Goal: Information Seeking & Learning: Learn about a topic

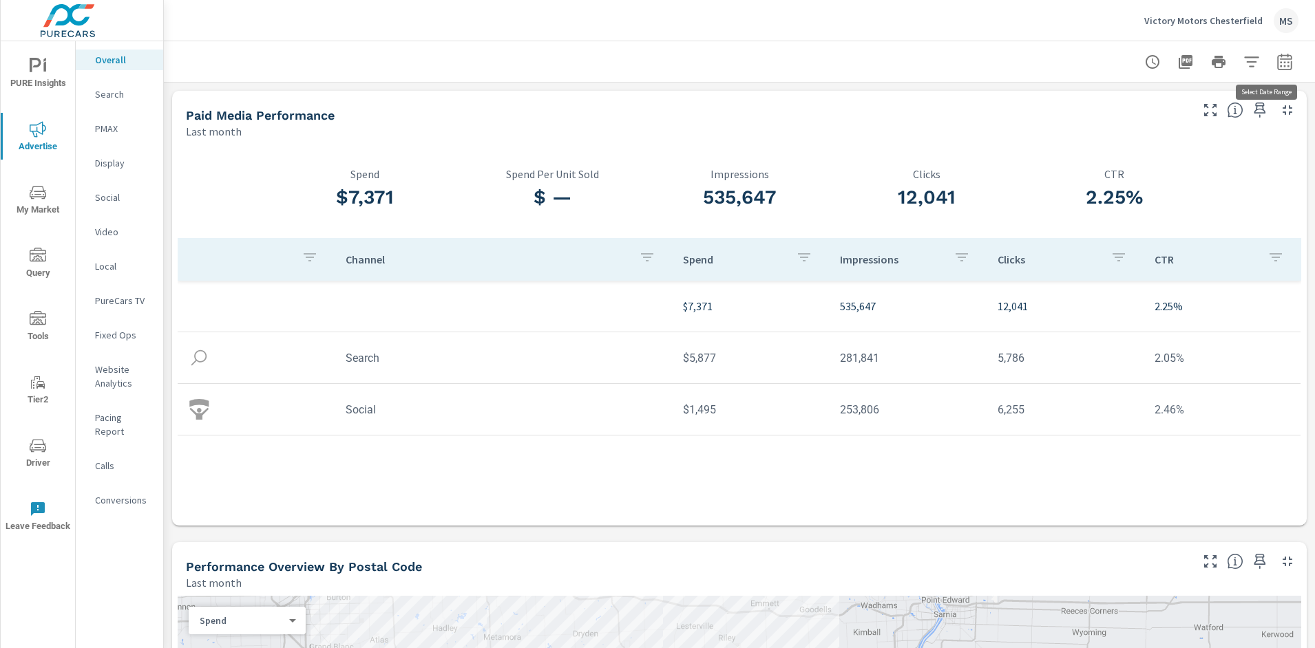
click at [1277, 55] on icon "button" at bounding box center [1284, 61] width 14 height 17
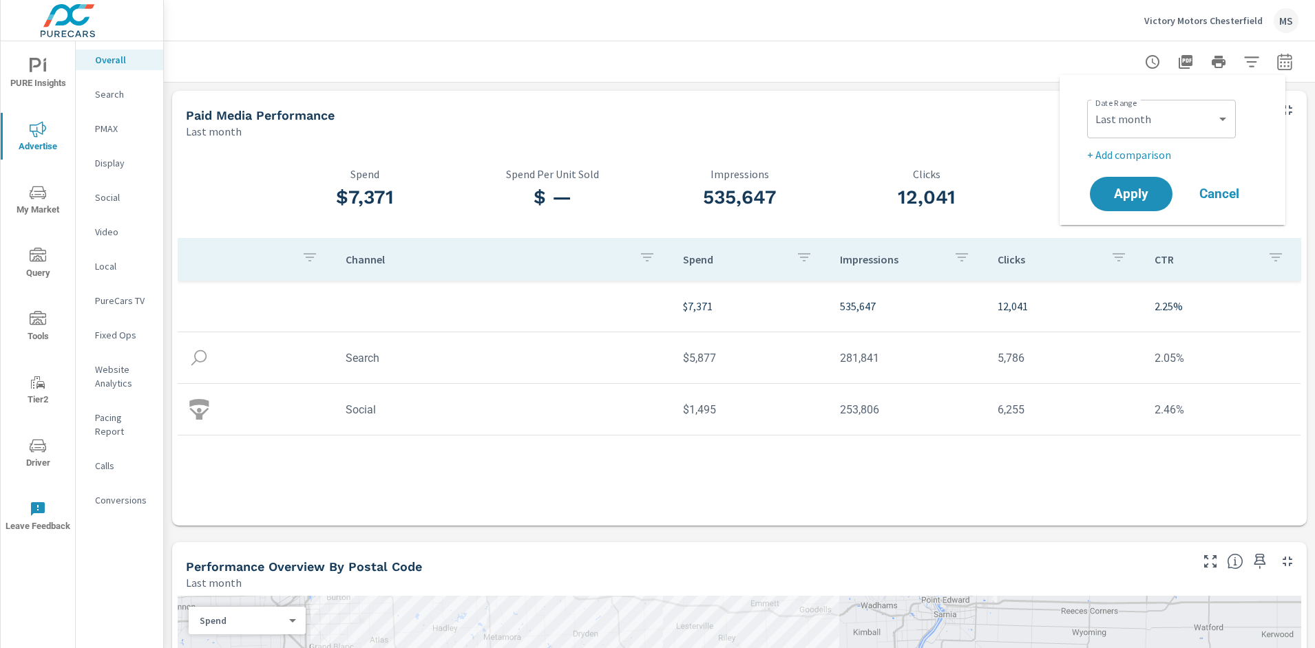
click at [1158, 100] on div "Custom Yesterday Last week Last 7 days Last 14 days Last 30 days Last 45 days L…" at bounding box center [1161, 119] width 149 height 39
click at [1157, 112] on select "Custom [DATE] Last week Last 7 days Last 14 days Last 30 days Last 45 days Last…" at bounding box center [1161, 119] width 138 height 28
click at [1092, 105] on select "Custom [DATE] Last week Last 7 days Last 14 days Last 30 days Last 45 days Last…" at bounding box center [1161, 119] width 138 height 28
select select "Month to date"
click at [1129, 153] on p "+ Add comparison" at bounding box center [1175, 155] width 176 height 17
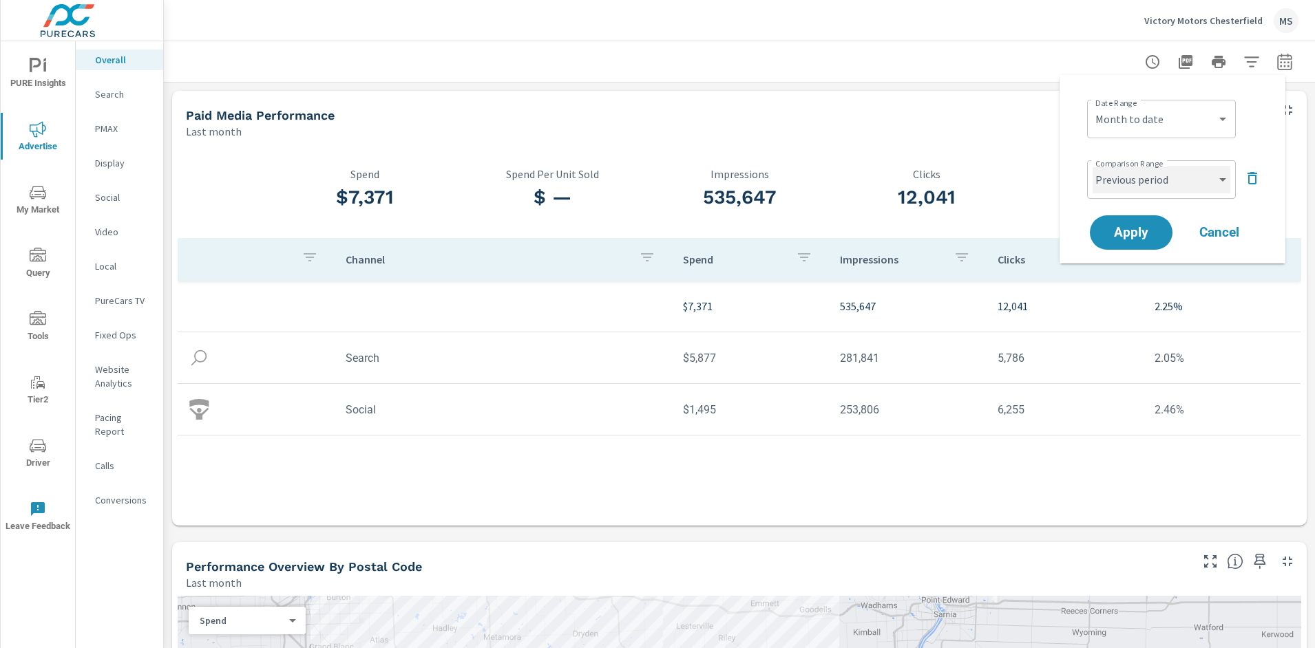
click at [1134, 182] on select "Custom Previous period Previous month Previous year" at bounding box center [1161, 180] width 138 height 28
click at [1092, 166] on select "Custom Previous period Previous month Previous year" at bounding box center [1161, 180] width 138 height 28
select select "Previous month"
click at [1124, 231] on span "Apply" at bounding box center [1131, 232] width 56 height 13
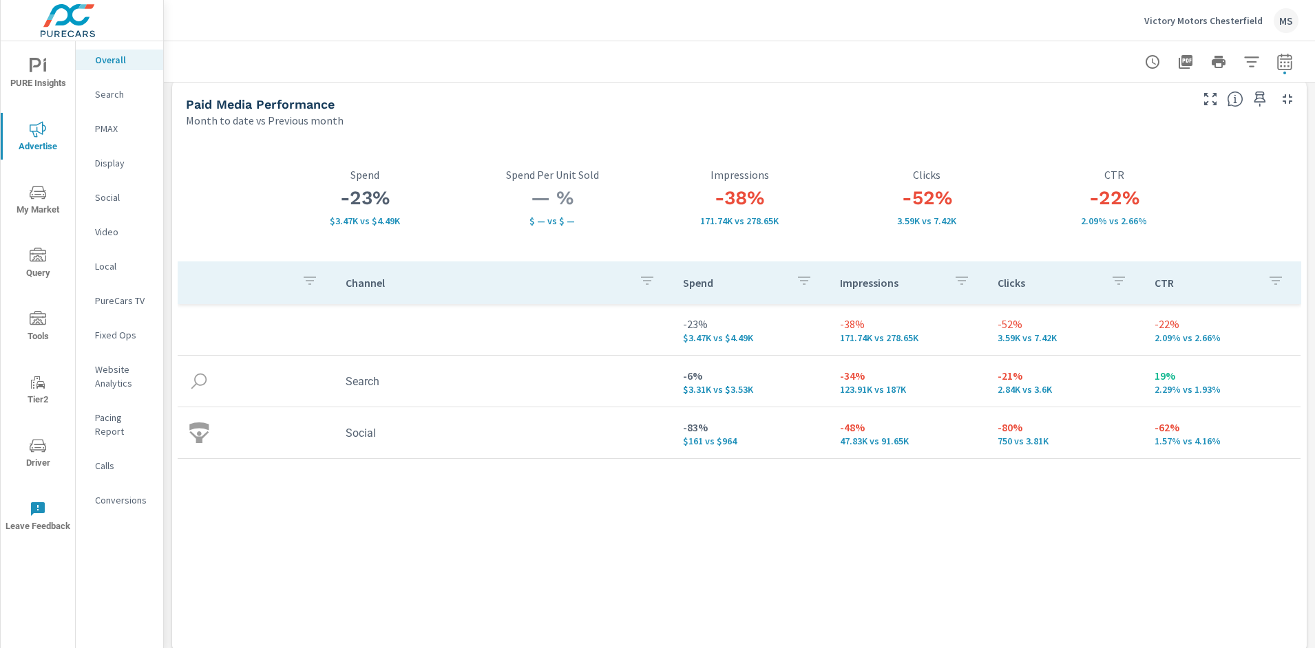
scroll to position [22, 0]
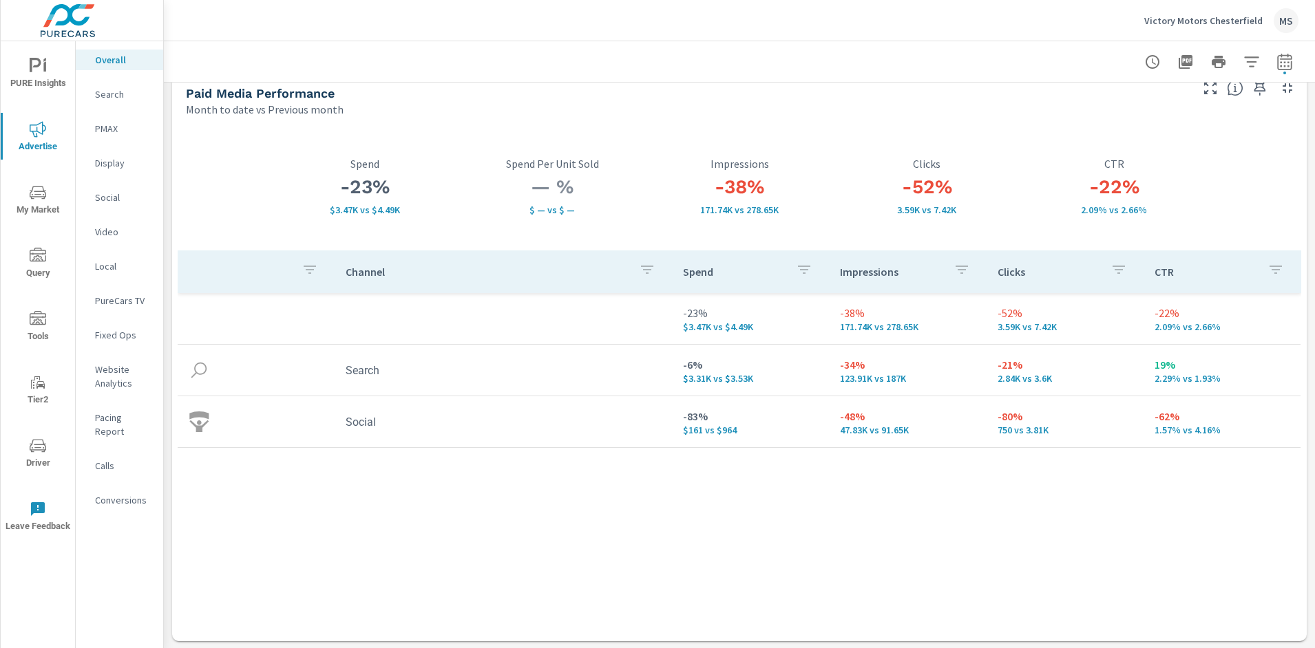
click at [113, 199] on p "Social" at bounding box center [123, 198] width 57 height 14
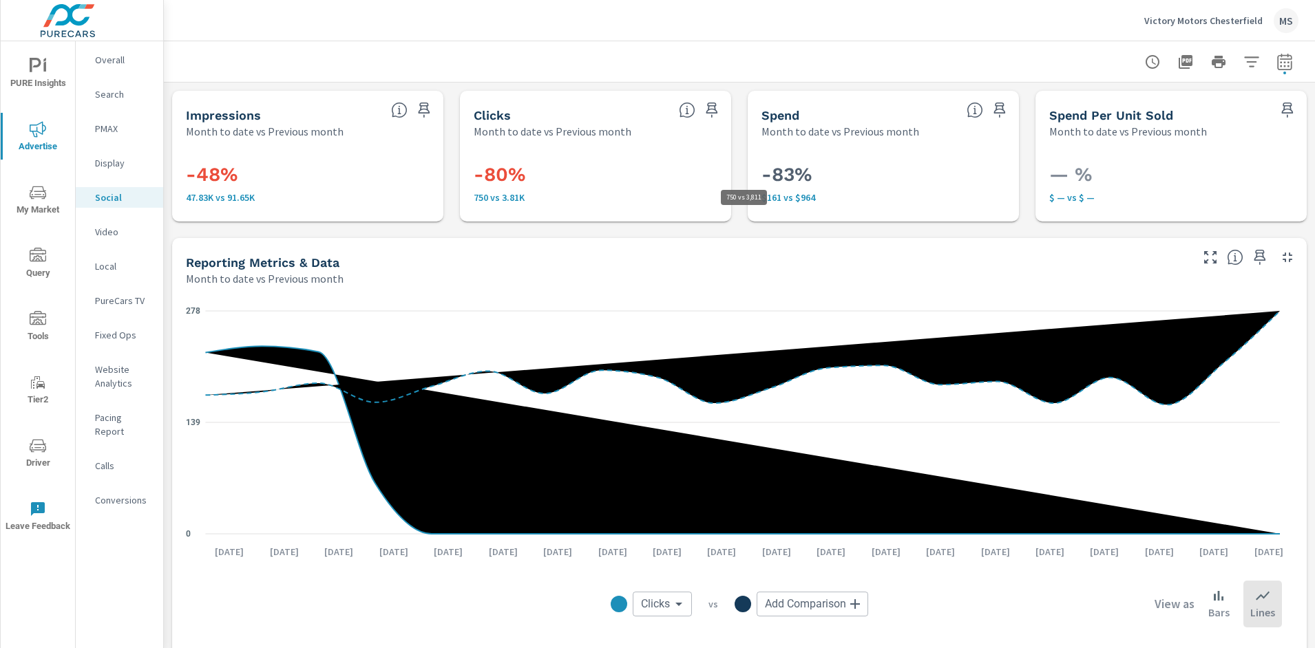
scroll to position [10, 0]
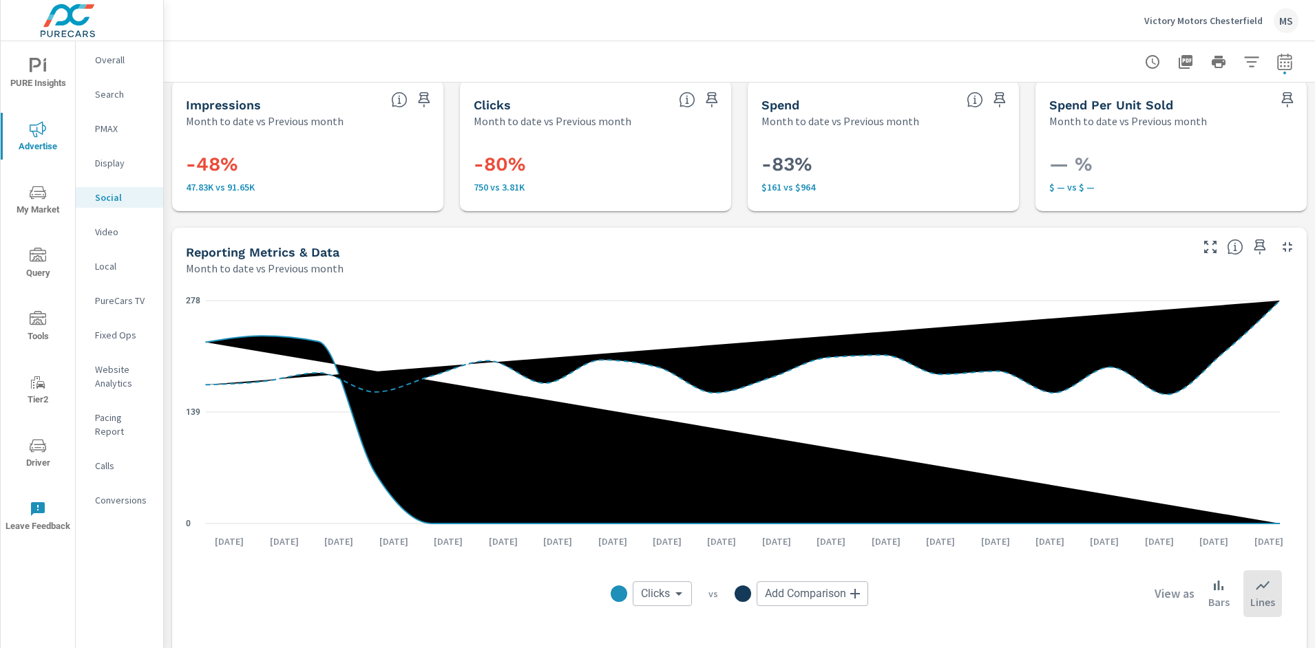
click at [1275, 19] on div "MS" at bounding box center [1285, 20] width 25 height 25
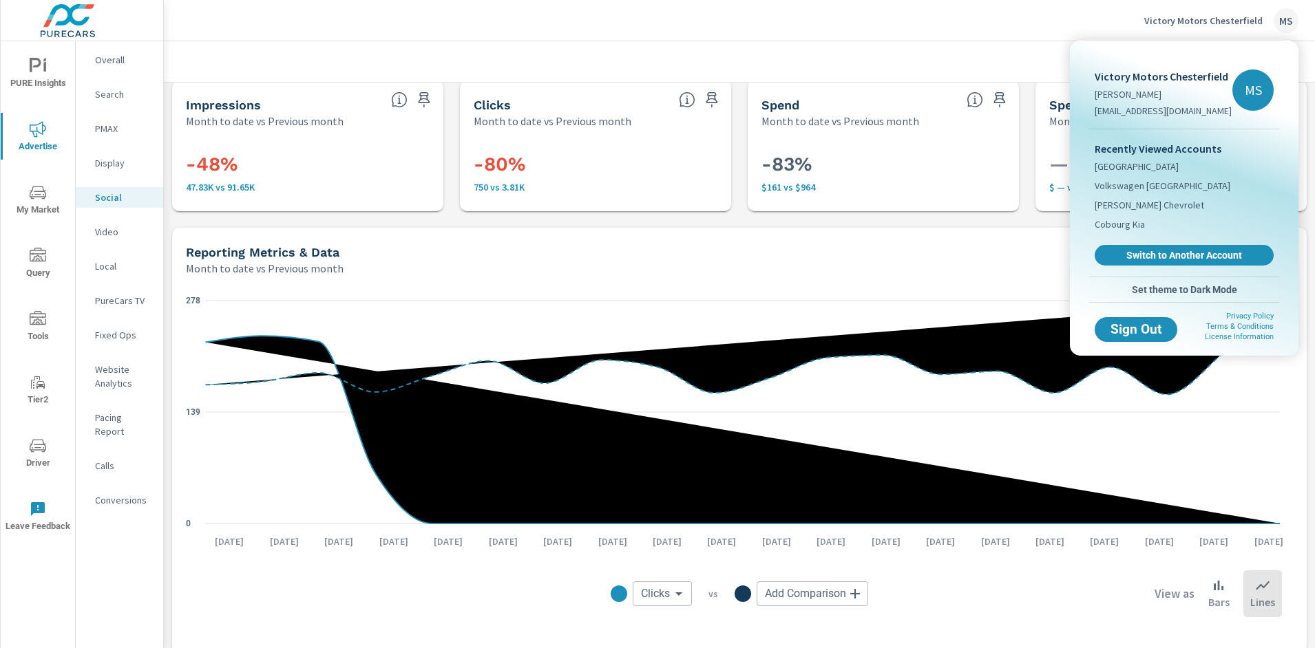
click at [1142, 251] on span "Switch to Another Account" at bounding box center [1184, 255] width 164 height 12
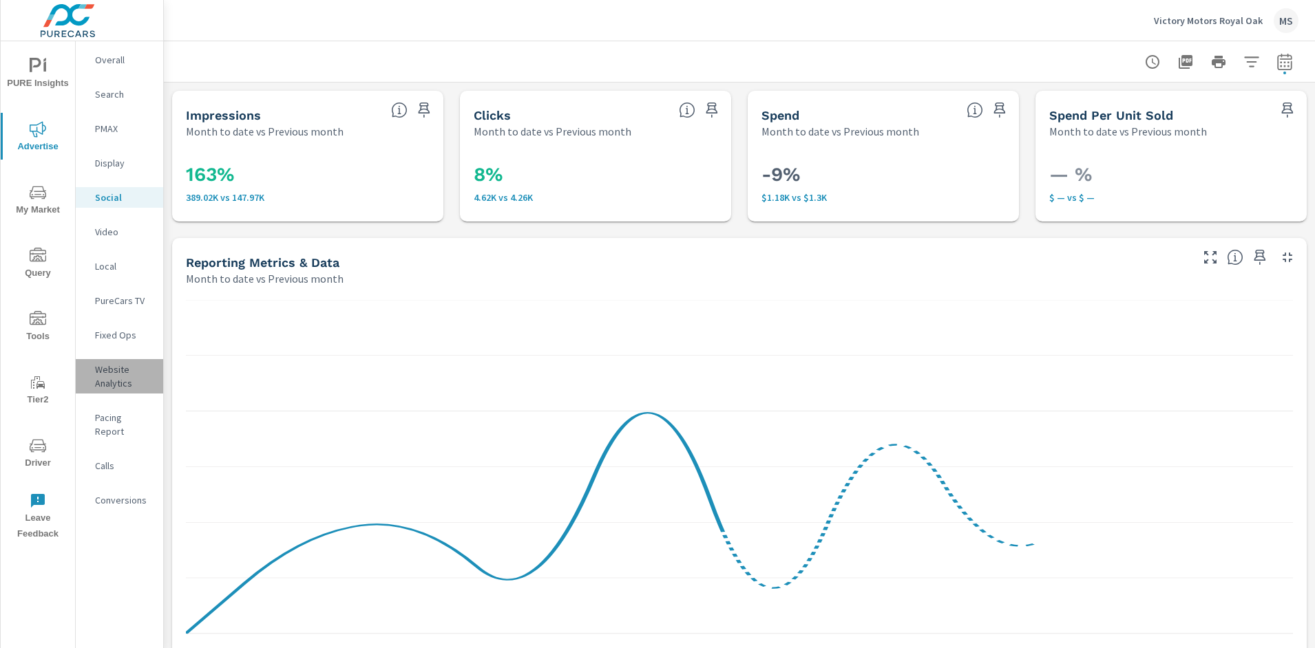
click at [116, 379] on p "Website Analytics" at bounding box center [123, 377] width 57 height 28
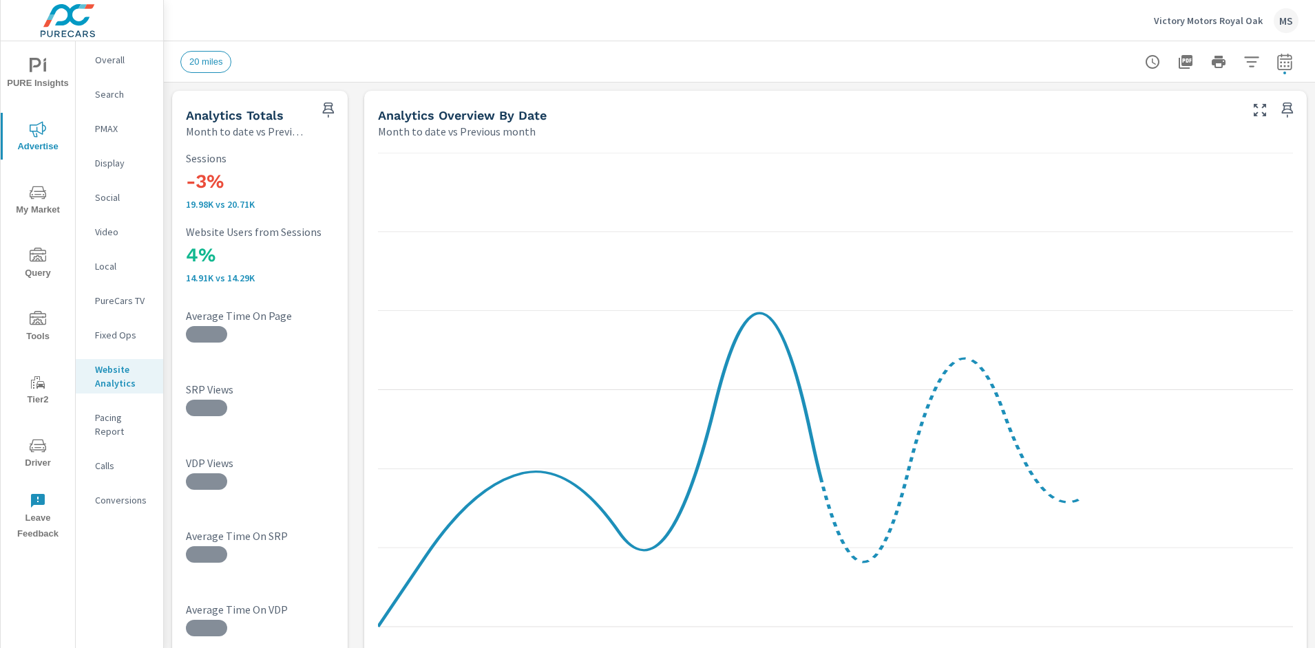
click at [106, 197] on p "Social" at bounding box center [123, 198] width 57 height 14
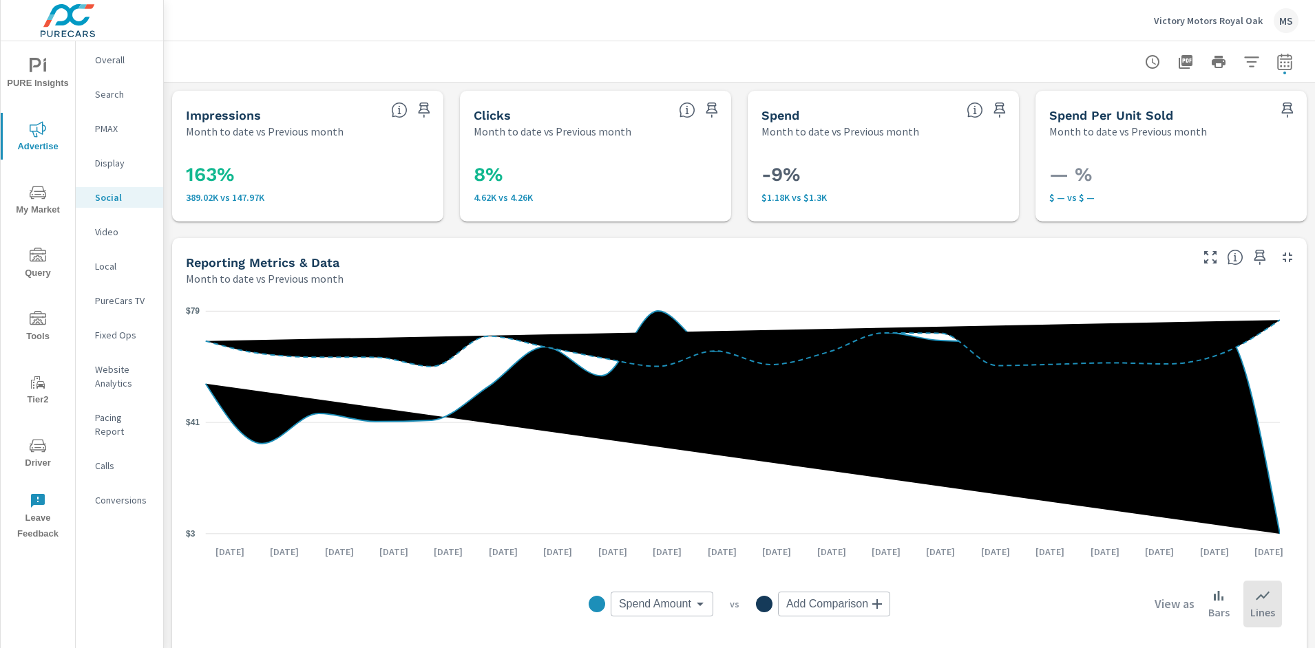
scroll to position [10, 0]
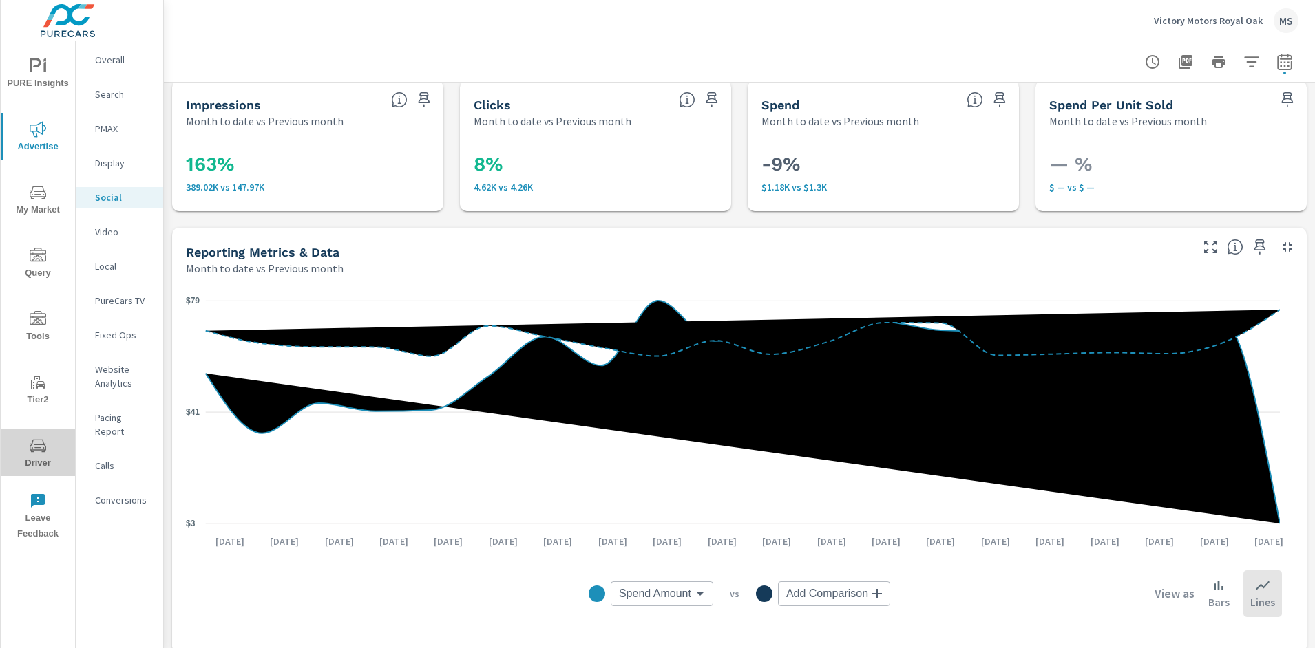
click at [42, 452] on icon "nav menu" at bounding box center [38, 446] width 17 height 17
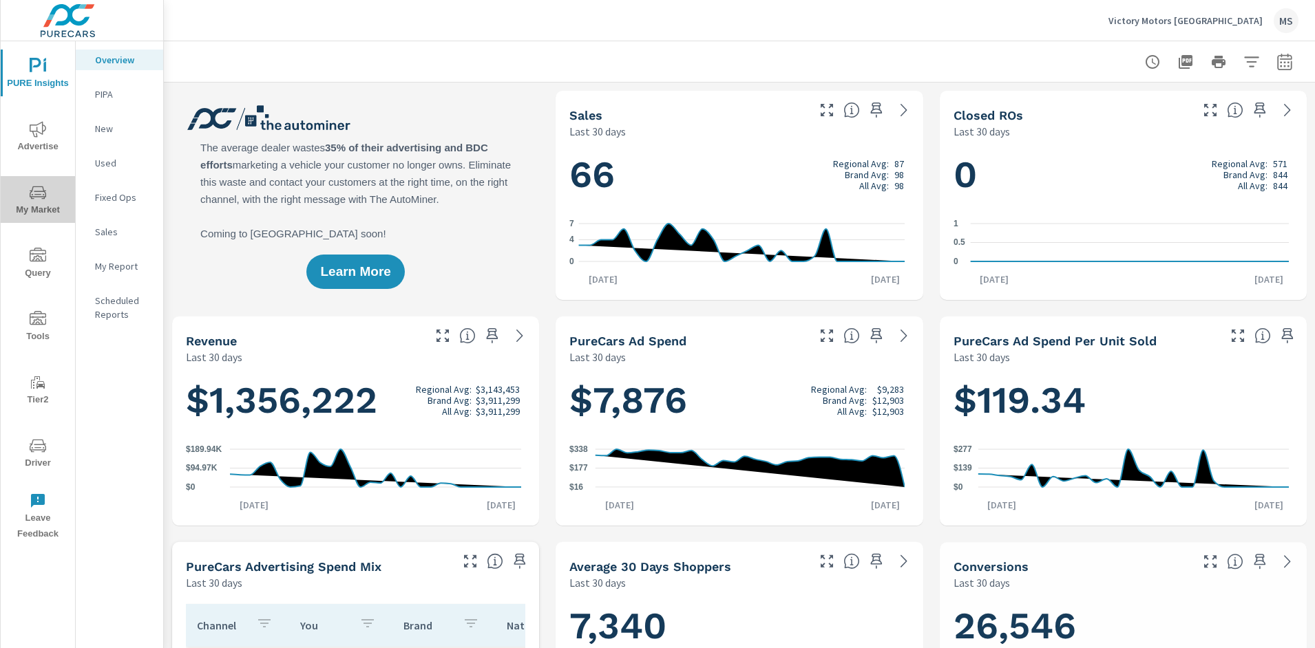
click at [47, 204] on span "My Market" at bounding box center [38, 201] width 66 height 34
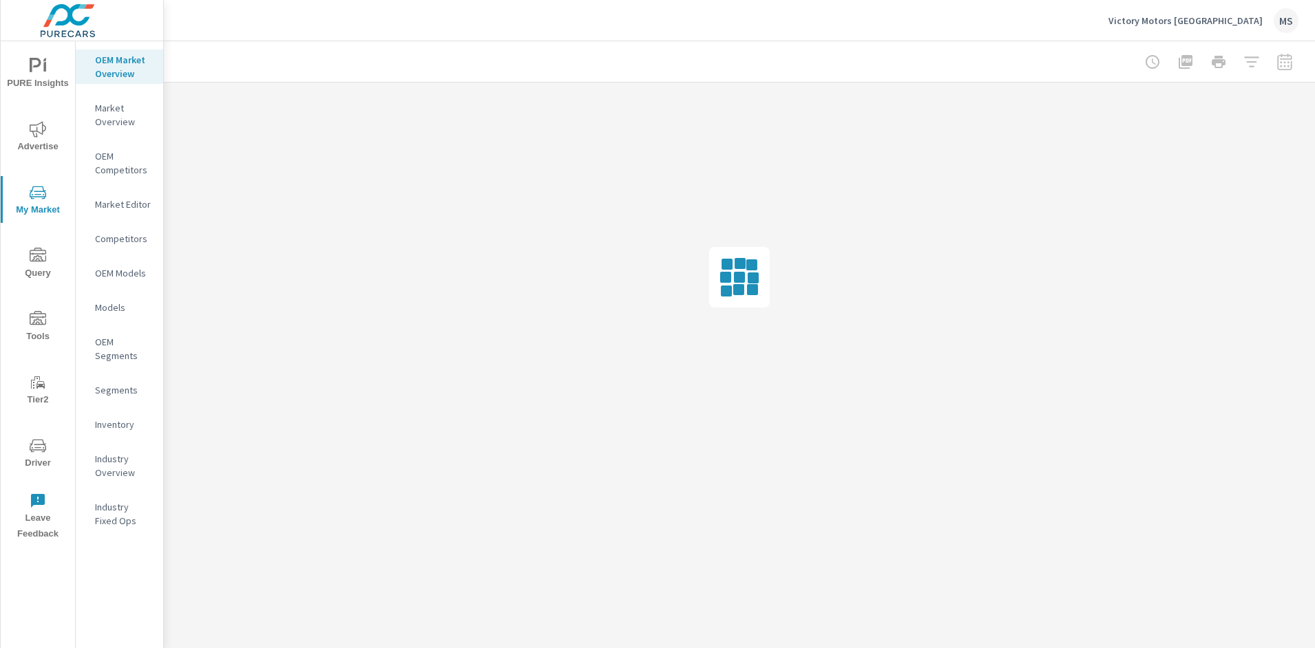
drag, startPoint x: 25, startPoint y: 253, endPoint x: 36, endPoint y: 195, distance: 58.9
click at [25, 253] on span "Query" at bounding box center [38, 265] width 66 height 34
click at [34, 116] on button "Advertise" at bounding box center [38, 136] width 74 height 47
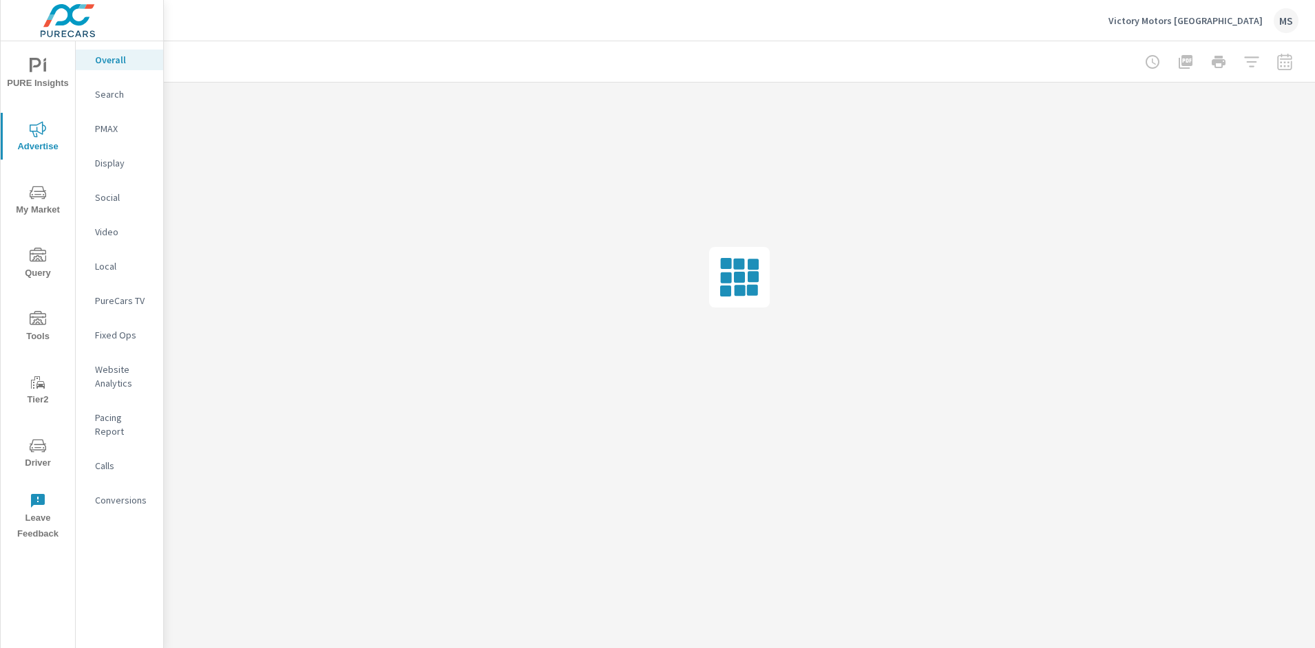
click at [114, 191] on p "Social" at bounding box center [123, 198] width 57 height 14
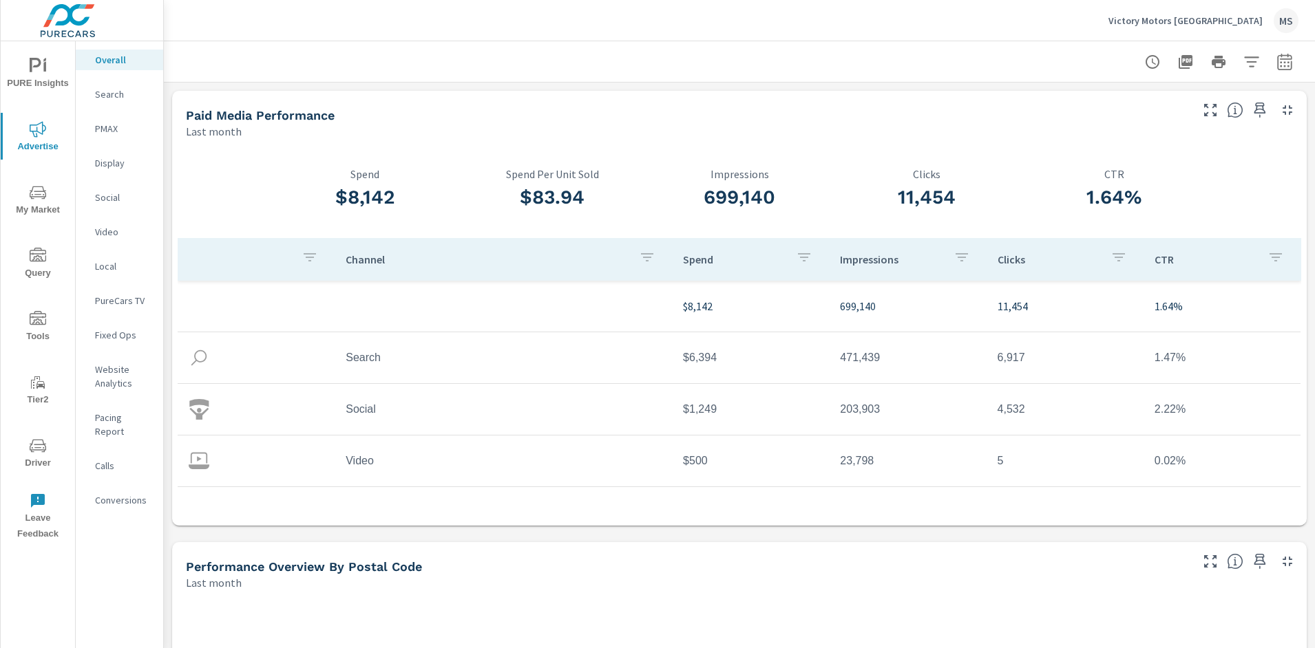
click at [109, 195] on p "Social" at bounding box center [123, 198] width 57 height 14
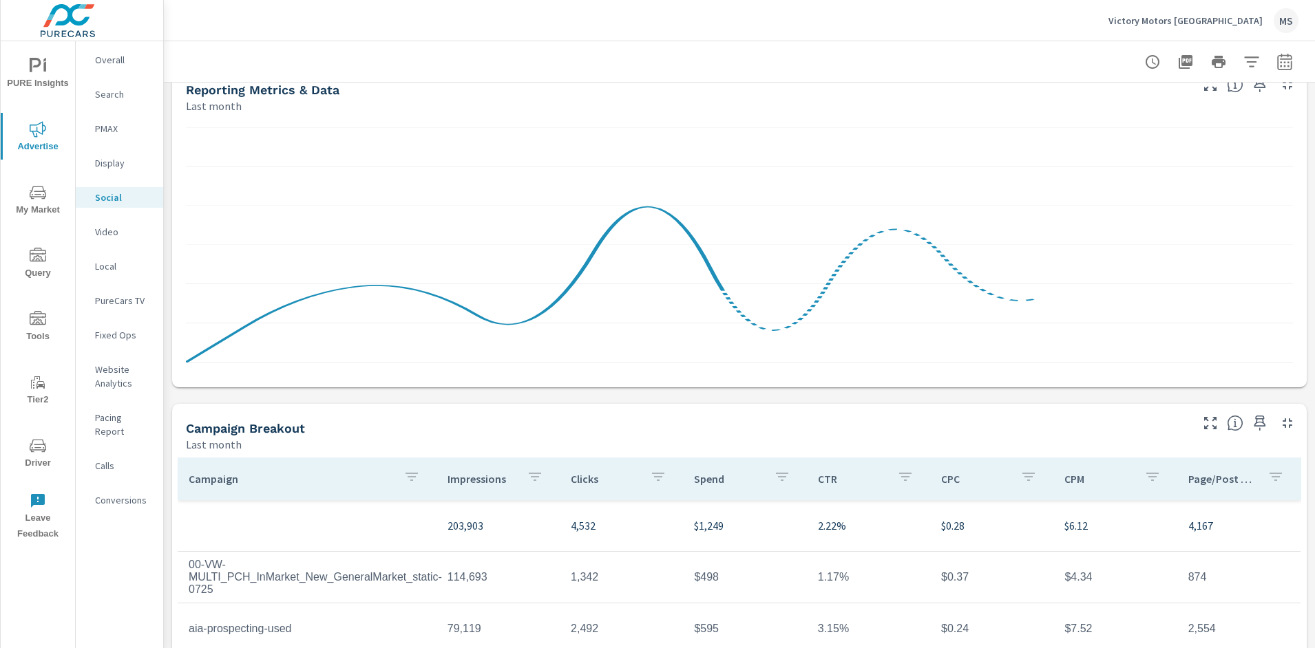
scroll to position [337, 0]
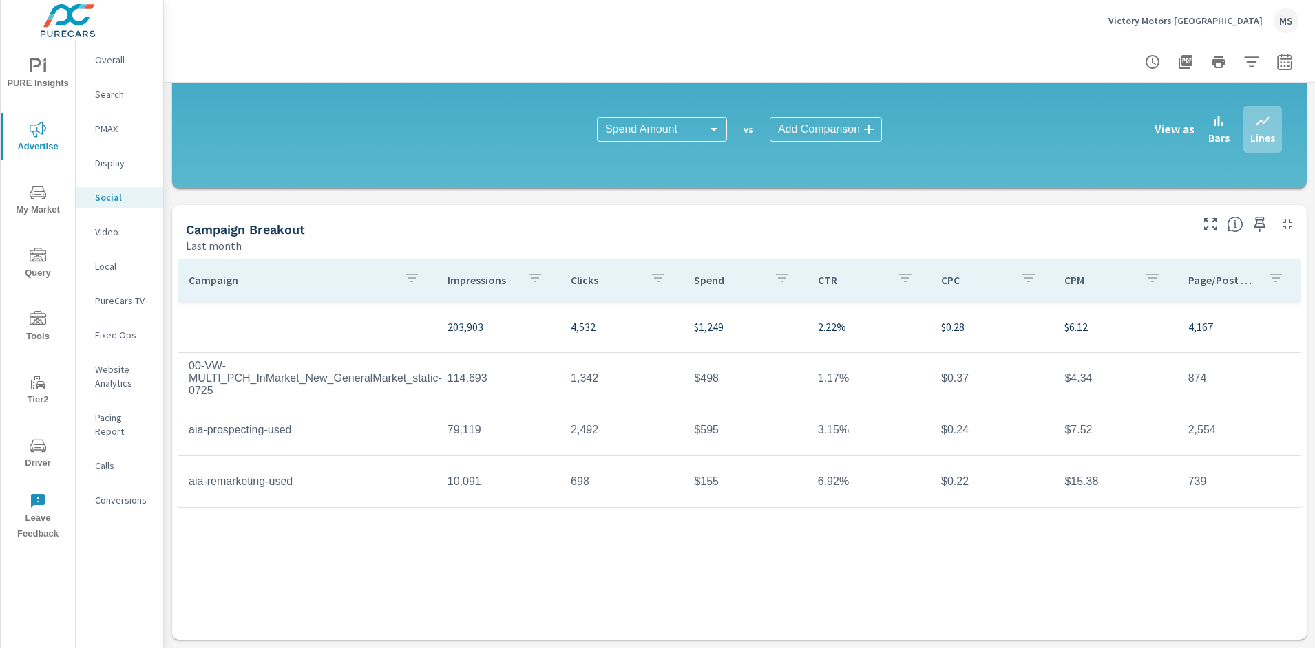
click at [34, 454] on span "Driver" at bounding box center [38, 455] width 66 height 34
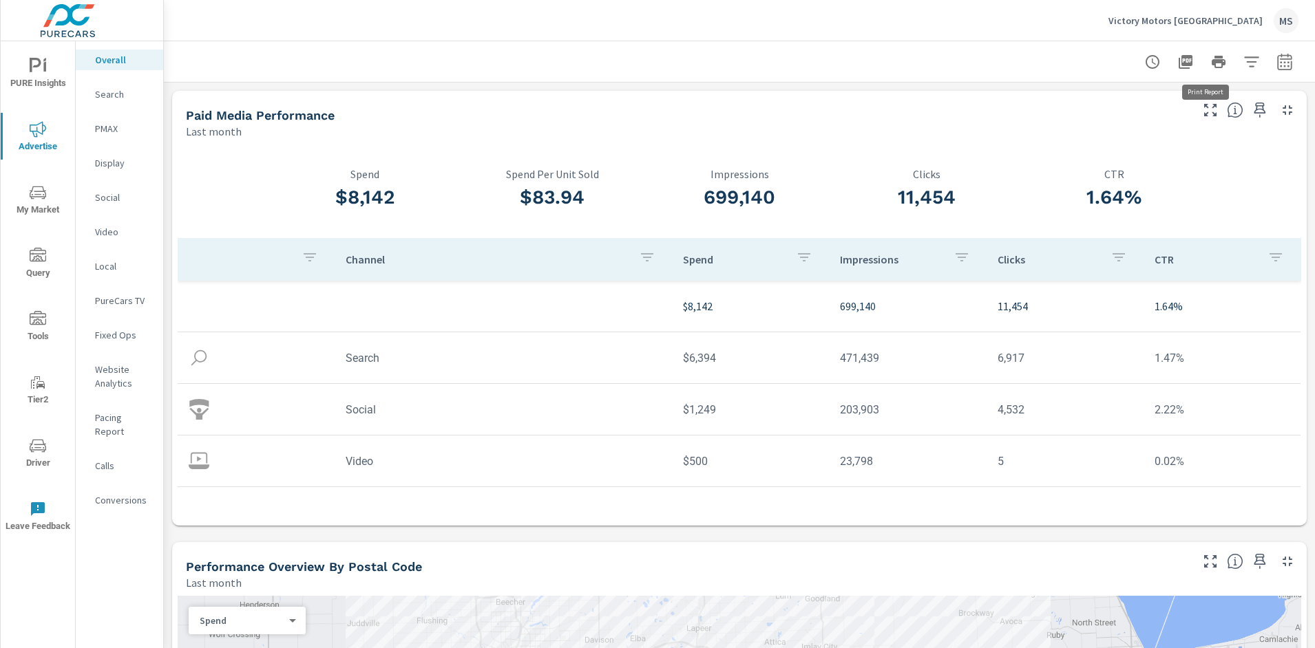
click at [1211, 63] on icon "button" at bounding box center [1218, 62] width 14 height 12
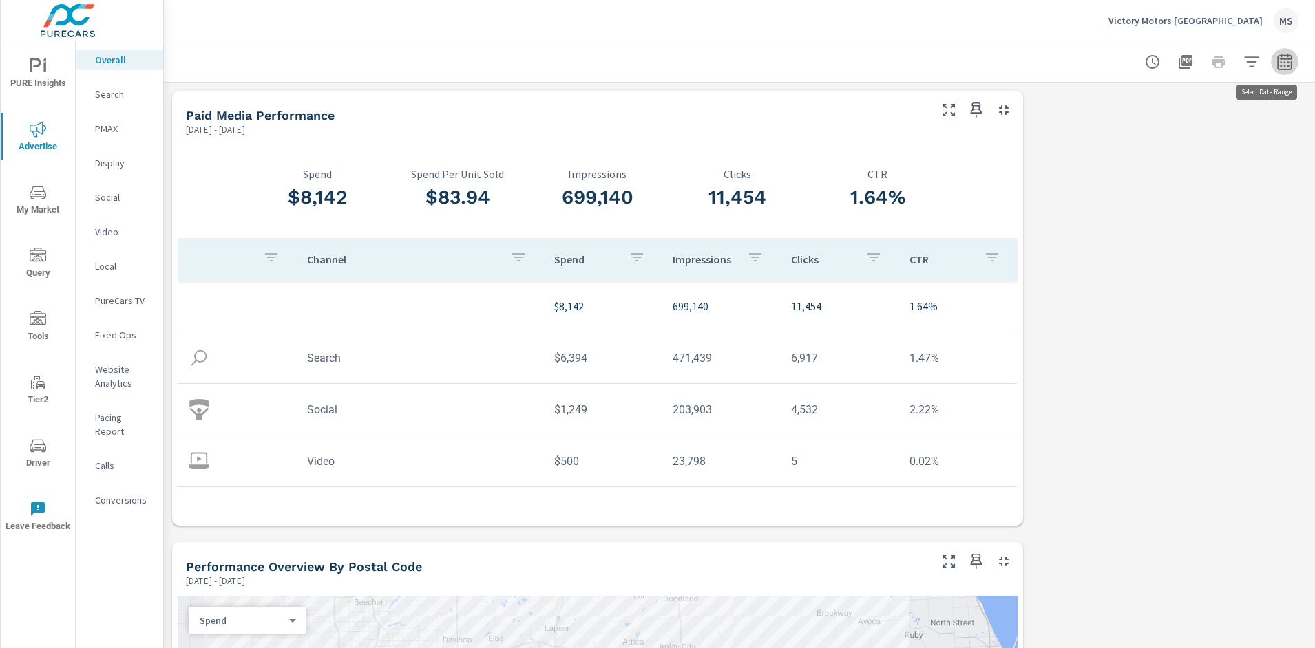
click at [1270, 61] on button "button" at bounding box center [1284, 62] width 28 height 28
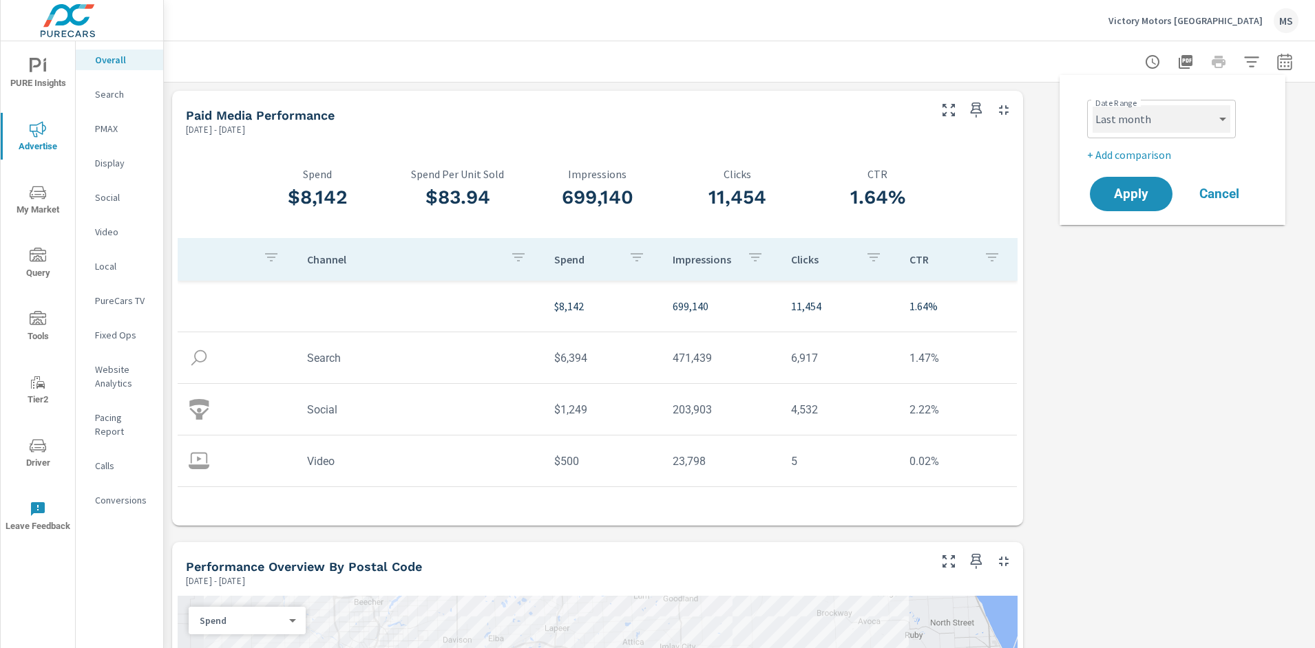
click at [1125, 120] on select "Custom [DATE] Last week Last 7 days Last 14 days Last 30 days Last 45 days Last…" at bounding box center [1161, 119] width 138 height 28
click at [1092, 105] on select "Custom [DATE] Last week Last 7 days Last 14 days Last 30 days Last 45 days Last…" at bounding box center [1161, 119] width 138 height 28
select select "Month to date"
click at [1130, 151] on p "+ Add comparison" at bounding box center [1175, 155] width 176 height 17
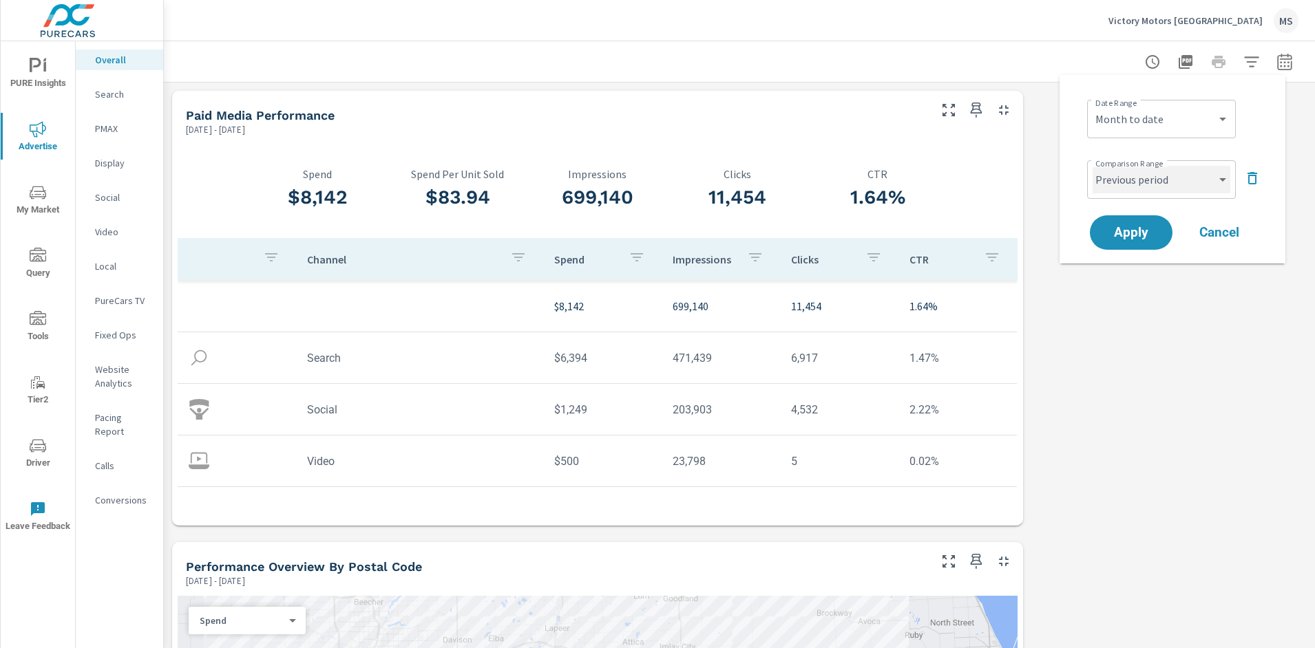
click at [1134, 178] on select "Custom Previous period Previous month Previous year" at bounding box center [1161, 180] width 138 height 28
click at [1092, 166] on select "Custom Previous period Previous month Previous year" at bounding box center [1161, 180] width 138 height 28
select select "Previous month"
click at [1134, 237] on span "Apply" at bounding box center [1131, 232] width 56 height 13
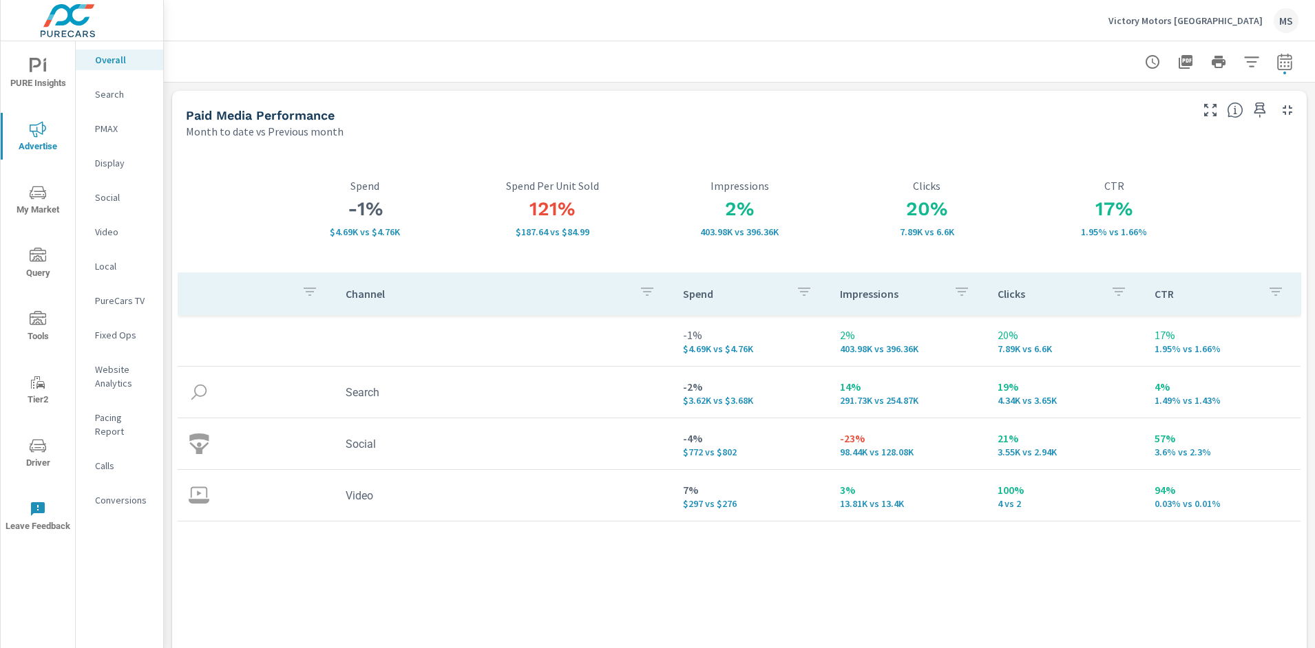
click at [121, 493] on p "Conversions" at bounding box center [123, 500] width 57 height 14
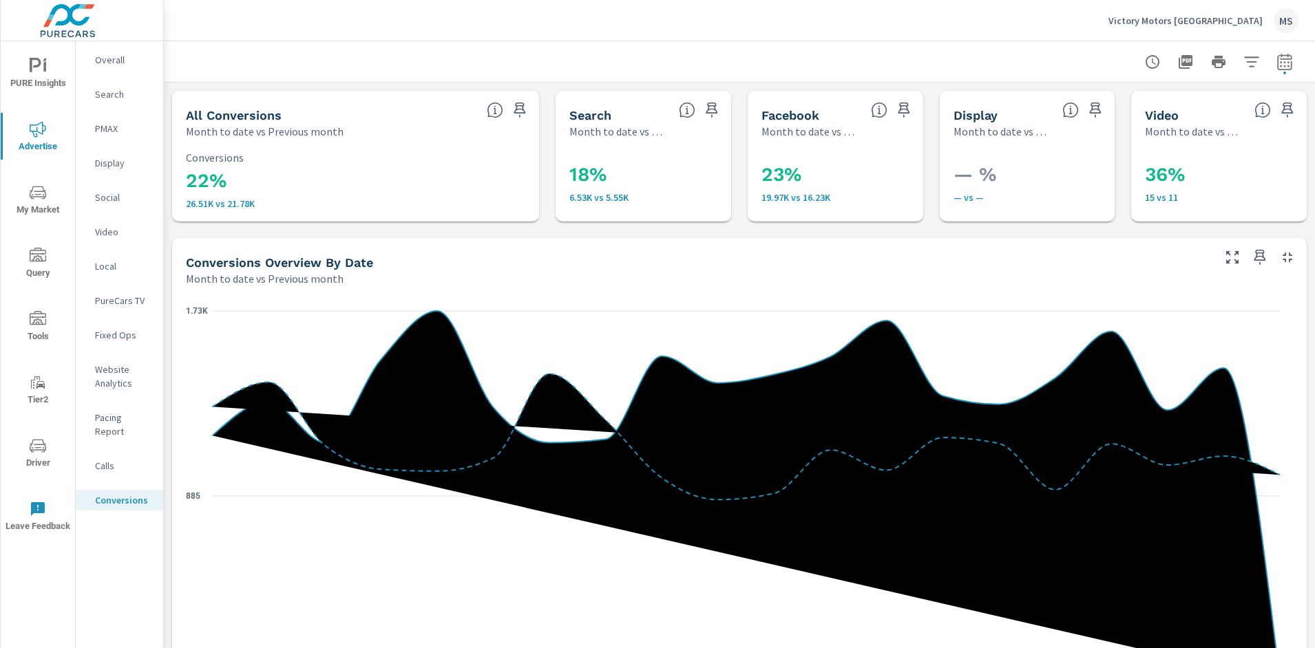
click at [114, 193] on p "Social" at bounding box center [123, 198] width 57 height 14
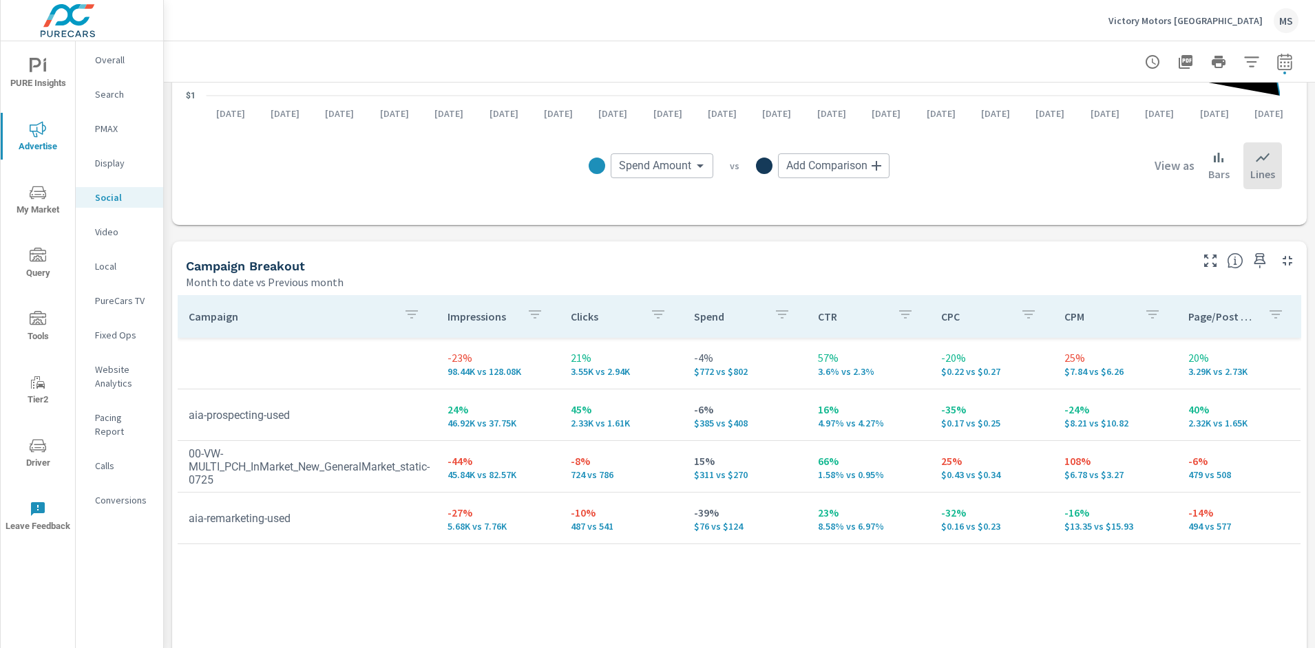
scroll to position [449, 0]
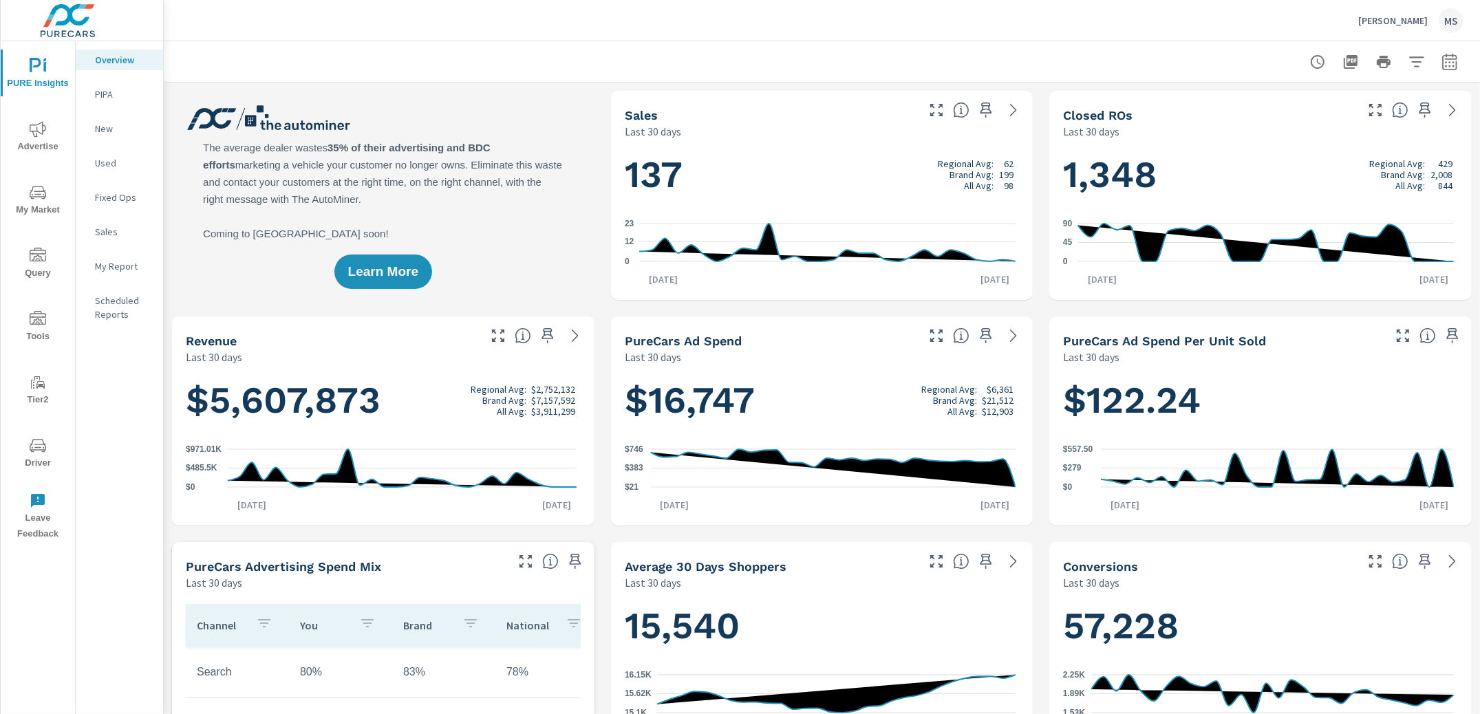
scroll to position [1, 0]
click at [1442, 59] on icon "button" at bounding box center [1450, 62] width 17 height 17
click at [1306, 121] on select "Custom Yesterday Last week Last 7 days Last 14 days Last 30 days Last 45 days L…" at bounding box center [1327, 119] width 138 height 28
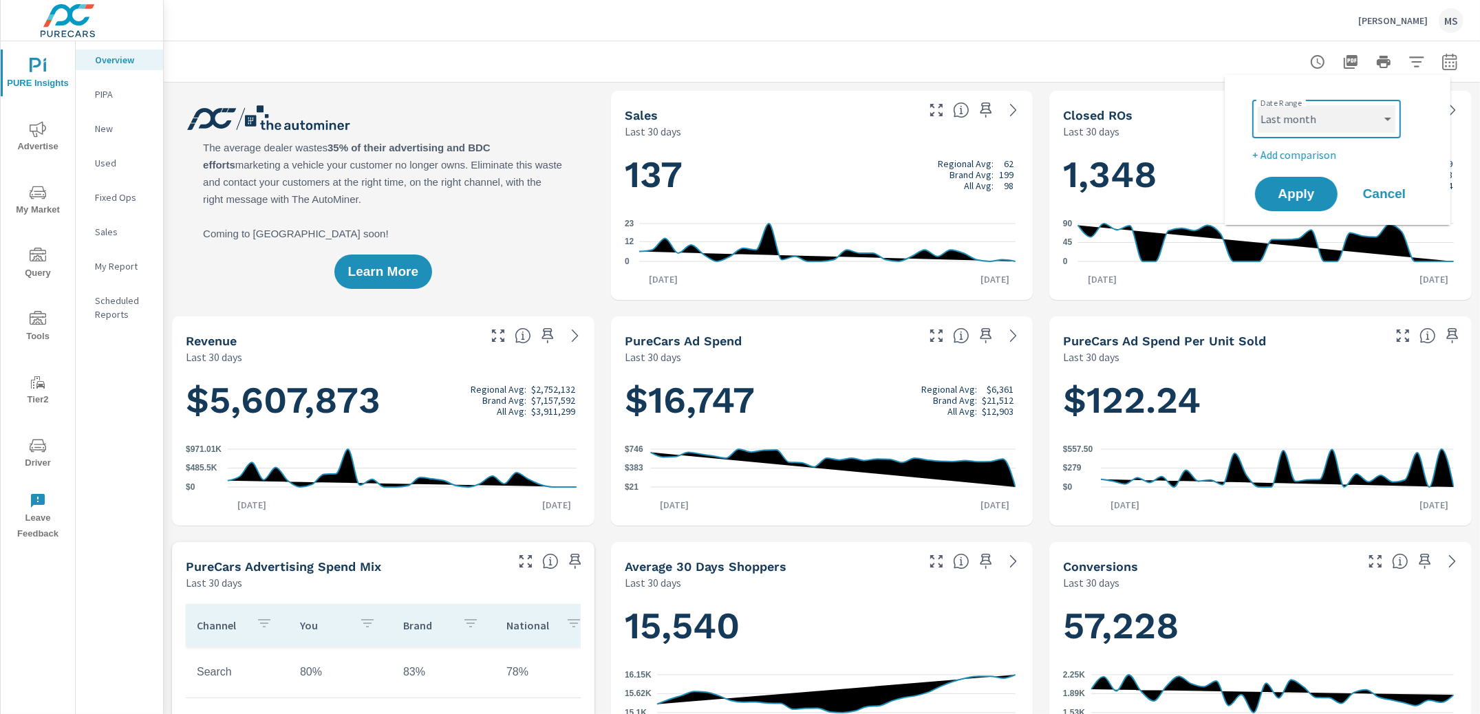
click at [1258, 105] on select "Custom Yesterday Last week Last 7 days Last 14 days Last 30 days Last 45 days L…" at bounding box center [1327, 119] width 138 height 28
select select "Last month"
click at [1293, 199] on span "Apply" at bounding box center [1296, 194] width 56 height 13
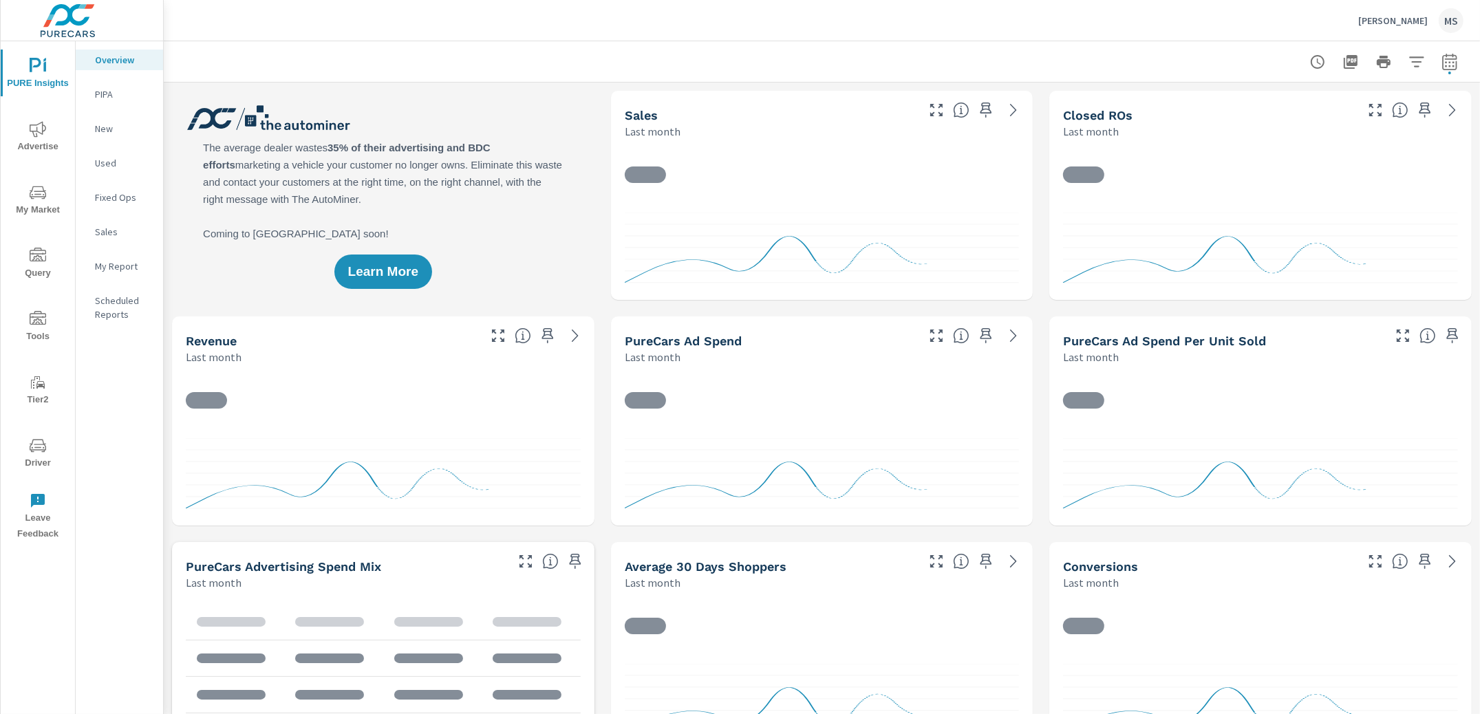
scroll to position [1, 0]
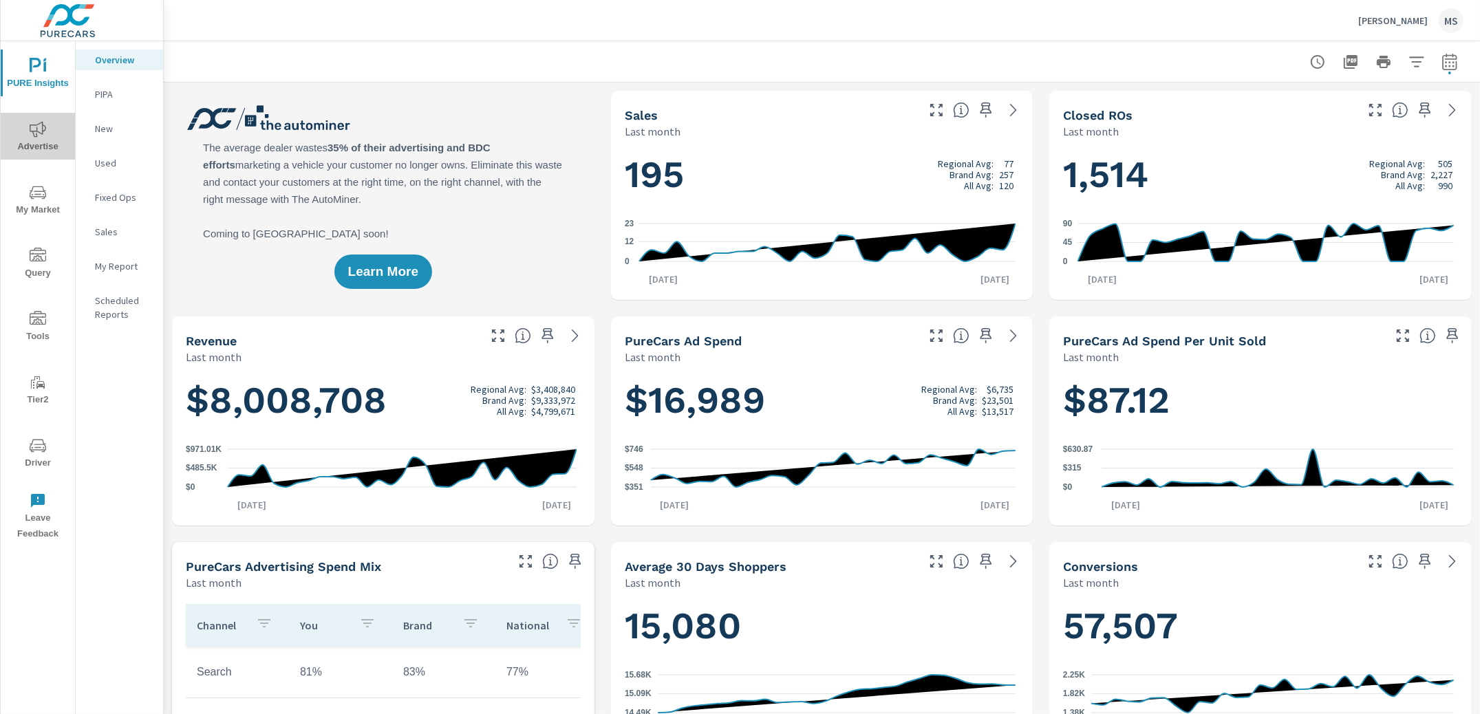
click at [37, 131] on icon "nav menu" at bounding box center [38, 129] width 17 height 16
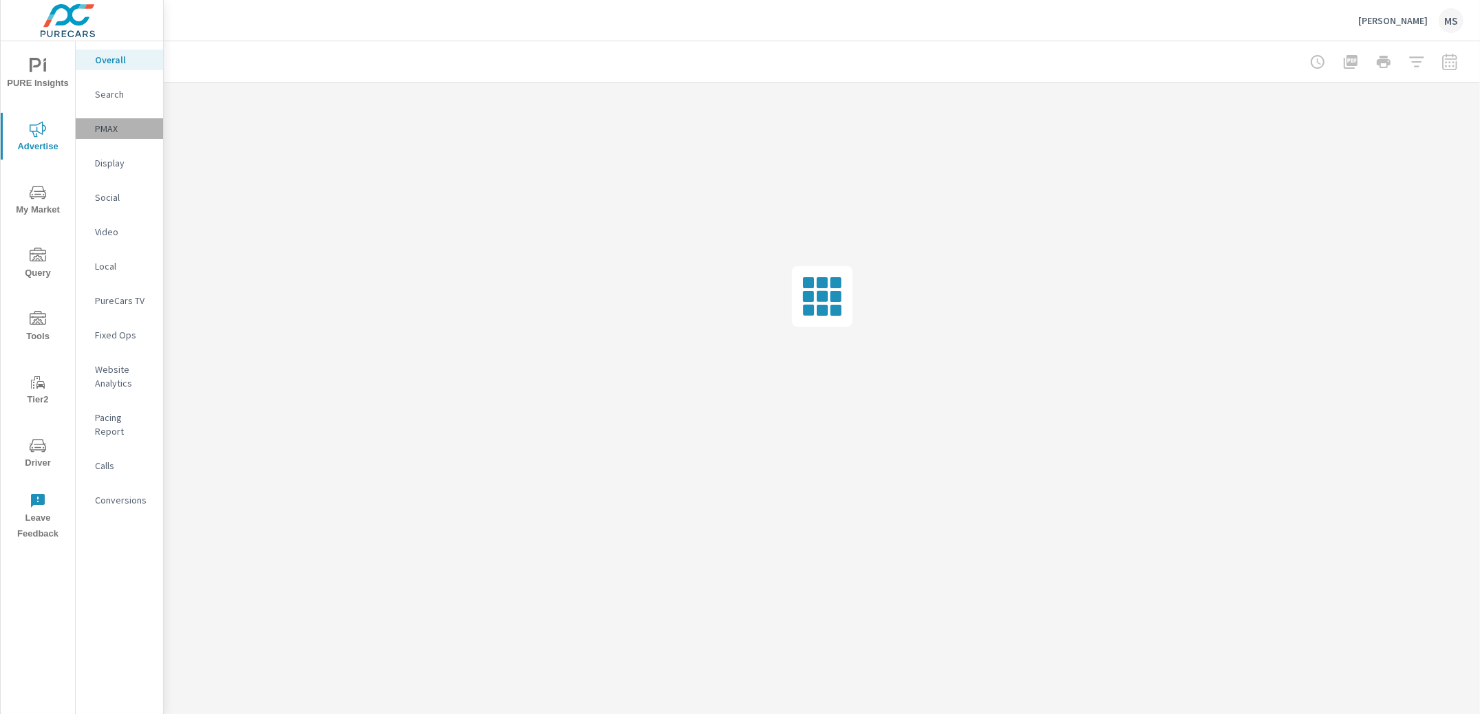
click at [111, 125] on p "PMAX" at bounding box center [123, 129] width 57 height 14
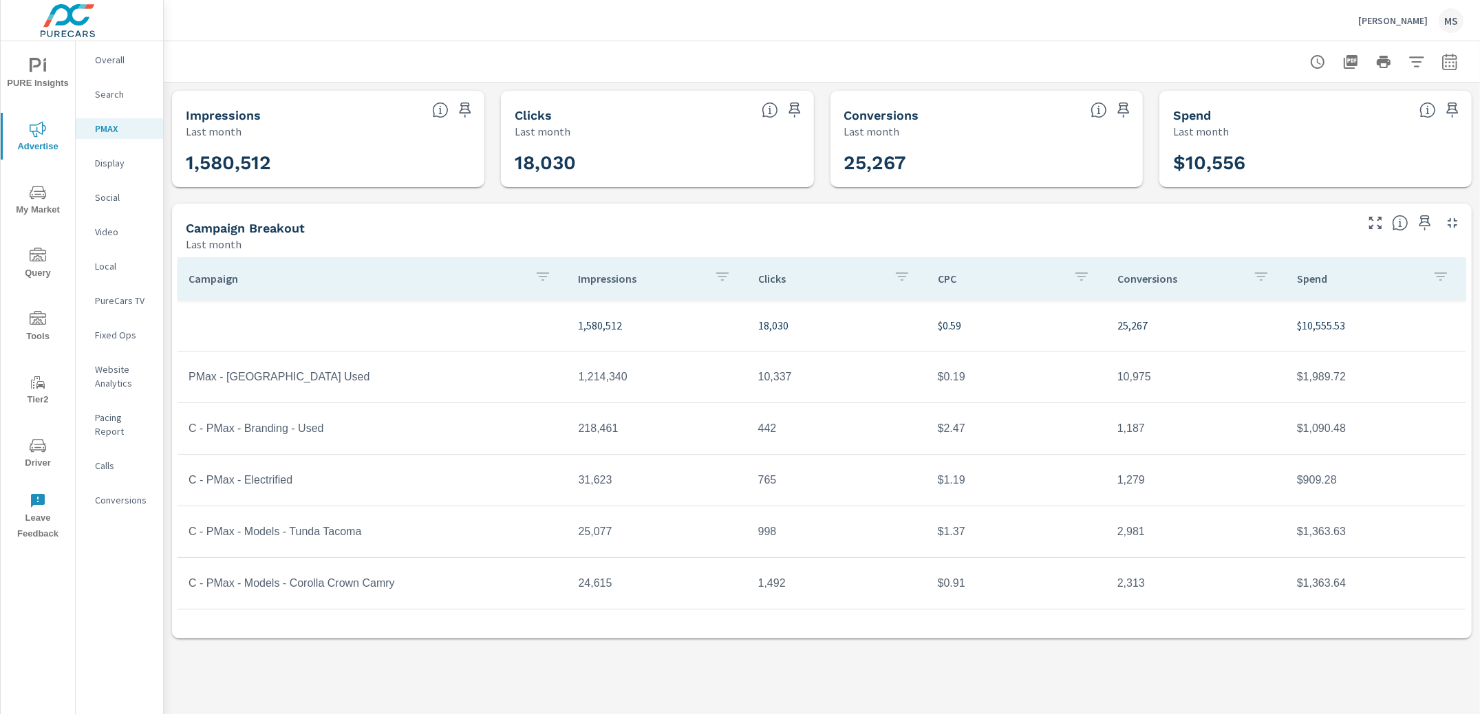
click at [1328, 373] on td "$1,989.72" at bounding box center [1376, 377] width 180 height 34
click at [1328, 374] on td "$1,989.72" at bounding box center [1376, 377] width 180 height 34
copy td "1,989.72"
click at [116, 188] on div "Social" at bounding box center [119, 197] width 87 height 21
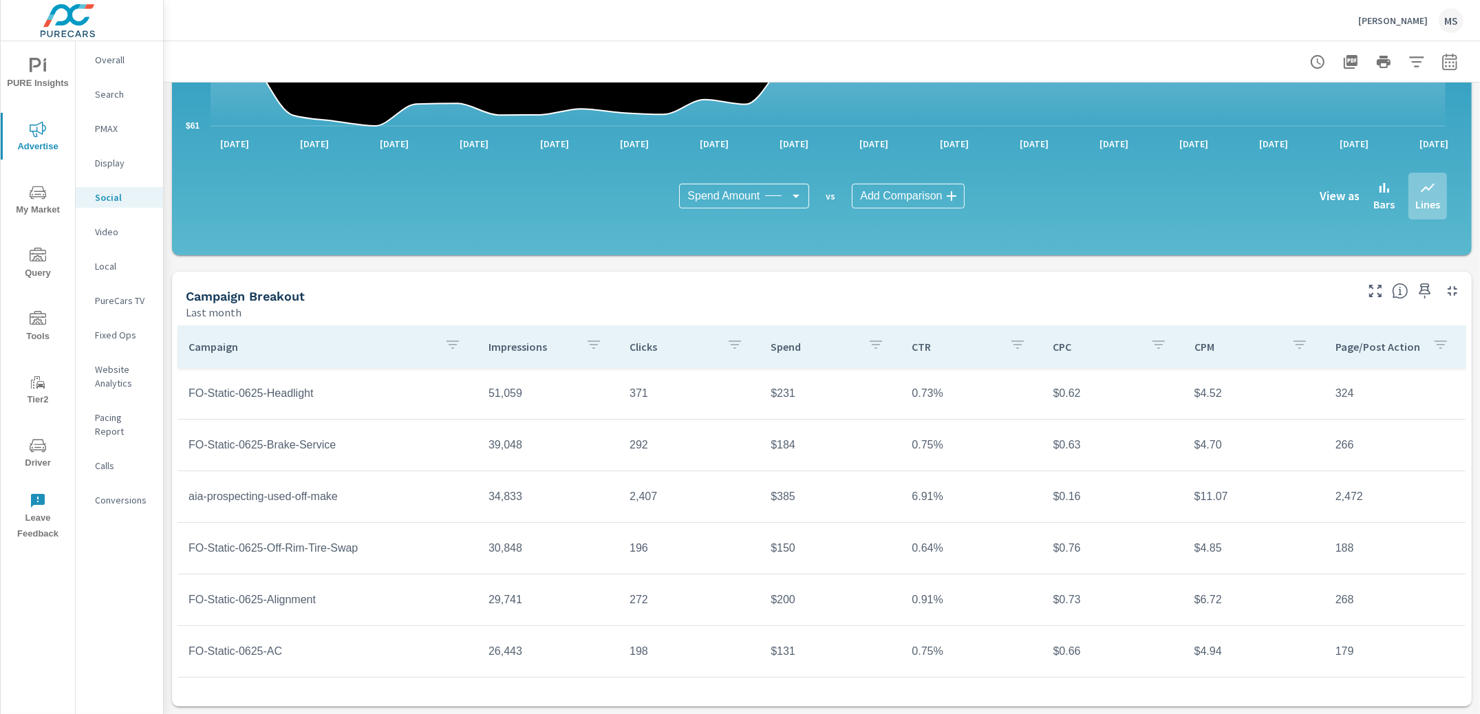
scroll to position [188, 0]
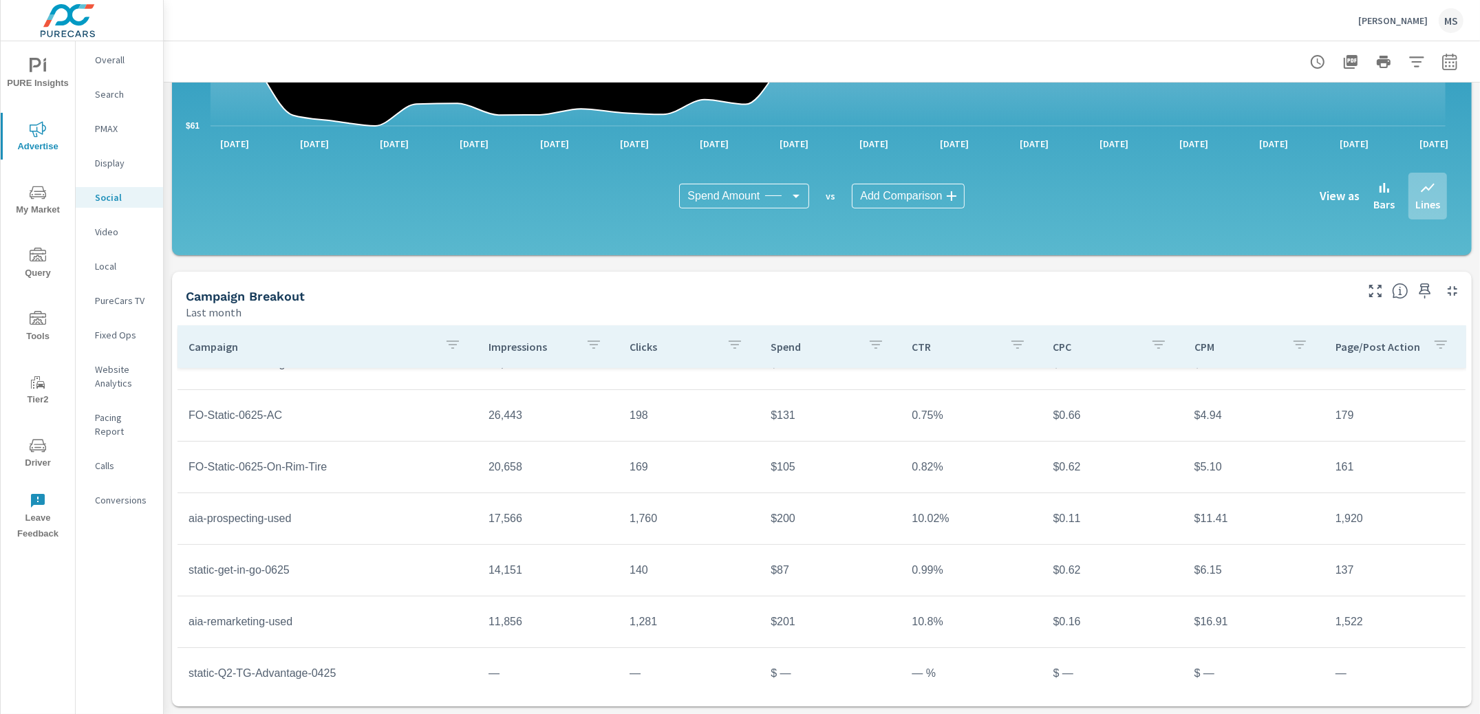
scroll to position [410, 0]
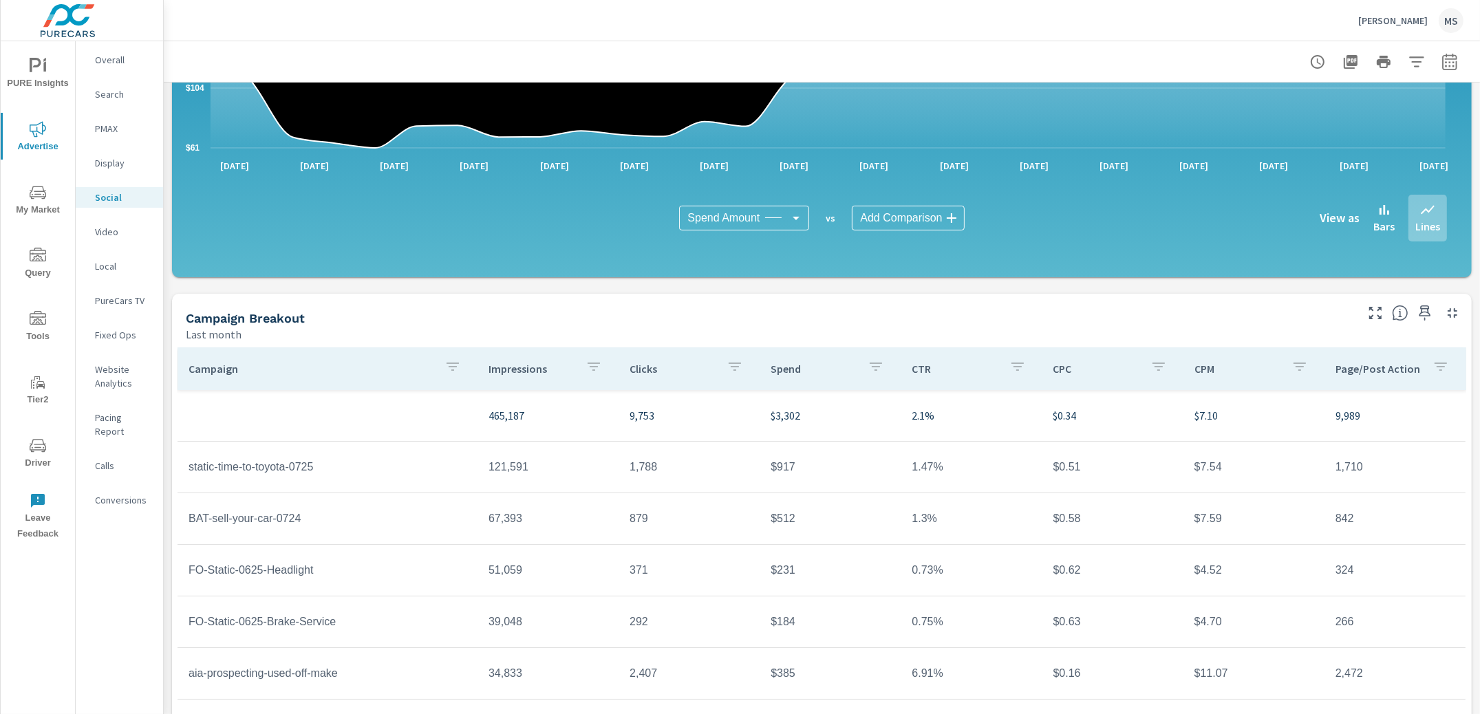
scroll to position [226, 0]
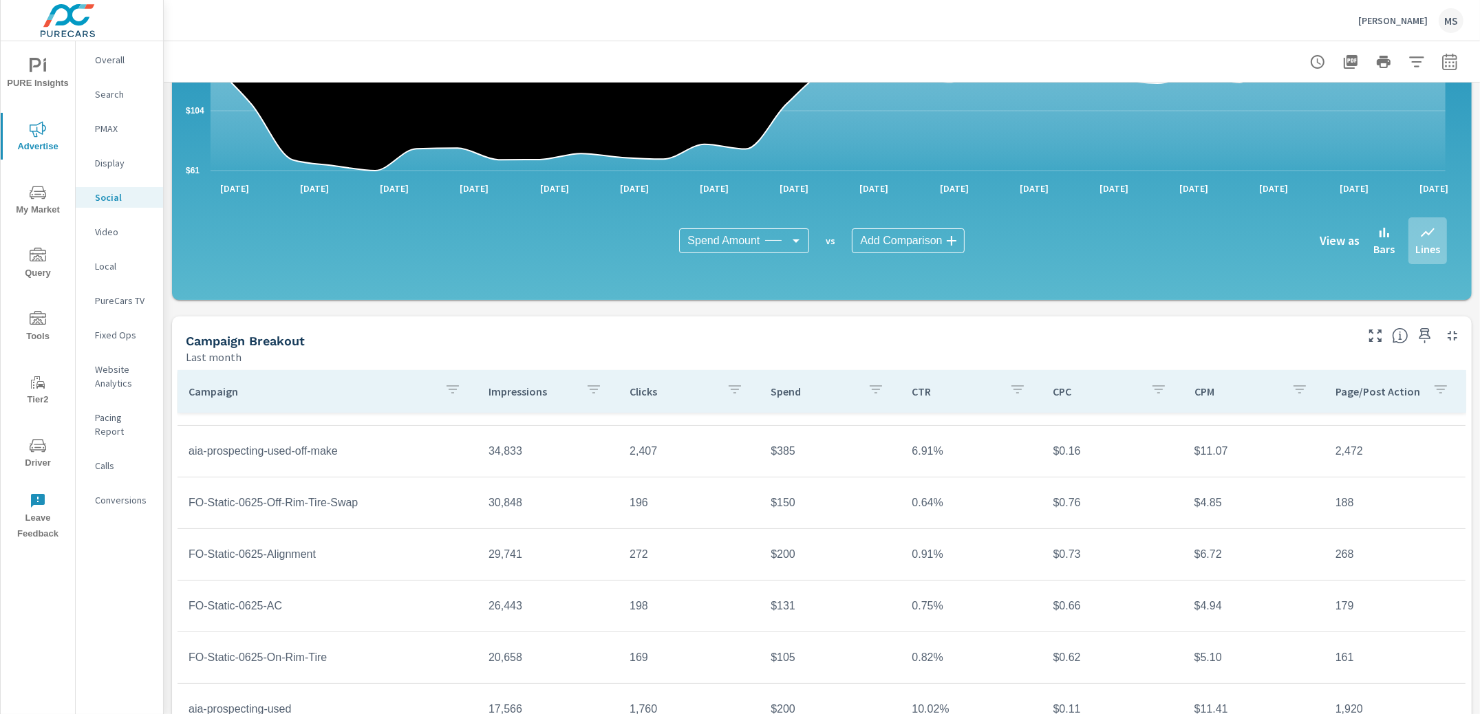
scroll to position [266, 0]
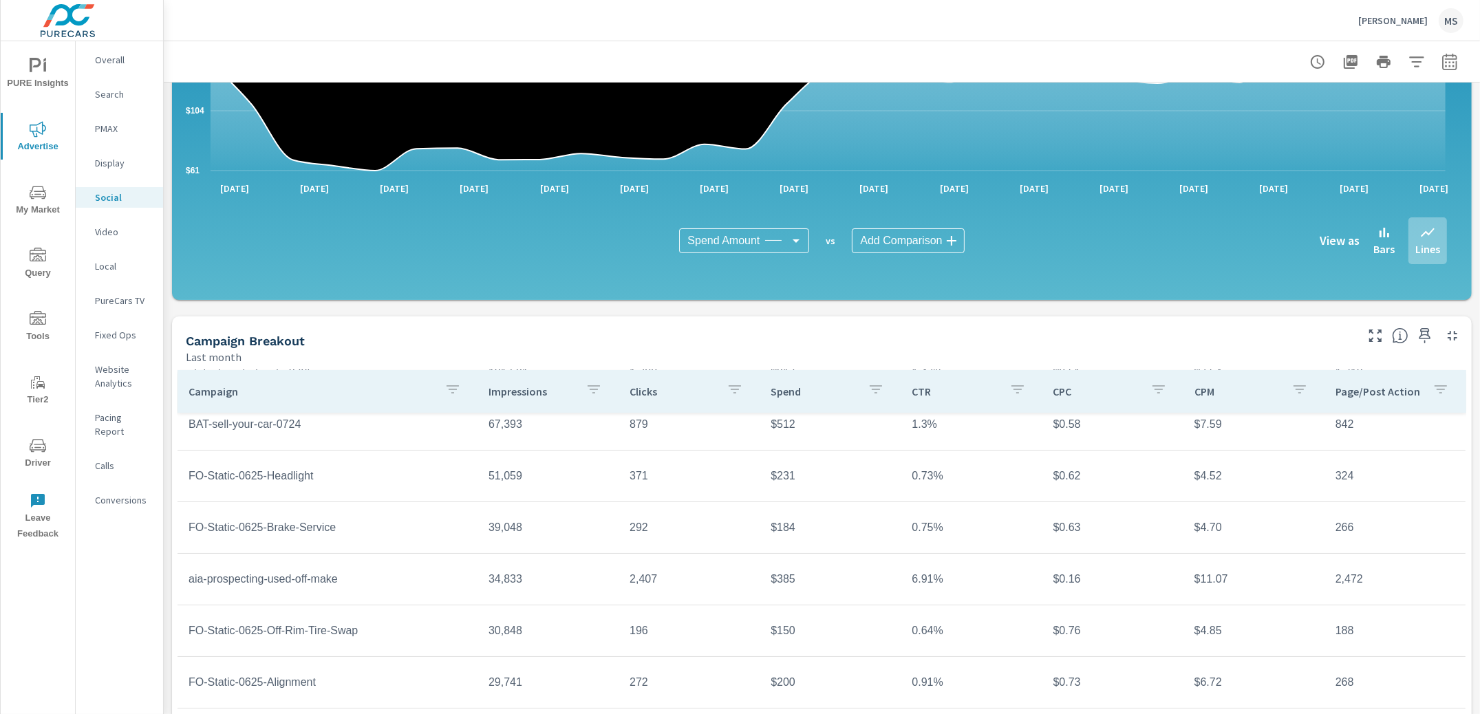
scroll to position [67, 0]
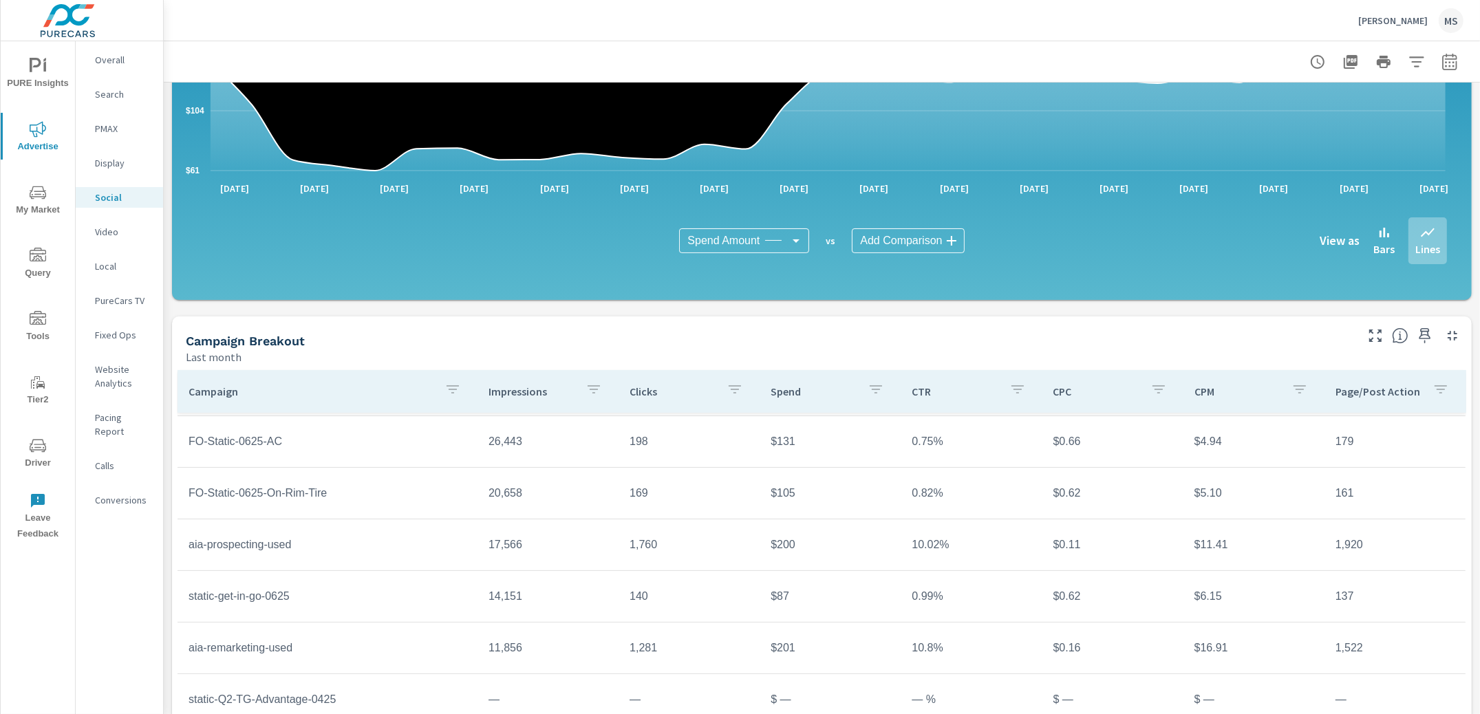
scroll to position [270, 0]
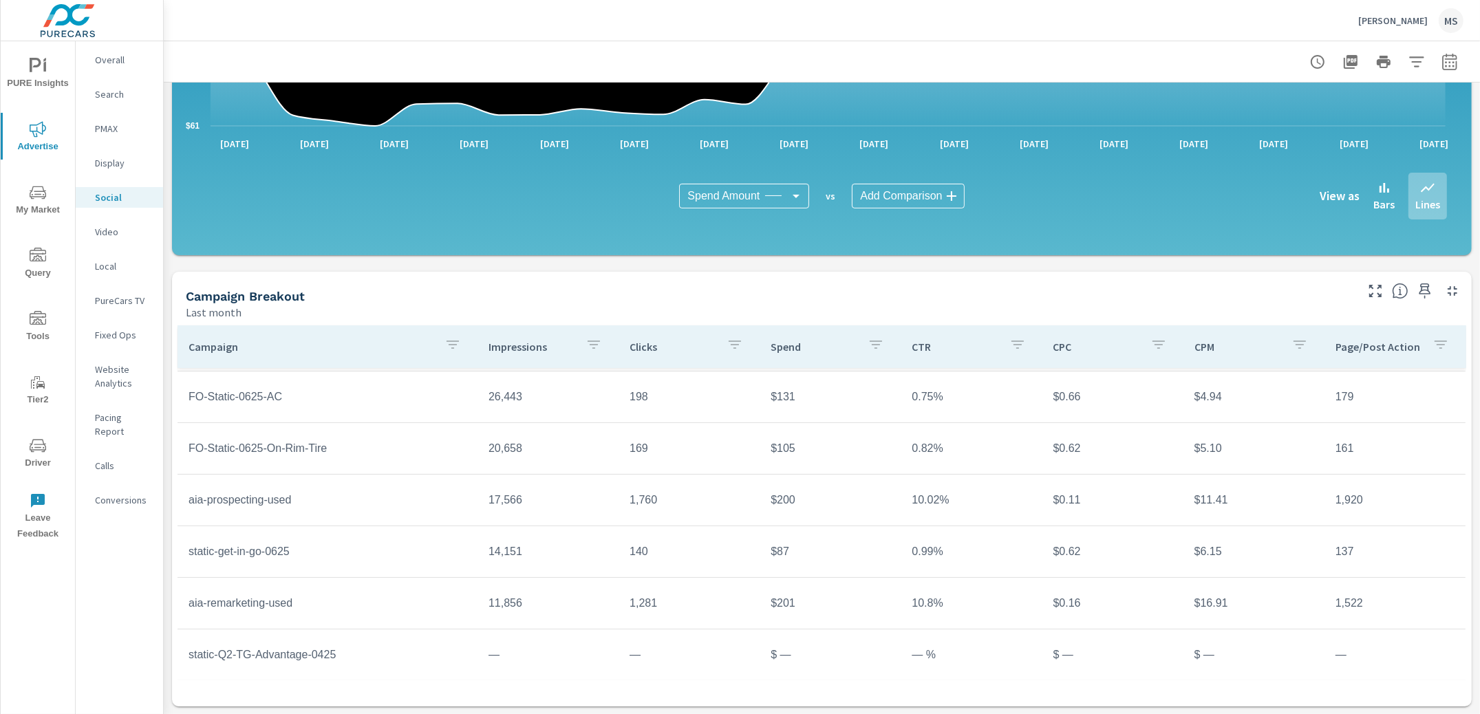
scroll to position [251, 0]
click at [1445, 66] on icon "button" at bounding box center [1449, 64] width 9 height 6
select select "Last month"
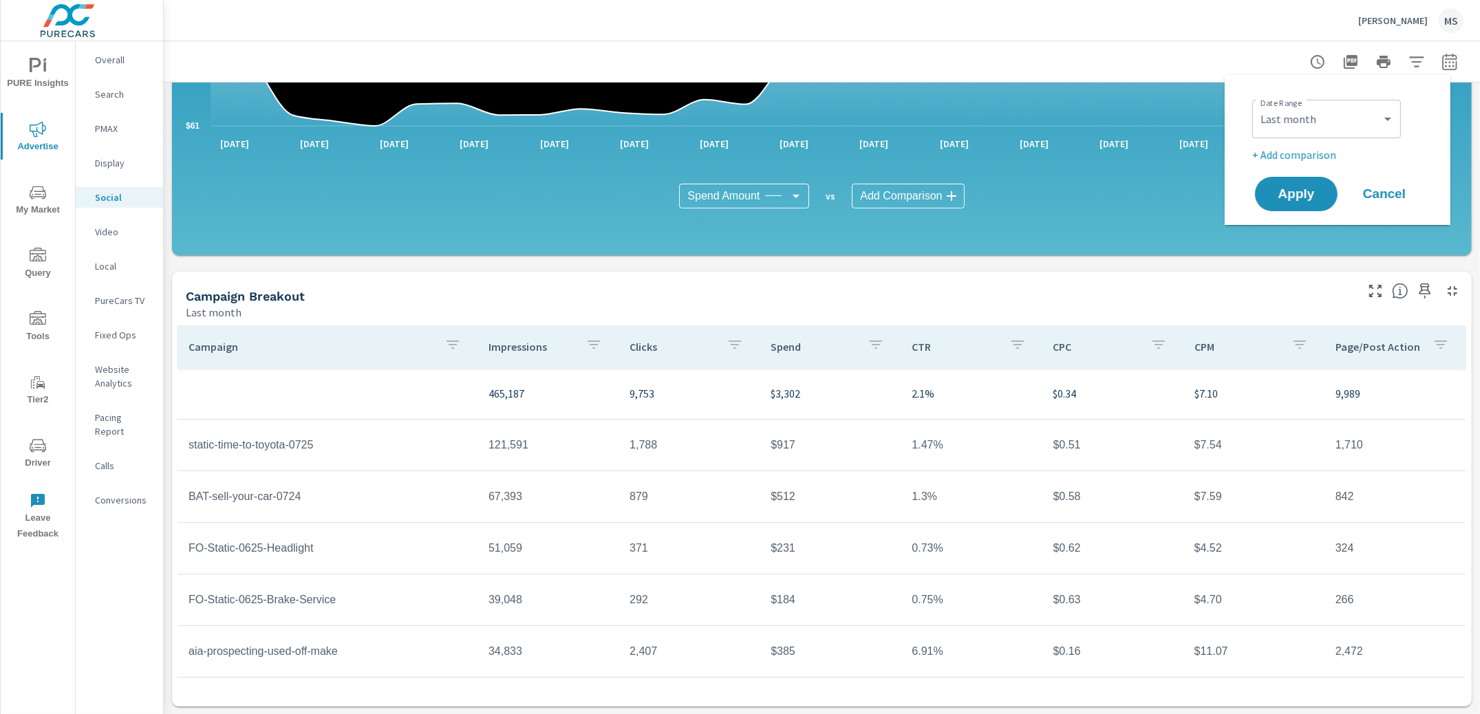
click at [1449, 19] on div "MS" at bounding box center [1451, 20] width 25 height 25
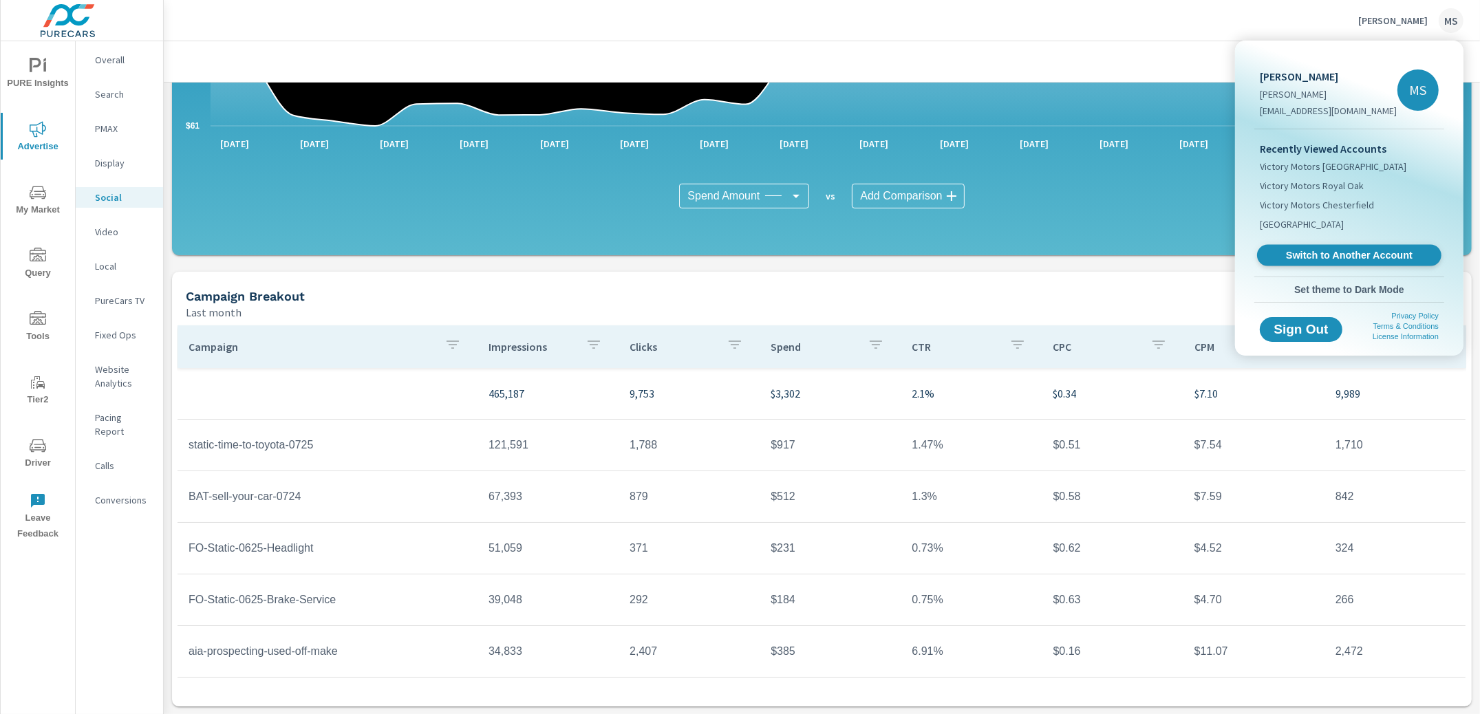
click at [1337, 246] on link "Switch to Another Account" at bounding box center [1349, 255] width 184 height 21
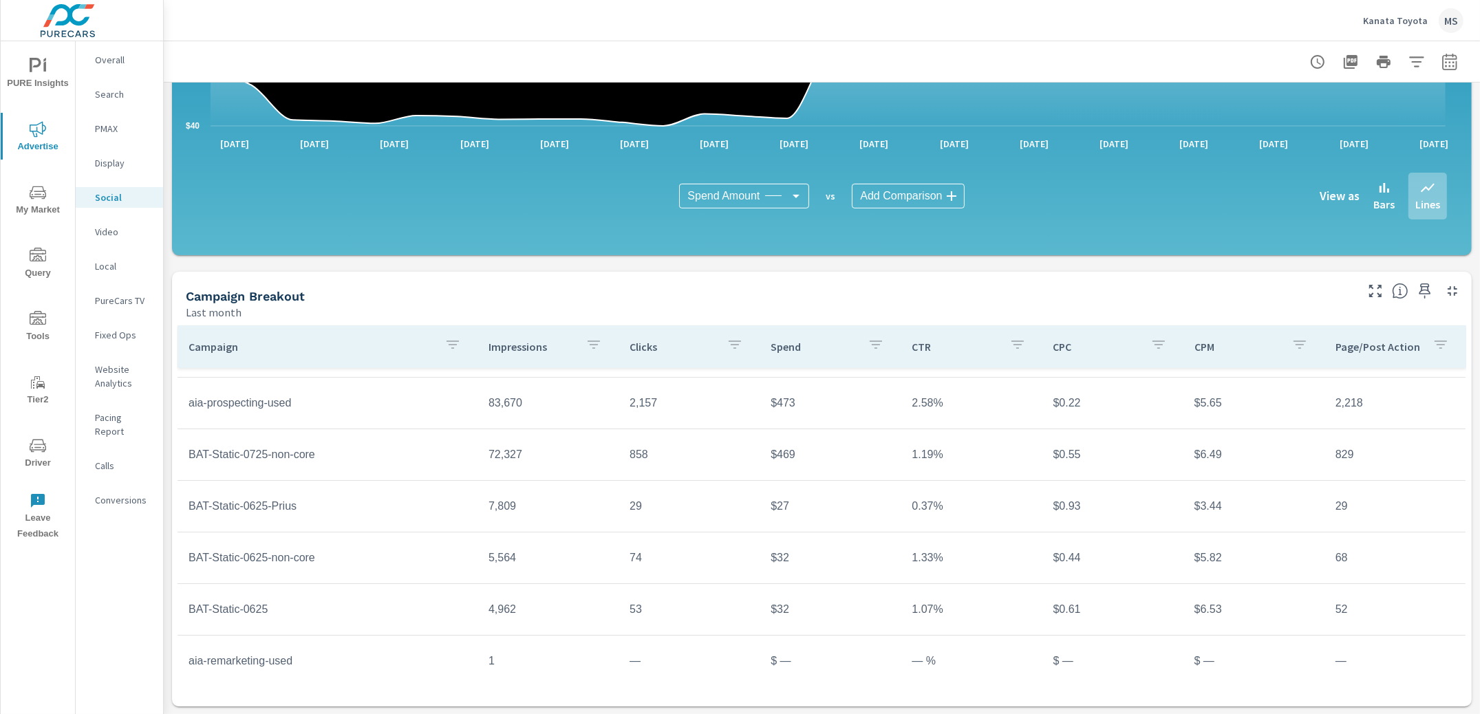
scroll to position [203, 0]
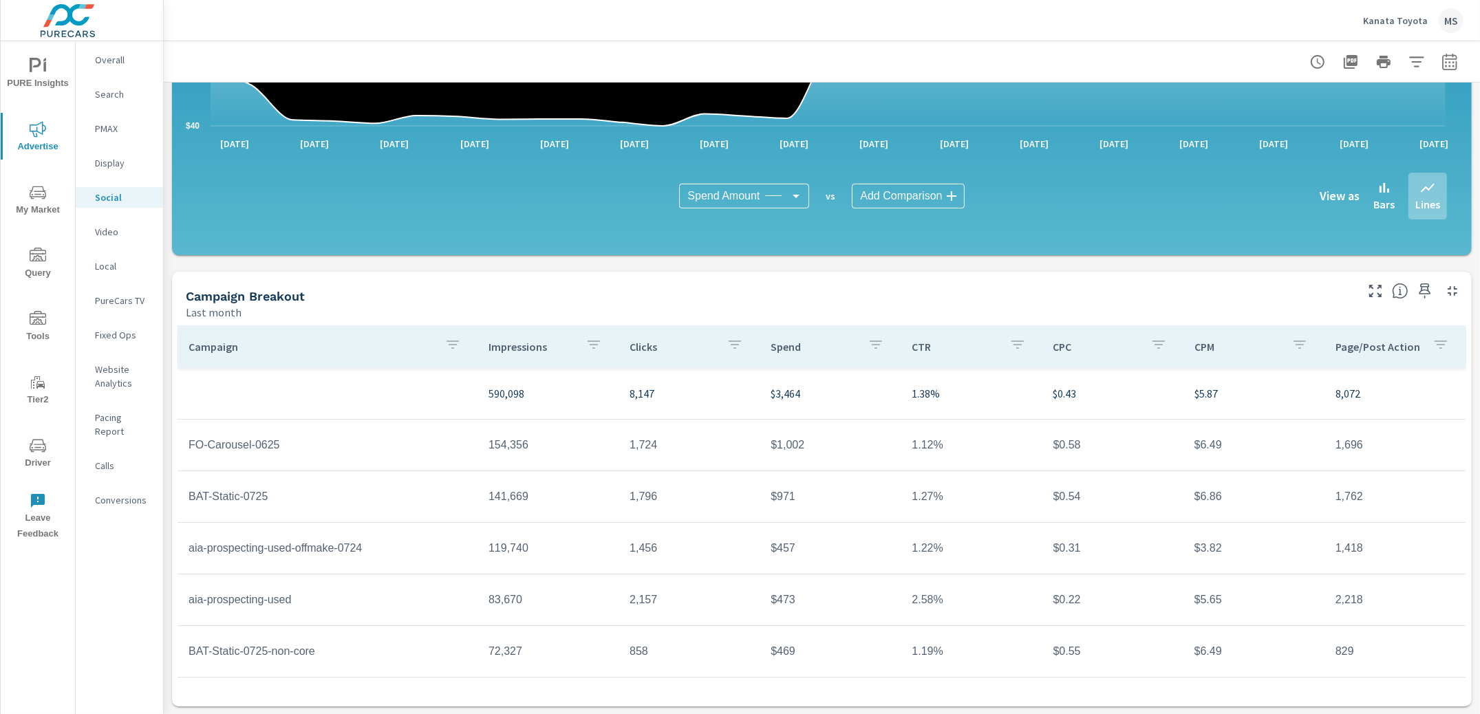
scroll to position [203, 0]
click at [778, 438] on td "$1,002" at bounding box center [830, 445] width 141 height 34
copy td "$1,002"
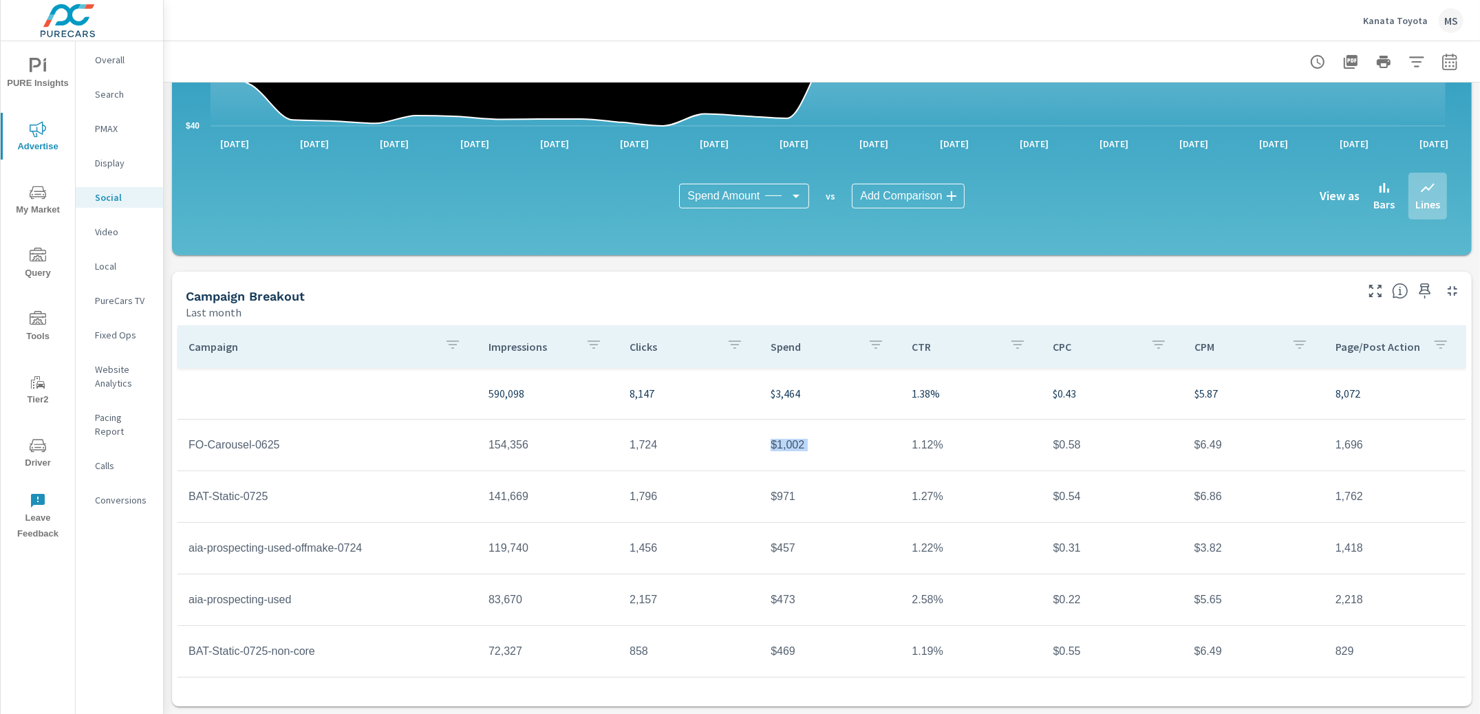
click at [40, 444] on icon "nav menu" at bounding box center [38, 445] width 17 height 13
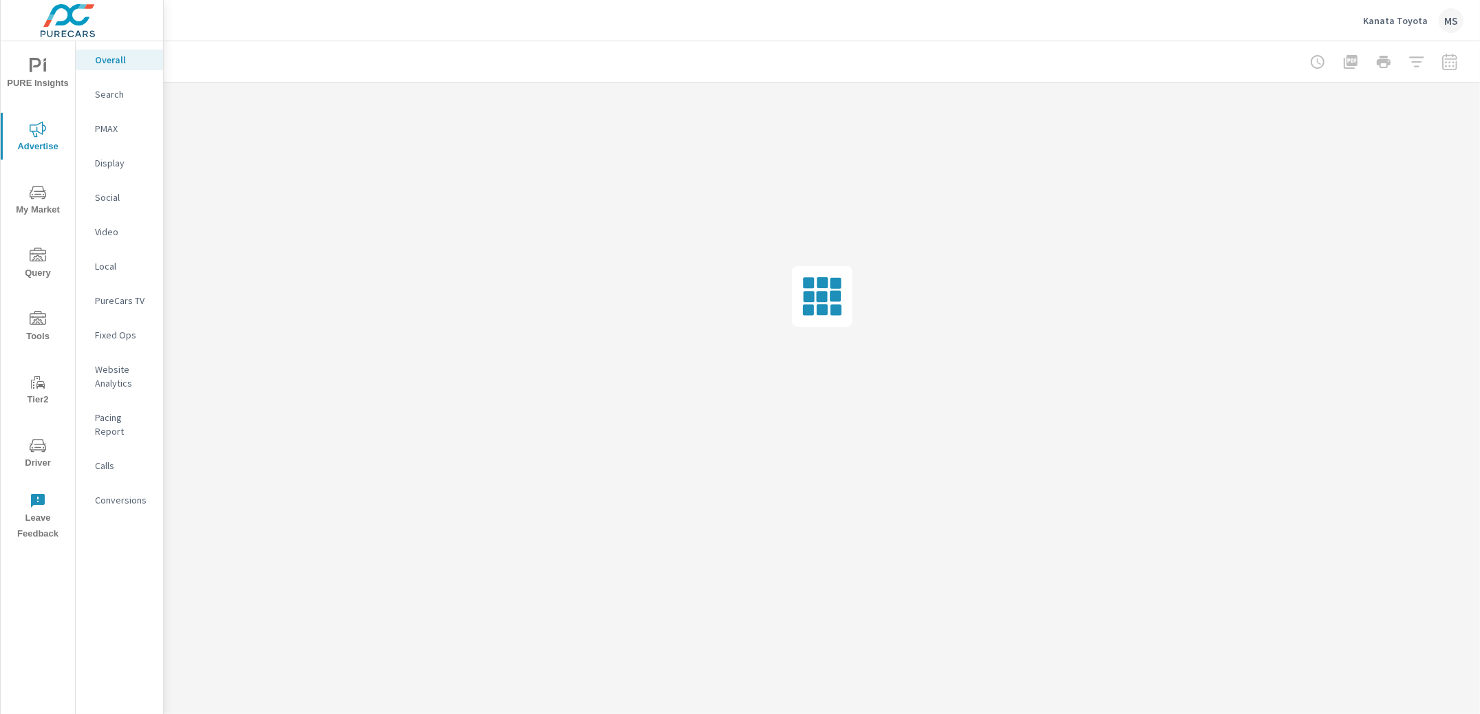
click at [114, 200] on p "Social" at bounding box center [123, 198] width 57 height 14
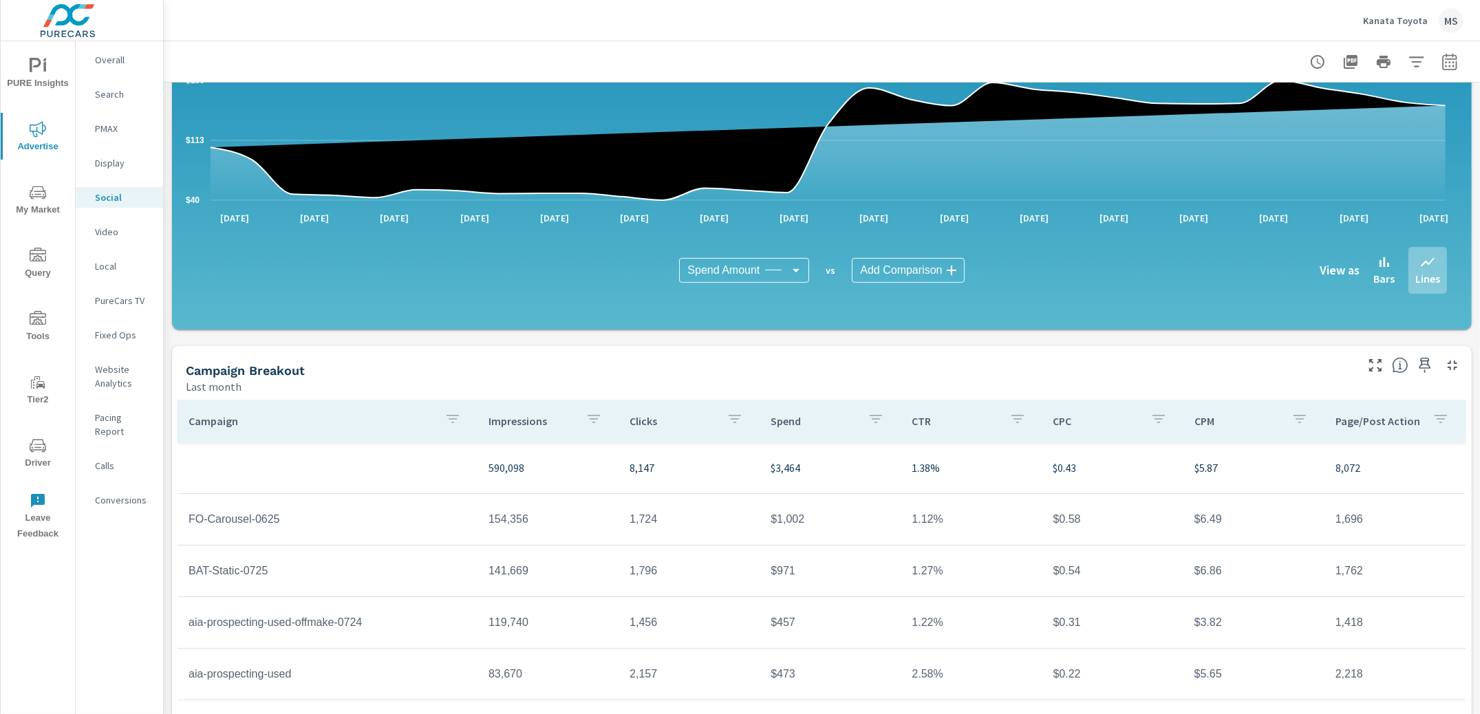
scroll to position [270, 0]
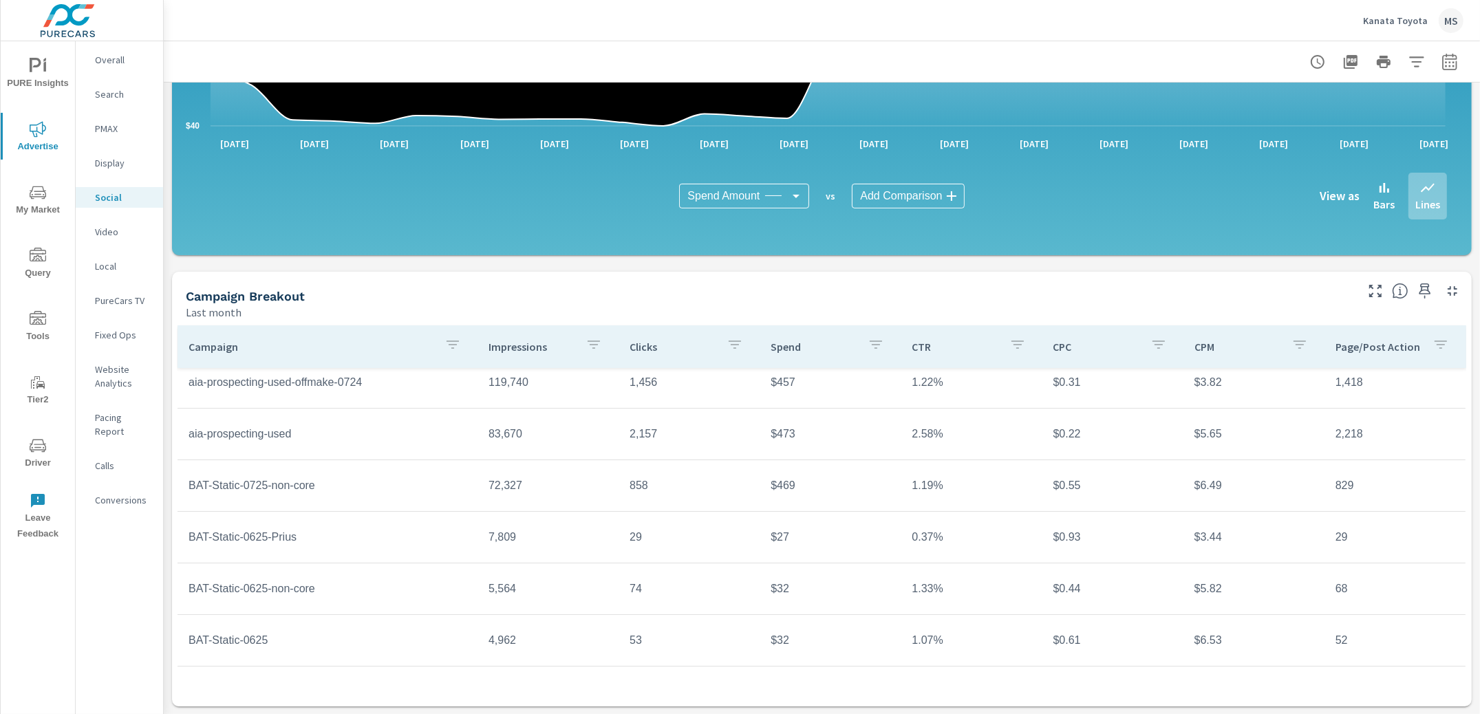
scroll to position [53, 0]
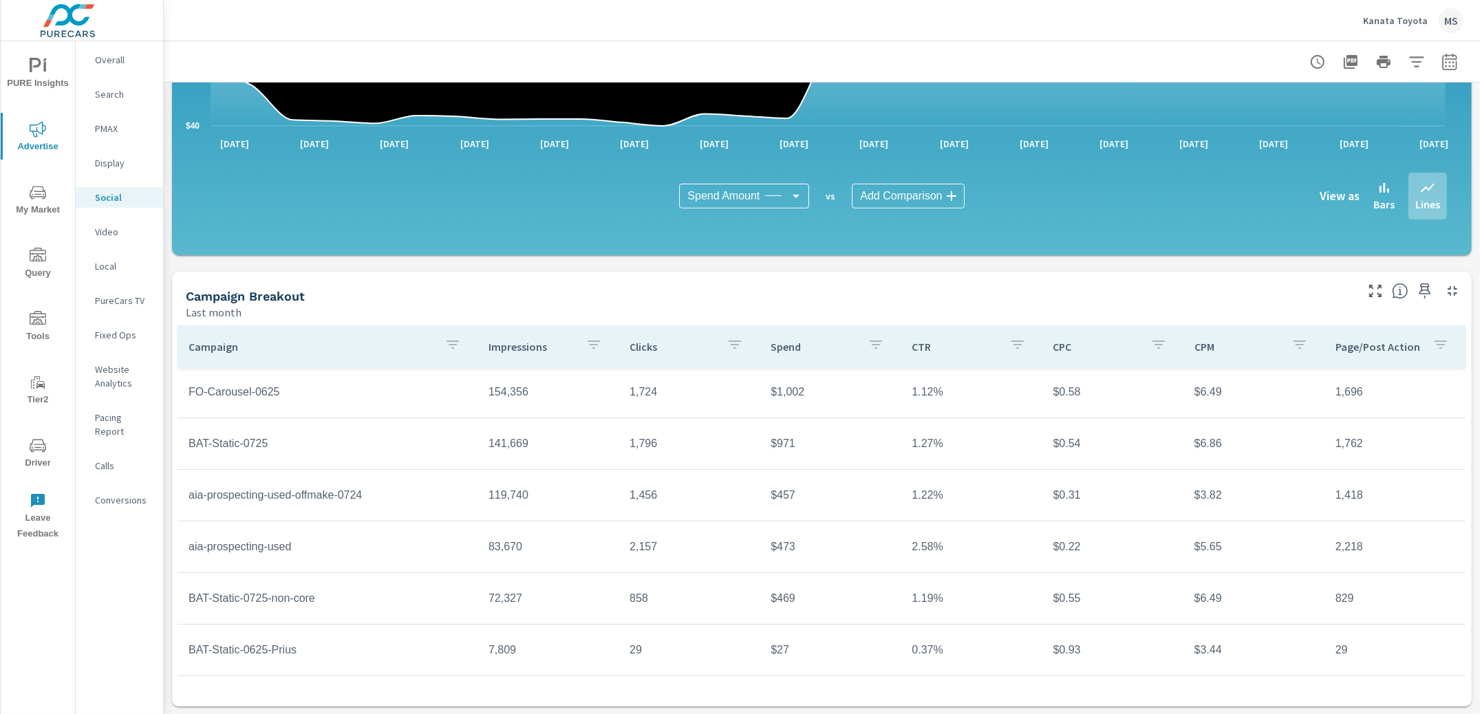
scroll to position [96, 0]
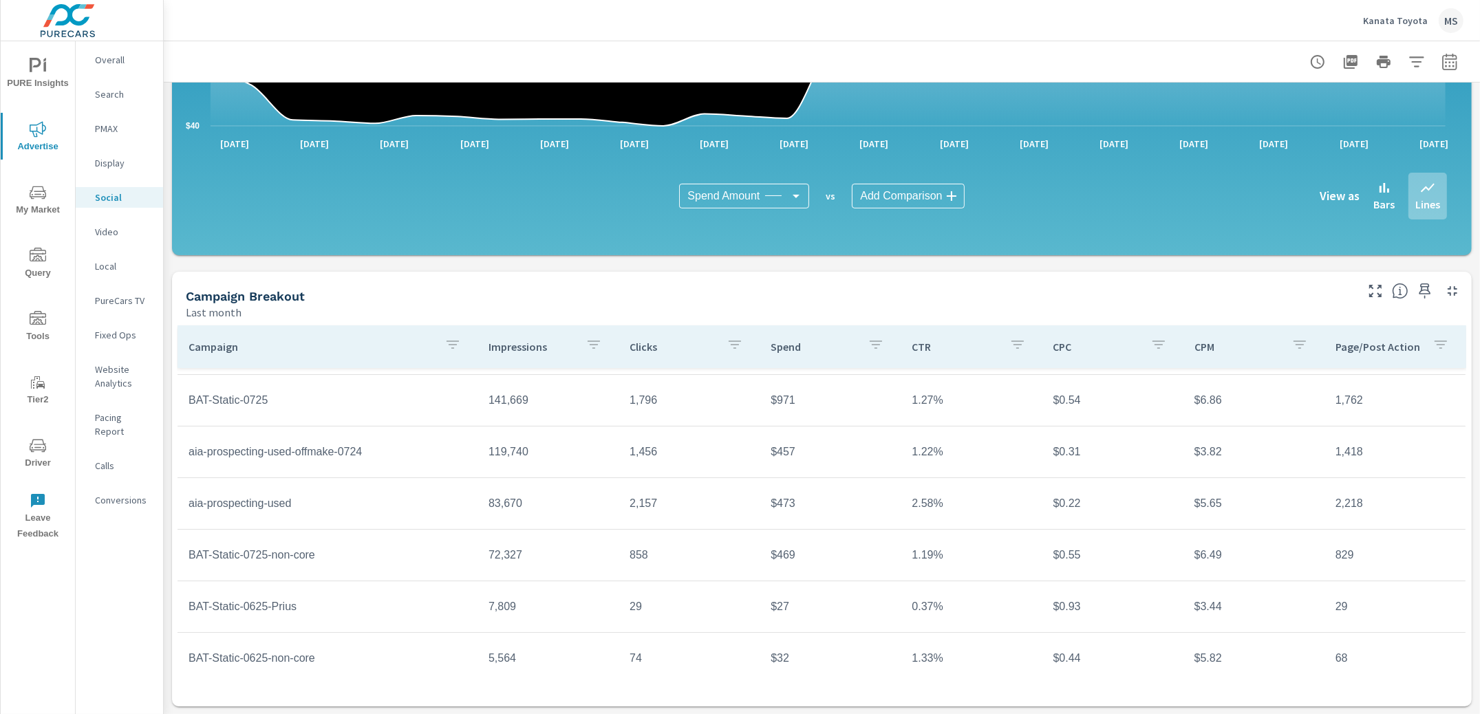
scroll to position [118, 0]
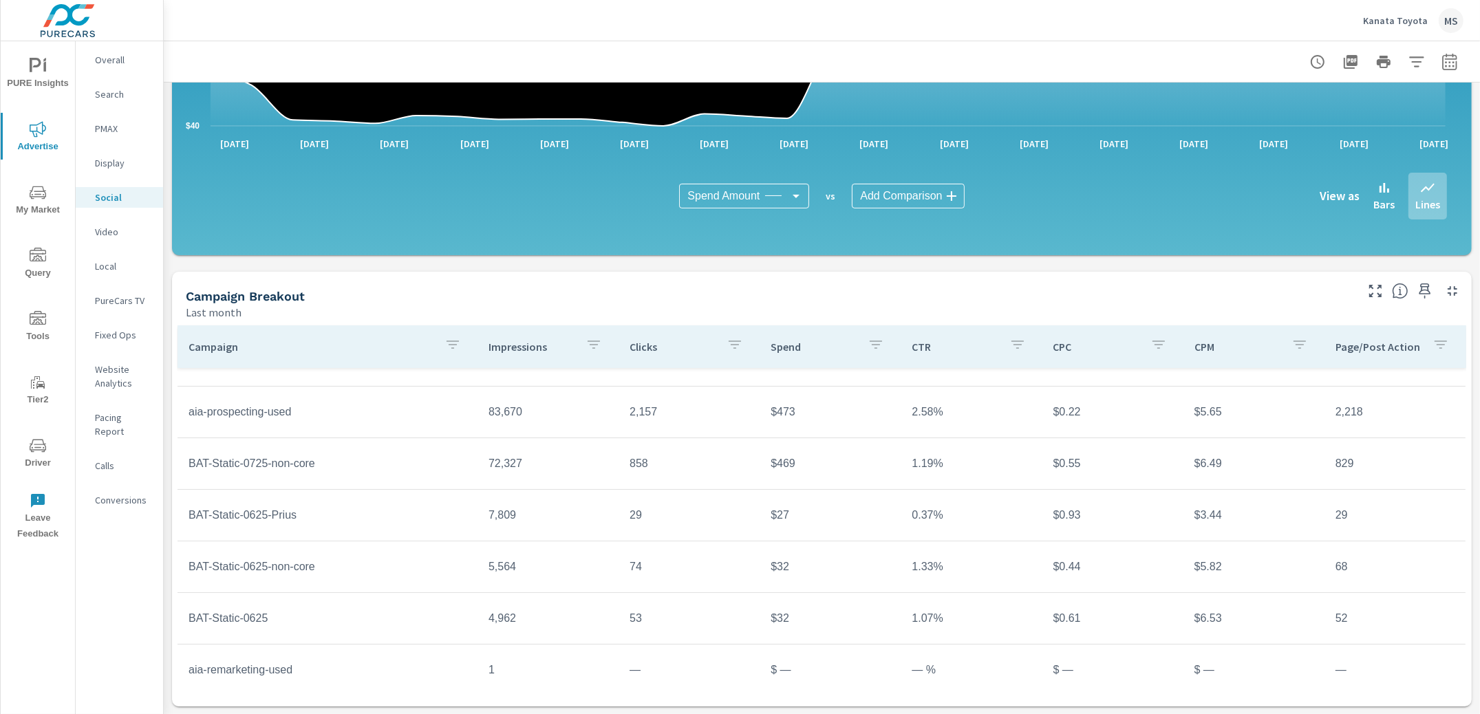
scroll to position [203, 0]
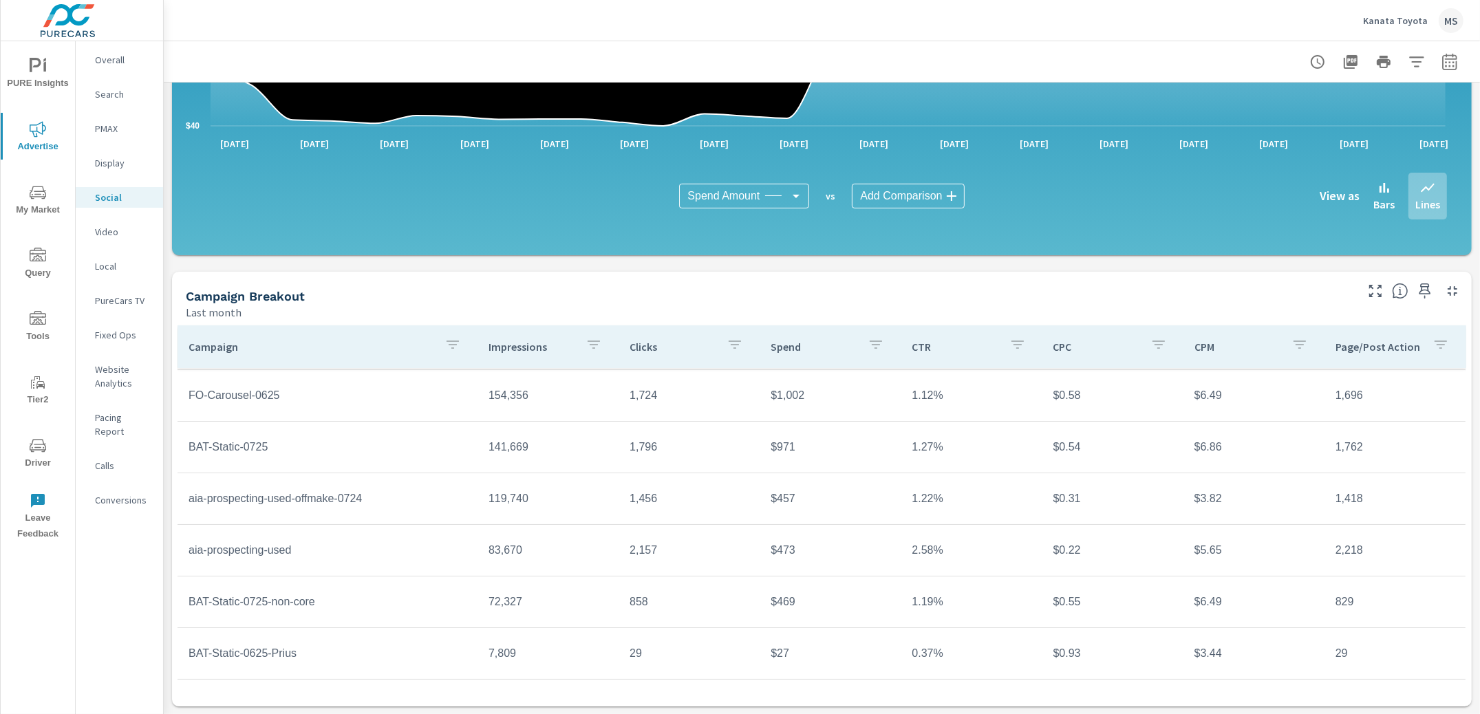
scroll to position [61, 0]
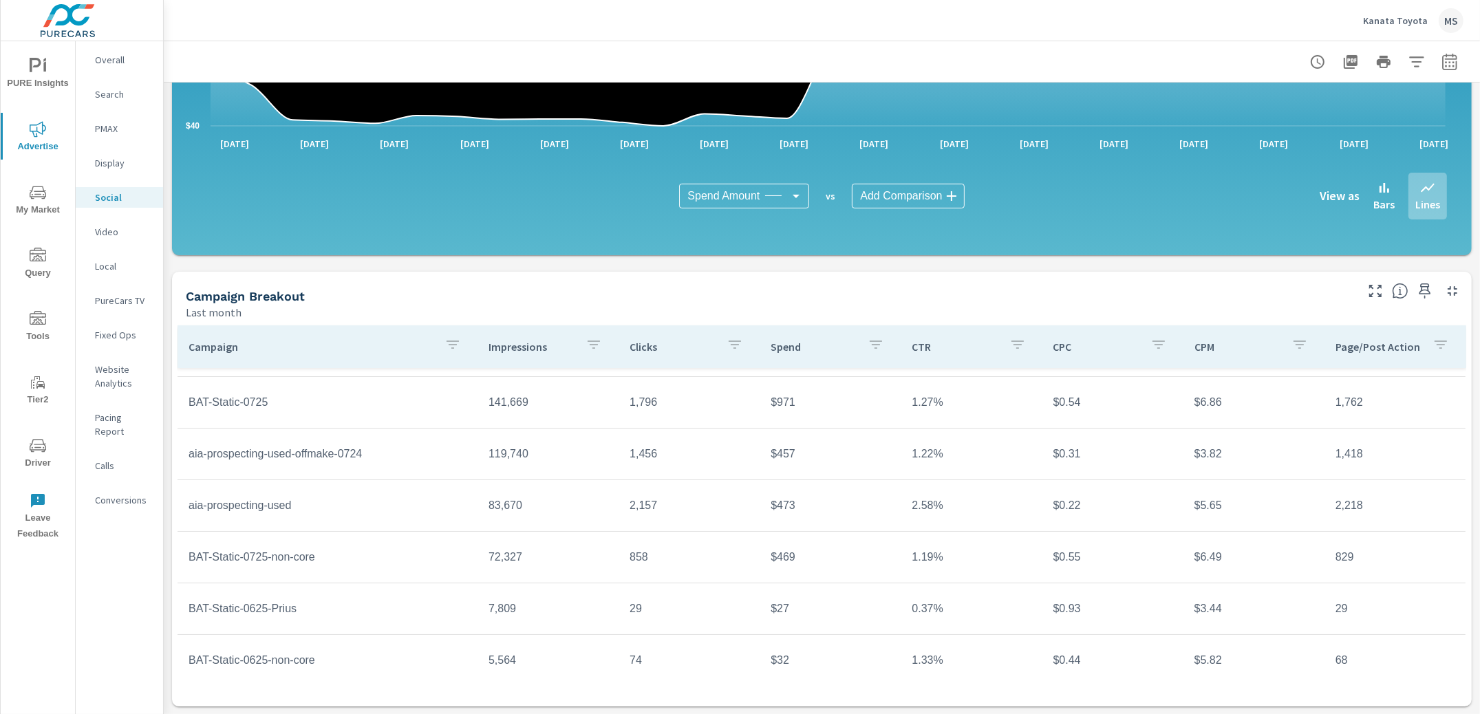
scroll to position [105, 0]
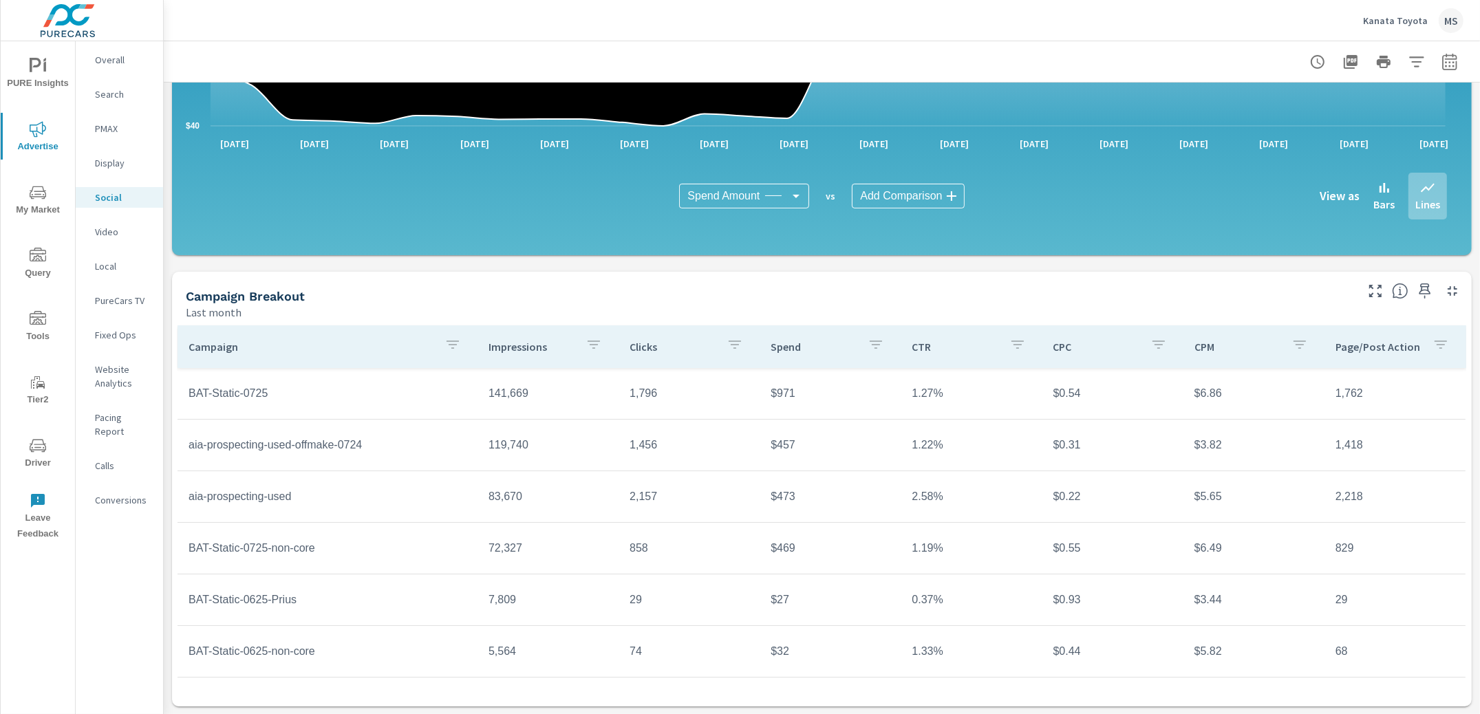
scroll to position [92, 0]
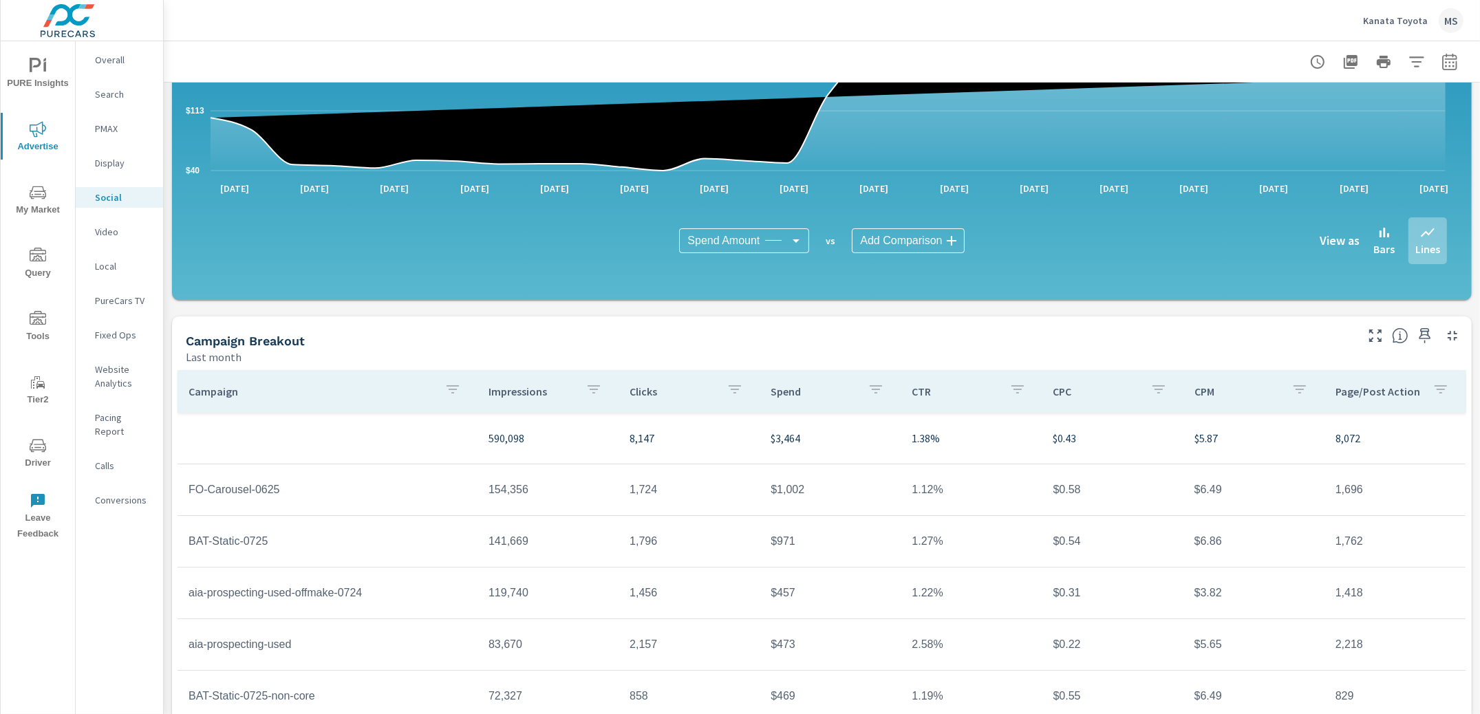
scroll to position [21, 0]
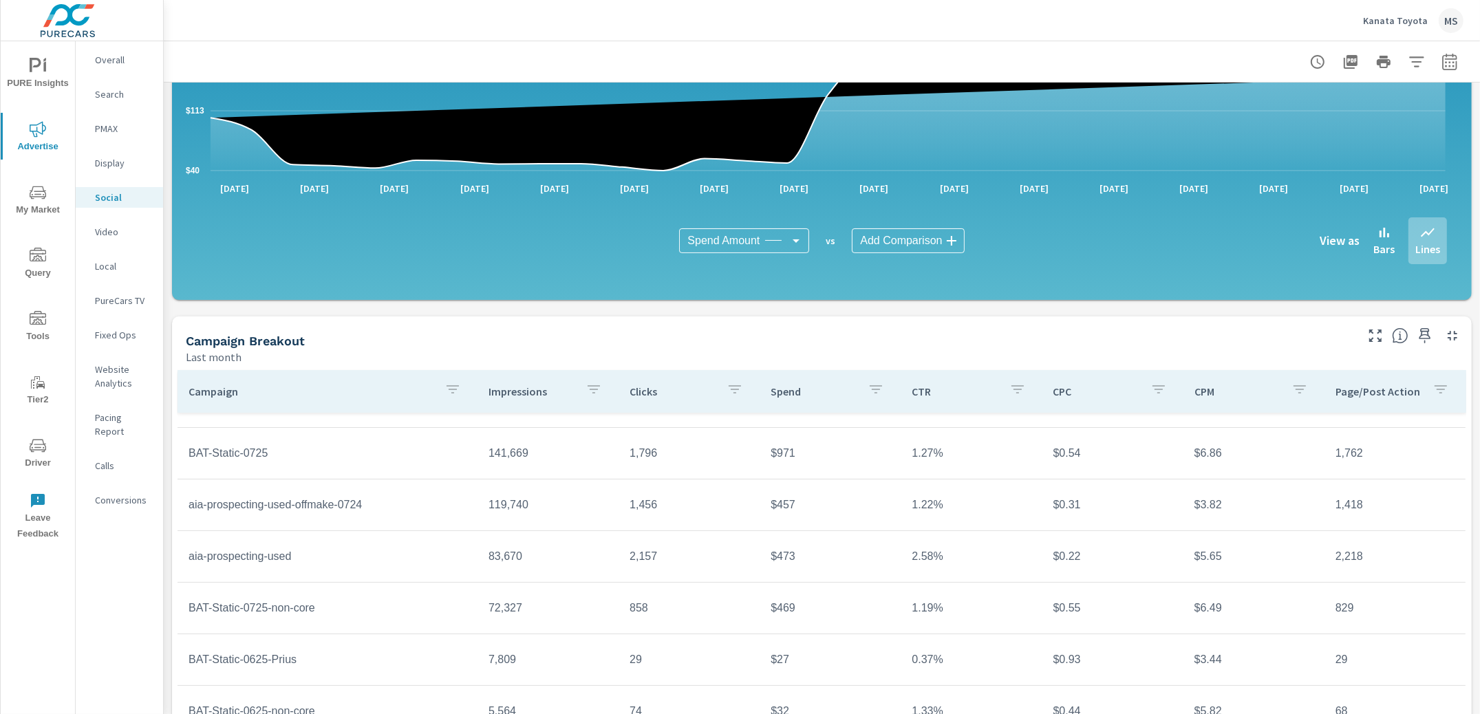
scroll to position [100, 0]
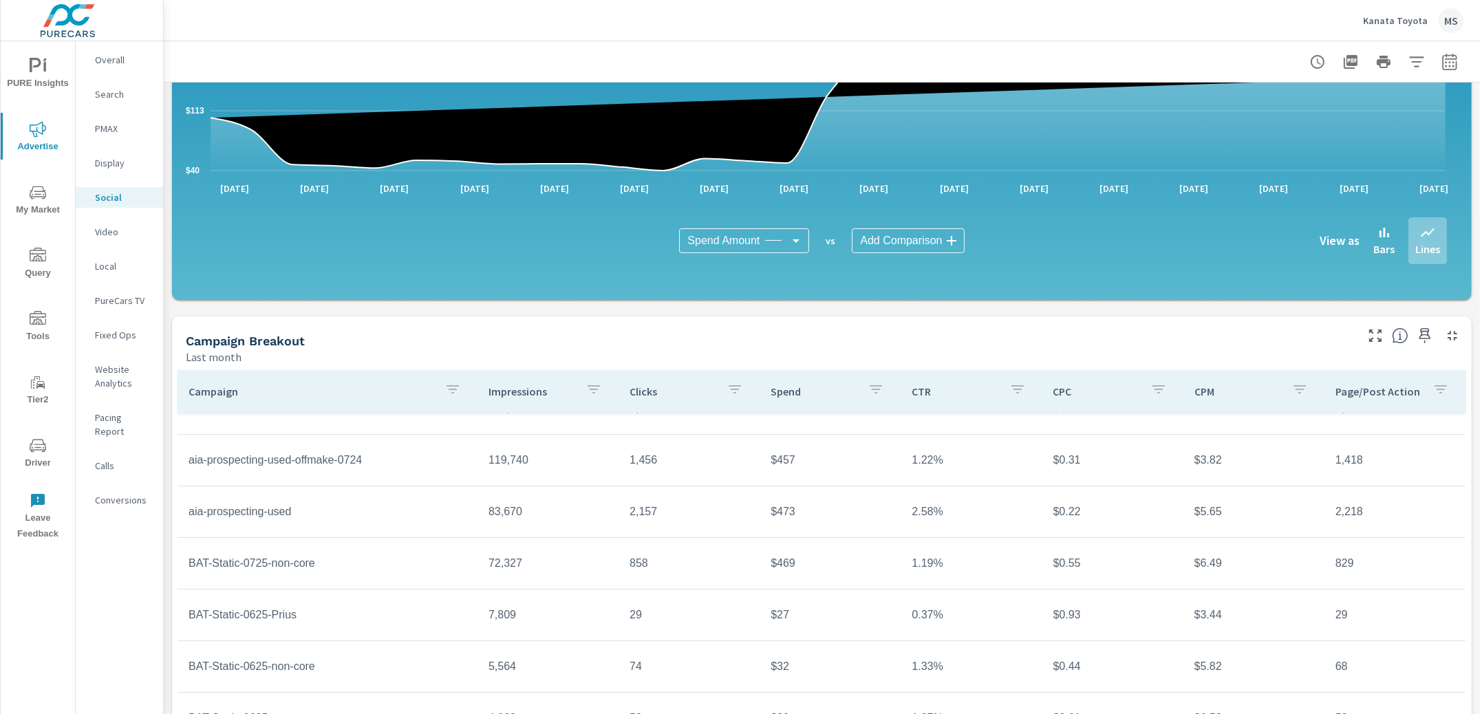
scroll to position [145, 0]
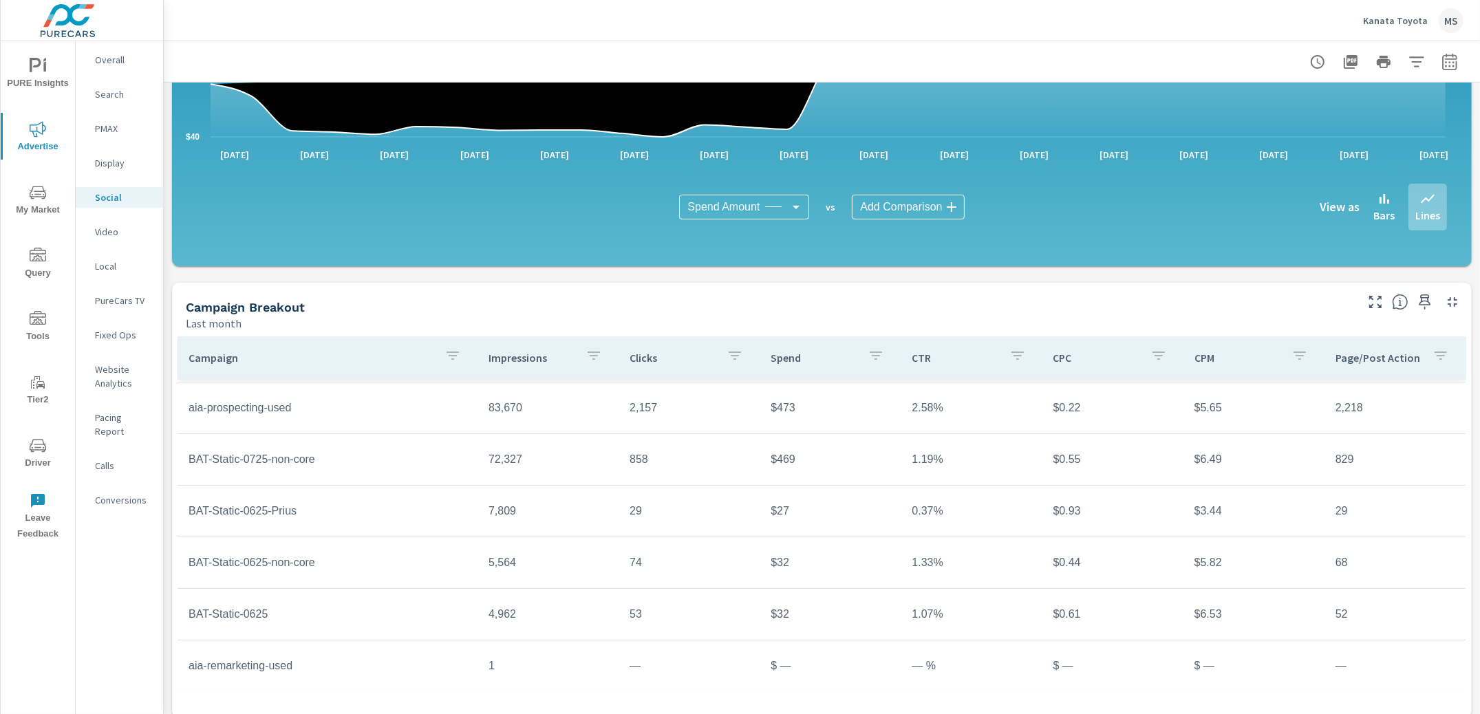
scroll to position [270, 0]
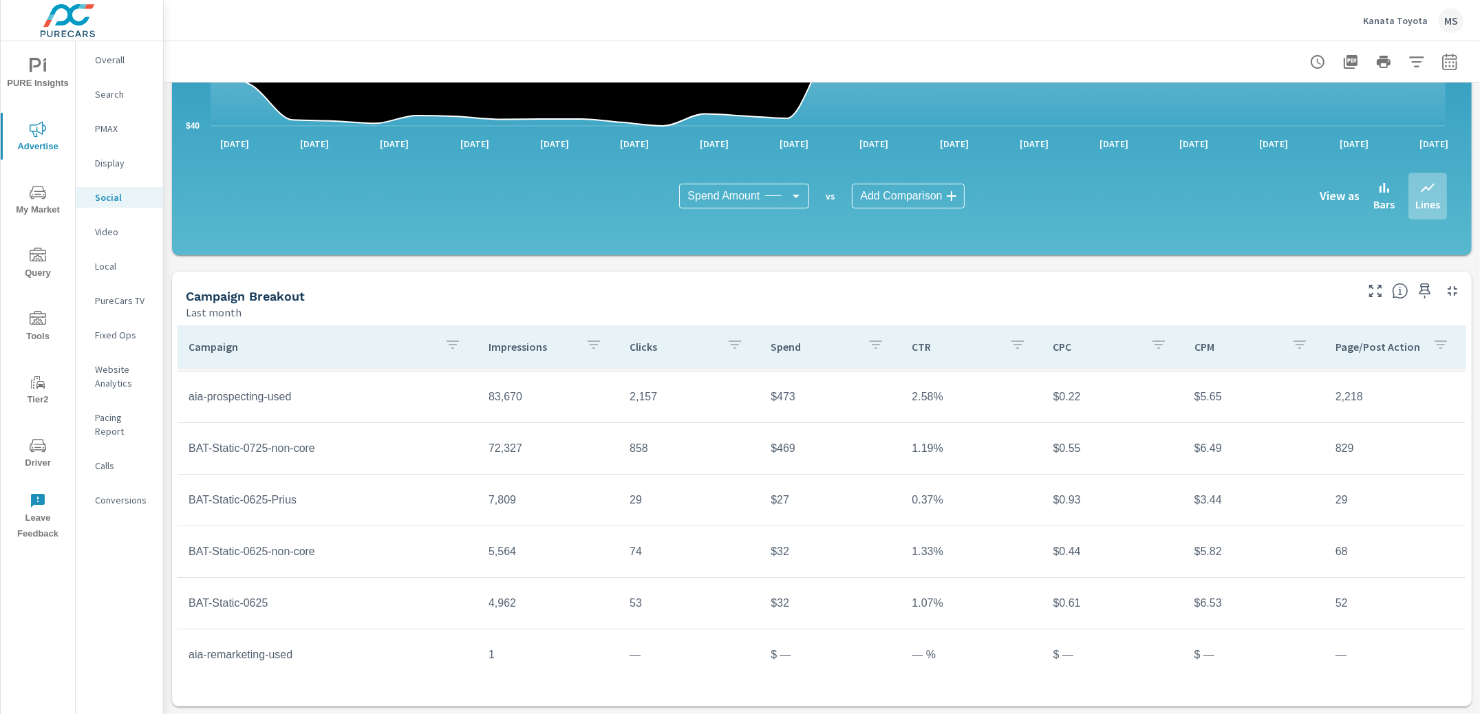
click at [103, 129] on p "PMAX" at bounding box center [123, 129] width 57 height 14
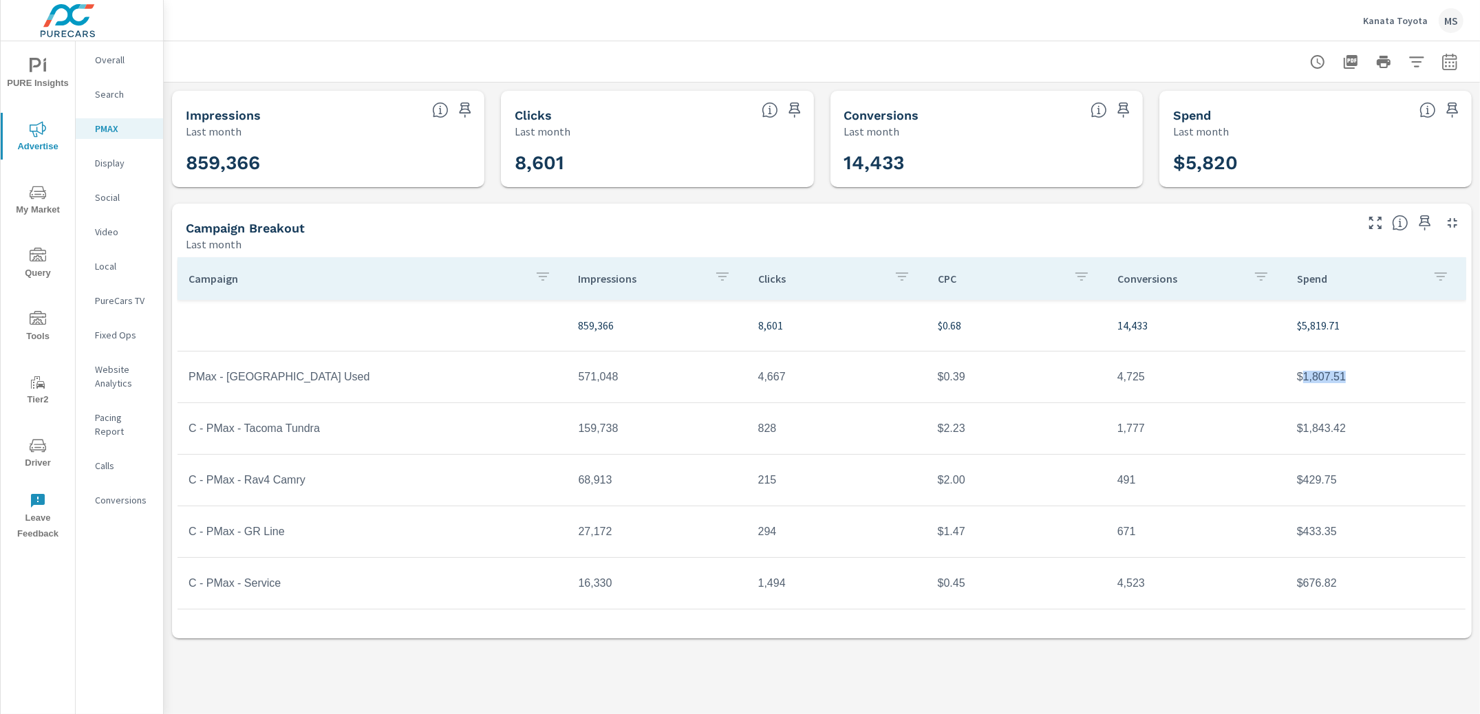
drag, startPoint x: 1340, startPoint y: 376, endPoint x: 1292, endPoint y: 377, distance: 48.2
click at [1292, 377] on td "$1,807.51" at bounding box center [1376, 377] width 180 height 34
copy td "1,807.51"
click at [1454, 25] on div "MS" at bounding box center [1451, 20] width 25 height 25
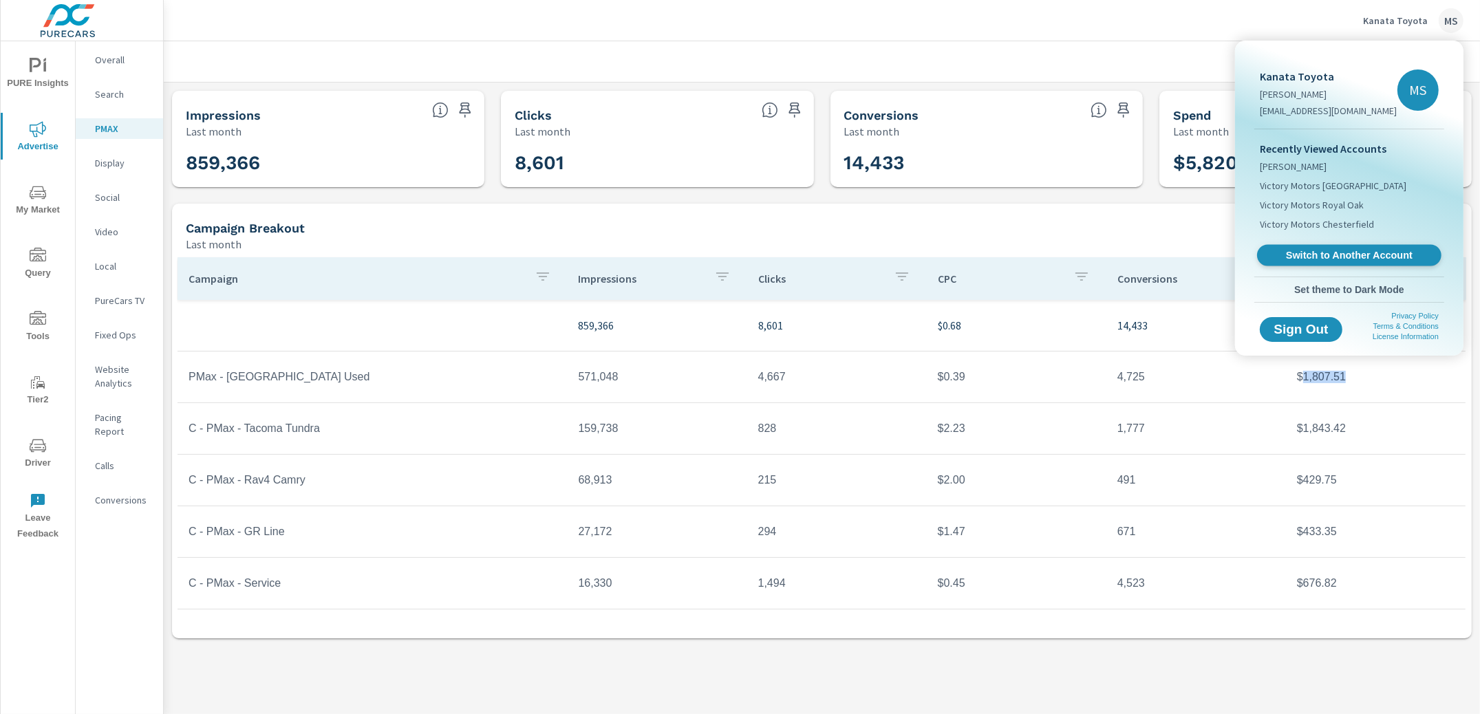
click at [1310, 263] on link "Switch to Another Account" at bounding box center [1349, 255] width 184 height 21
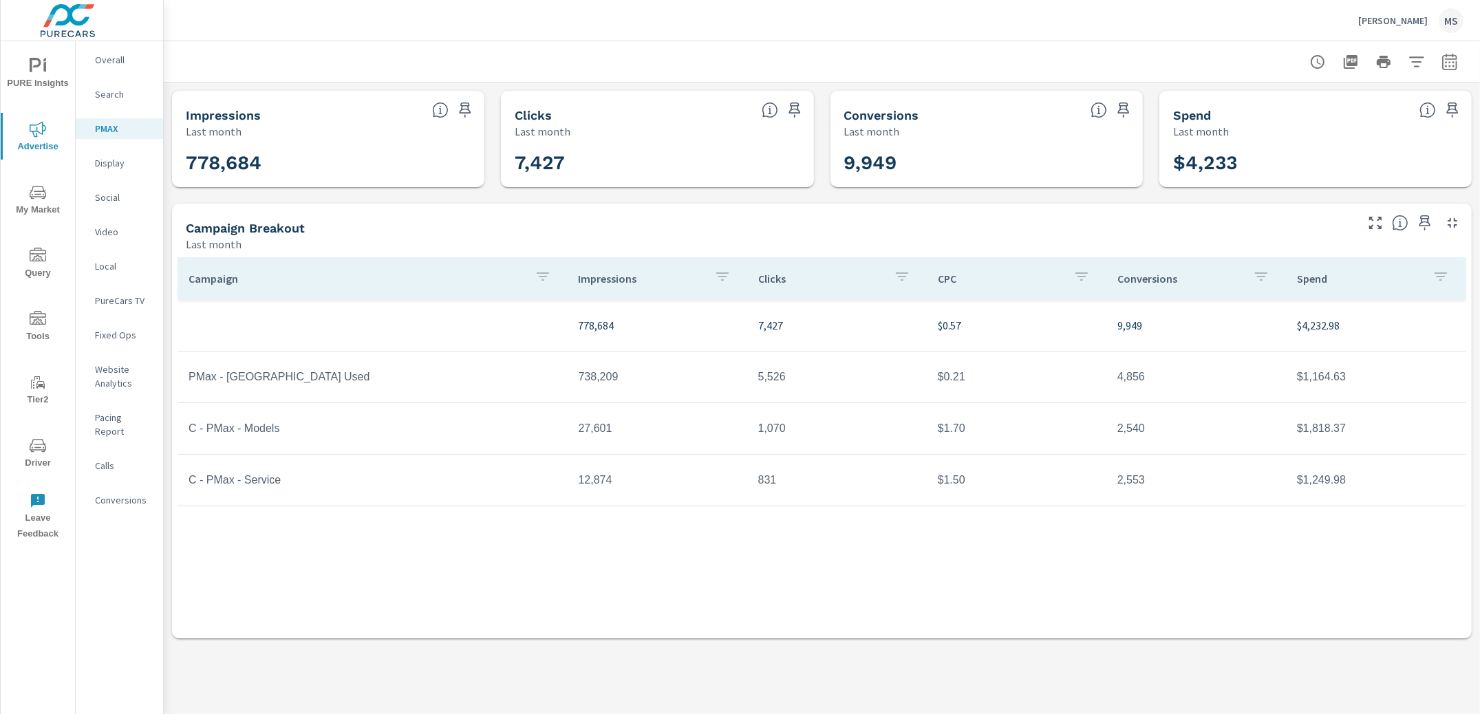
click at [112, 195] on p "Social" at bounding box center [123, 198] width 57 height 14
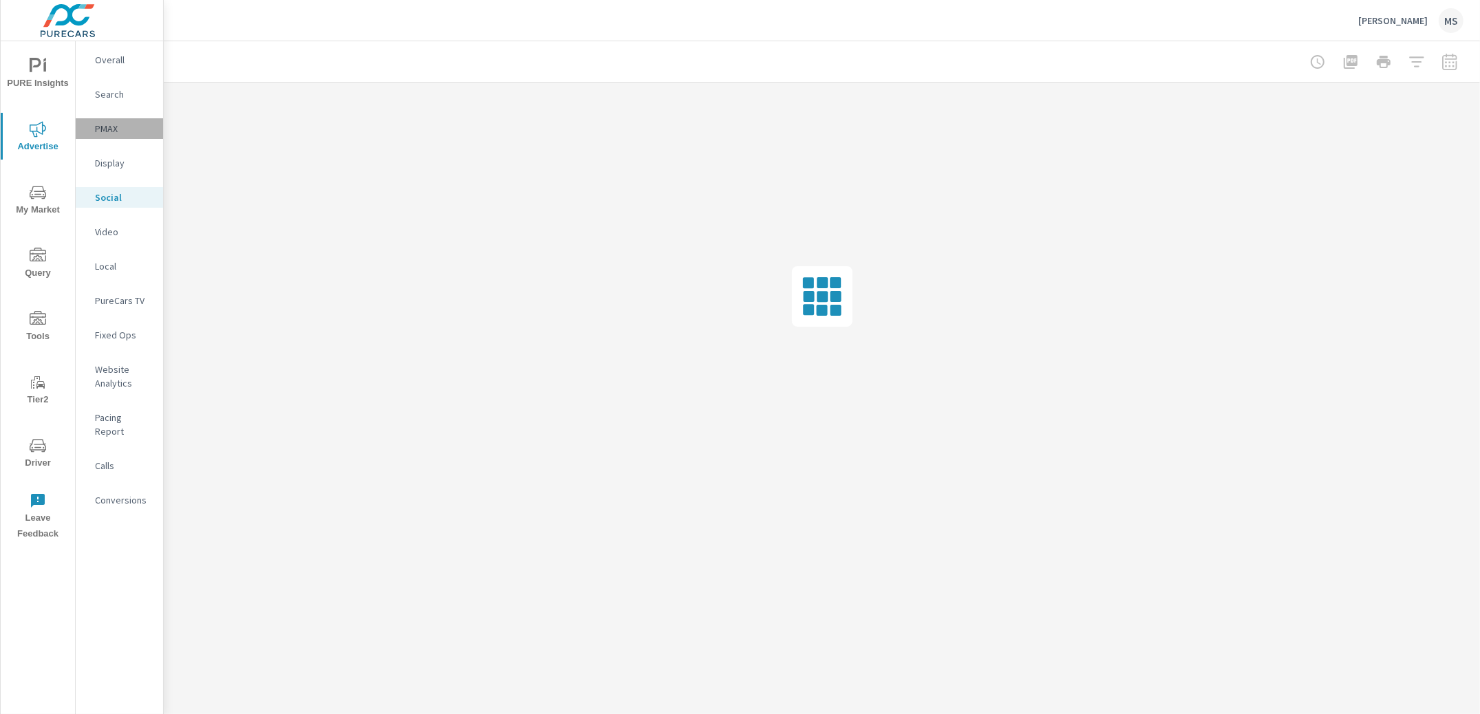
click at [113, 136] on div "PMAX" at bounding box center [119, 128] width 87 height 21
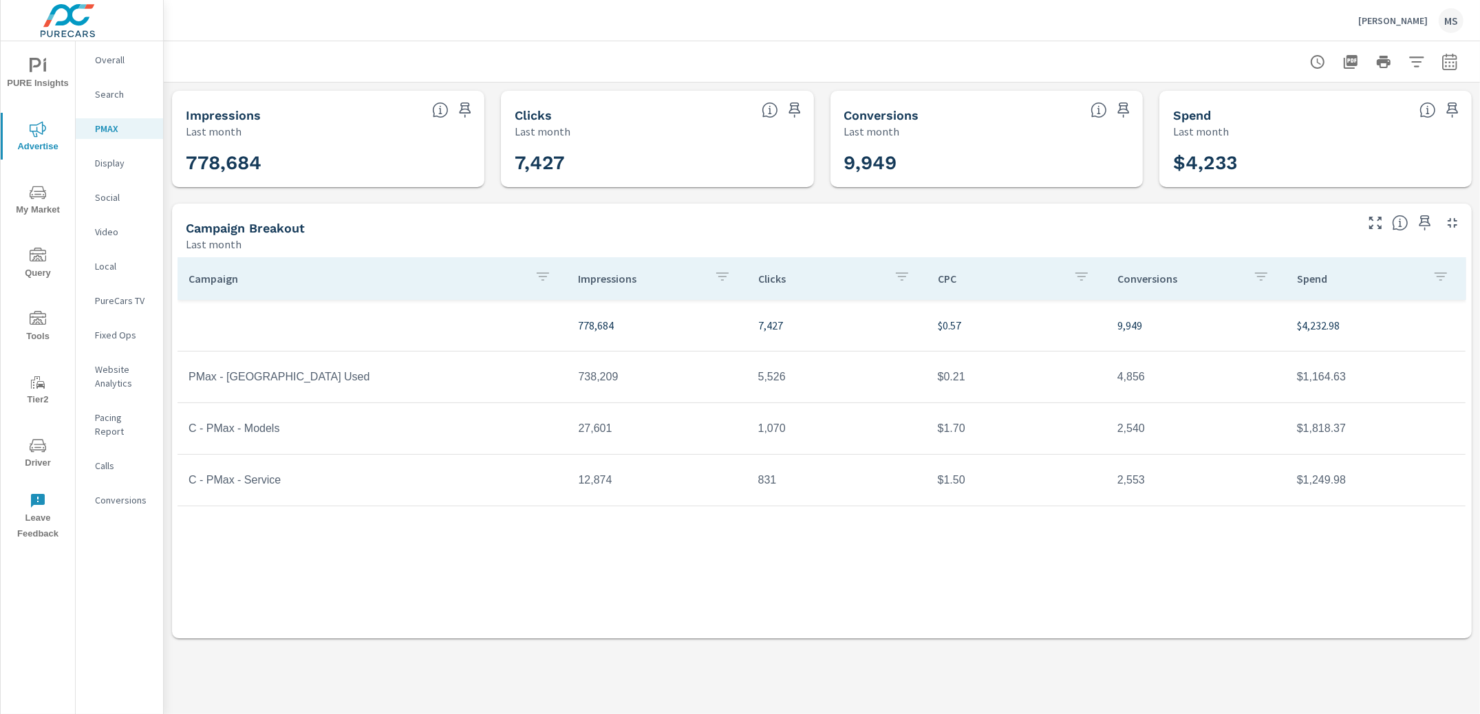
click at [1330, 374] on td "$1,164.63" at bounding box center [1376, 377] width 180 height 34
copy td "1,164.63"
click at [109, 193] on p "Social" at bounding box center [123, 198] width 57 height 14
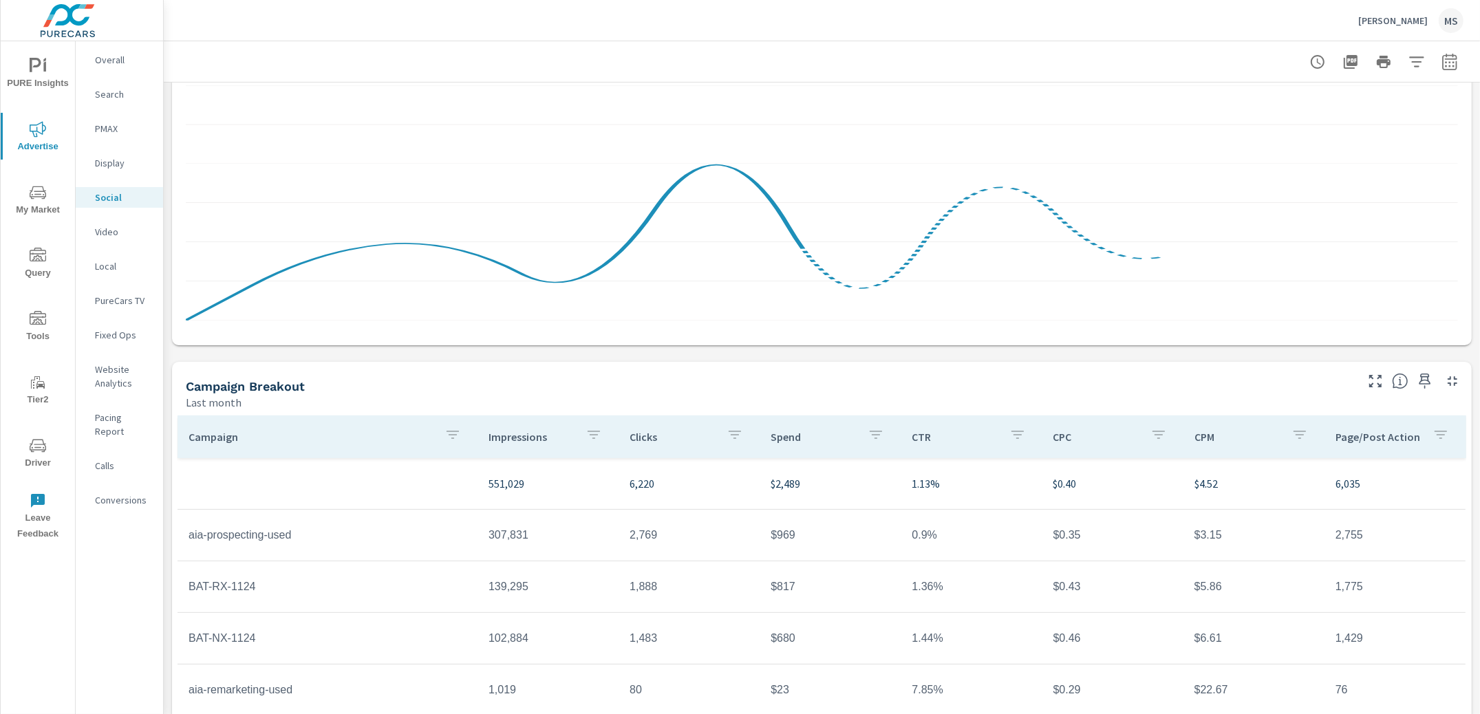
scroll to position [270, 0]
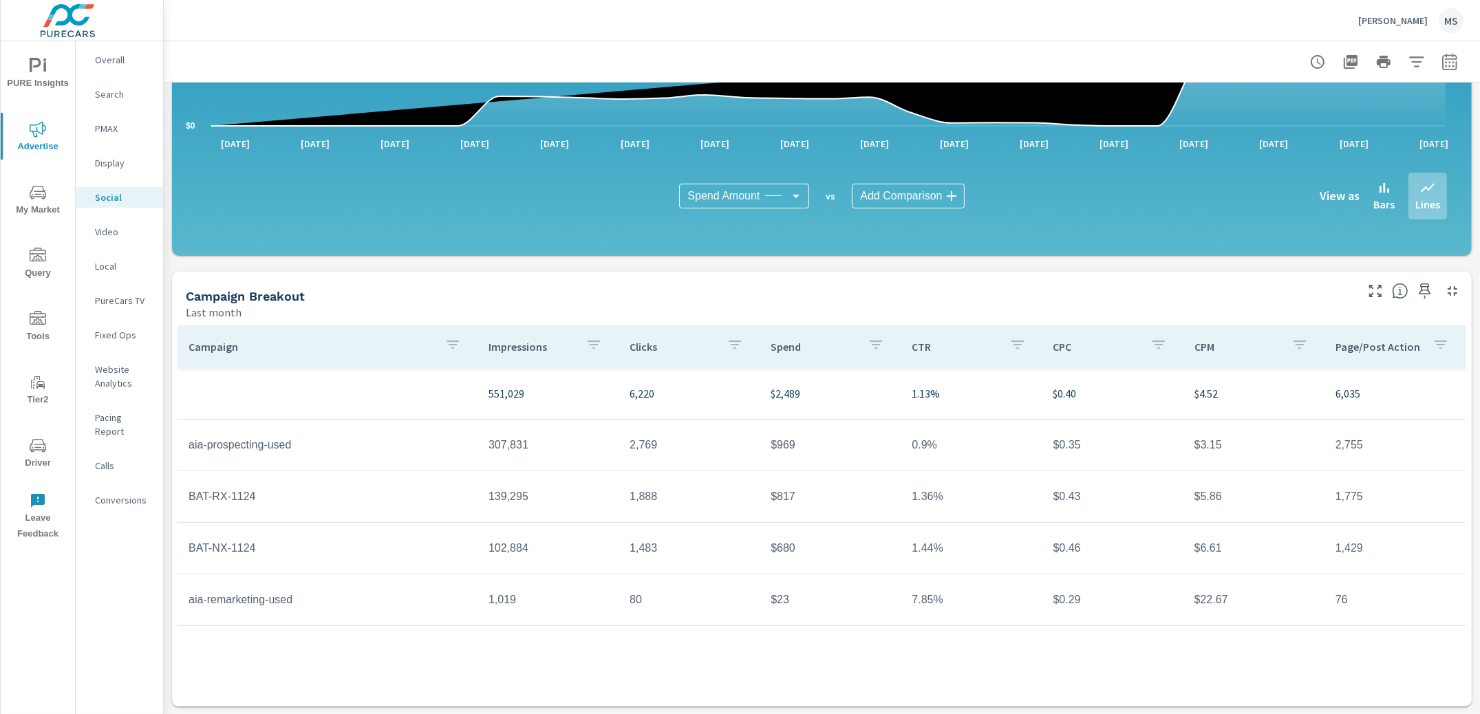
click at [1445, 26] on div "MS" at bounding box center [1451, 20] width 25 height 25
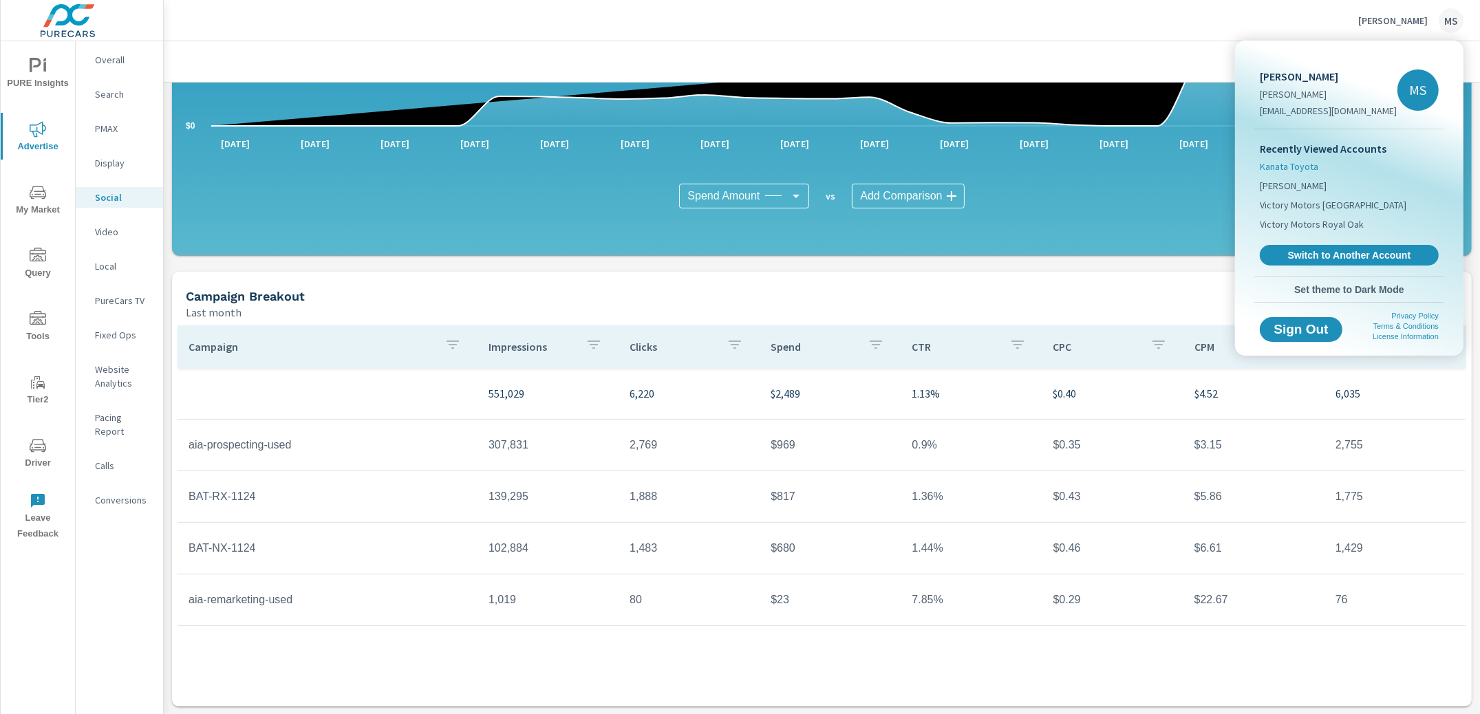
click at [1310, 172] on span "Kanata Toyota" at bounding box center [1289, 167] width 59 height 14
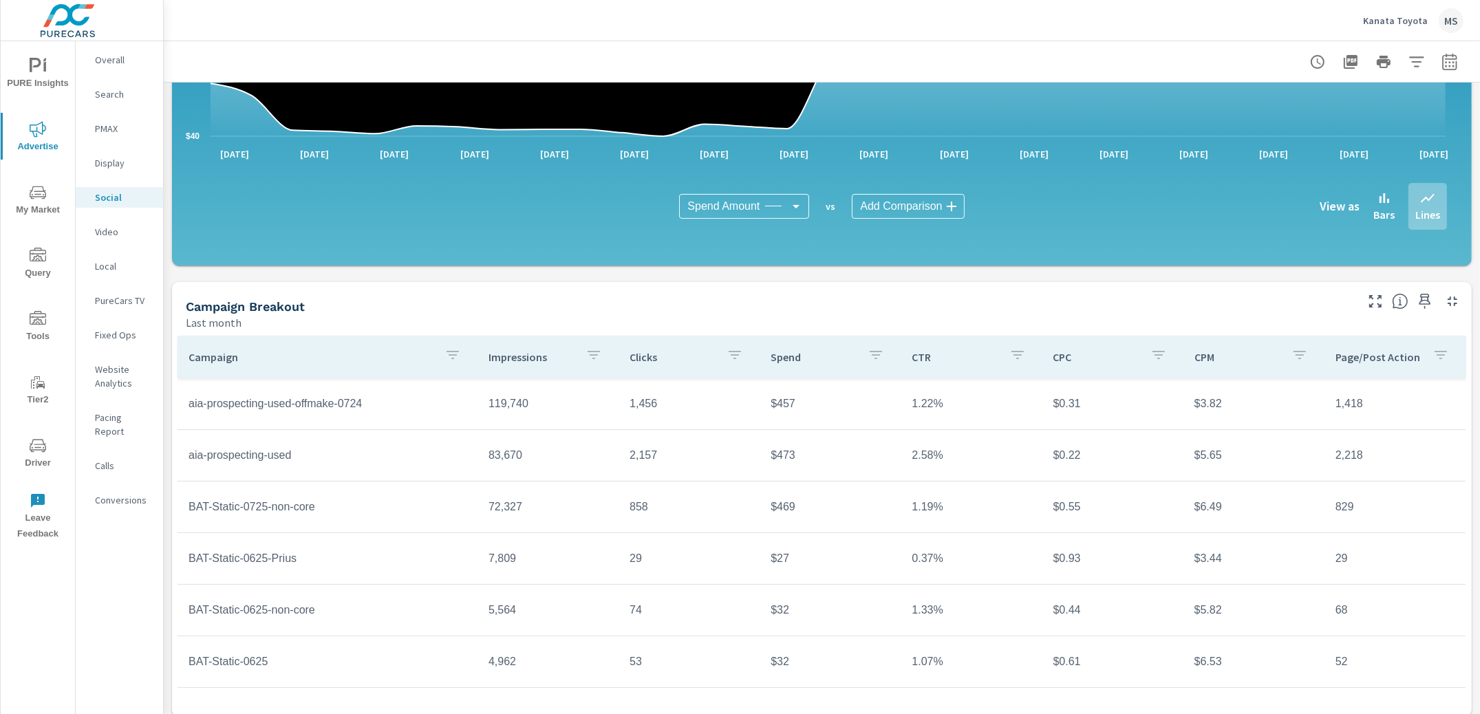
scroll to position [203, 0]
click at [1446, 23] on div "MS" at bounding box center [1451, 20] width 25 height 25
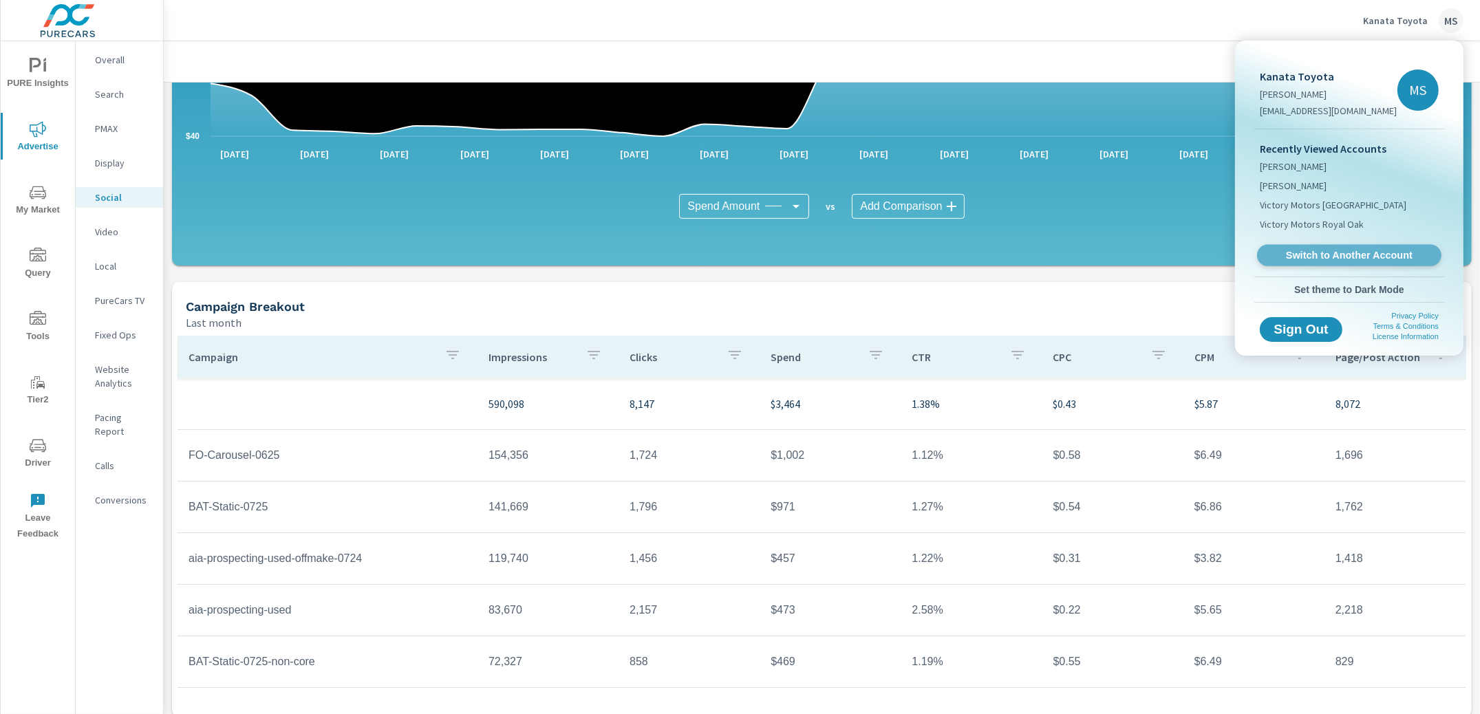
click at [1323, 255] on span "Switch to Another Account" at bounding box center [1349, 255] width 169 height 13
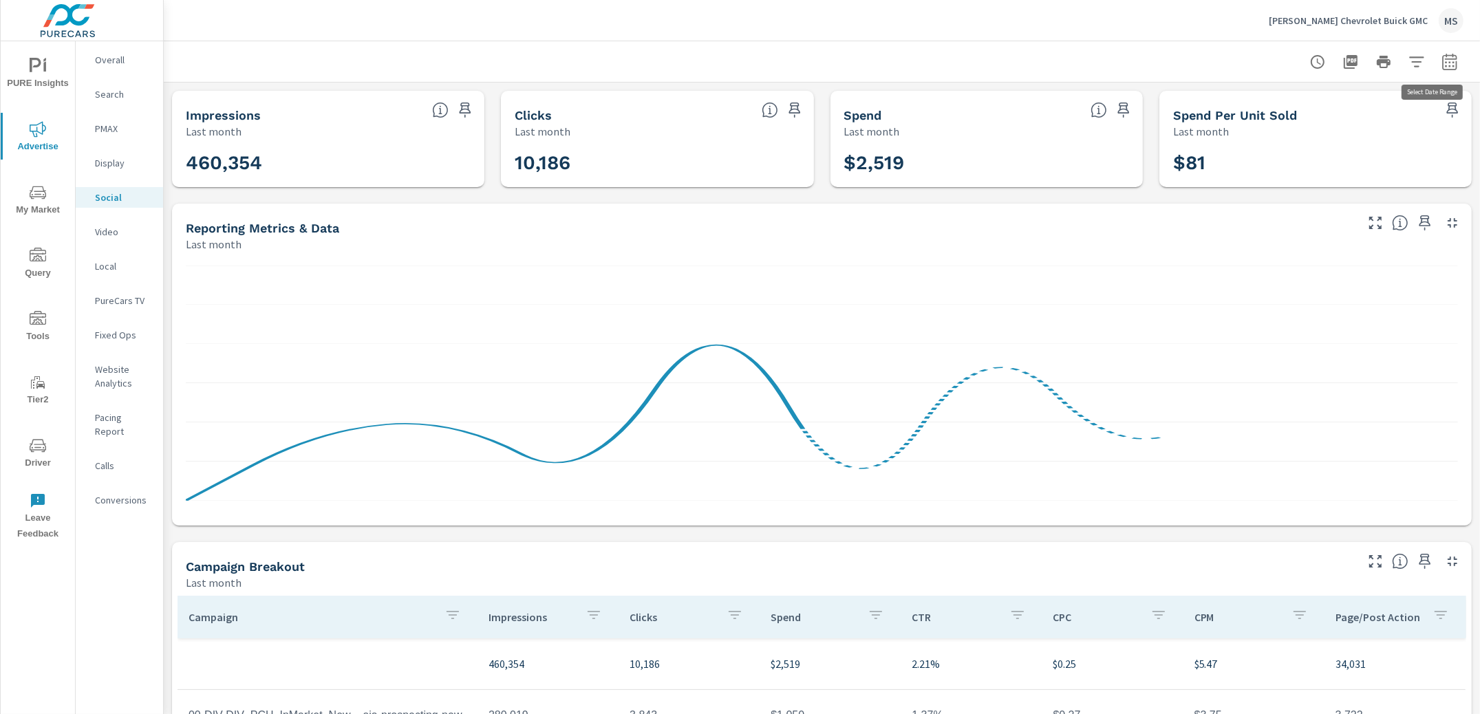
click at [1443, 63] on icon "button" at bounding box center [1450, 62] width 17 height 17
select select "Last month"
click at [1383, 196] on span "Cancel" at bounding box center [1384, 194] width 55 height 12
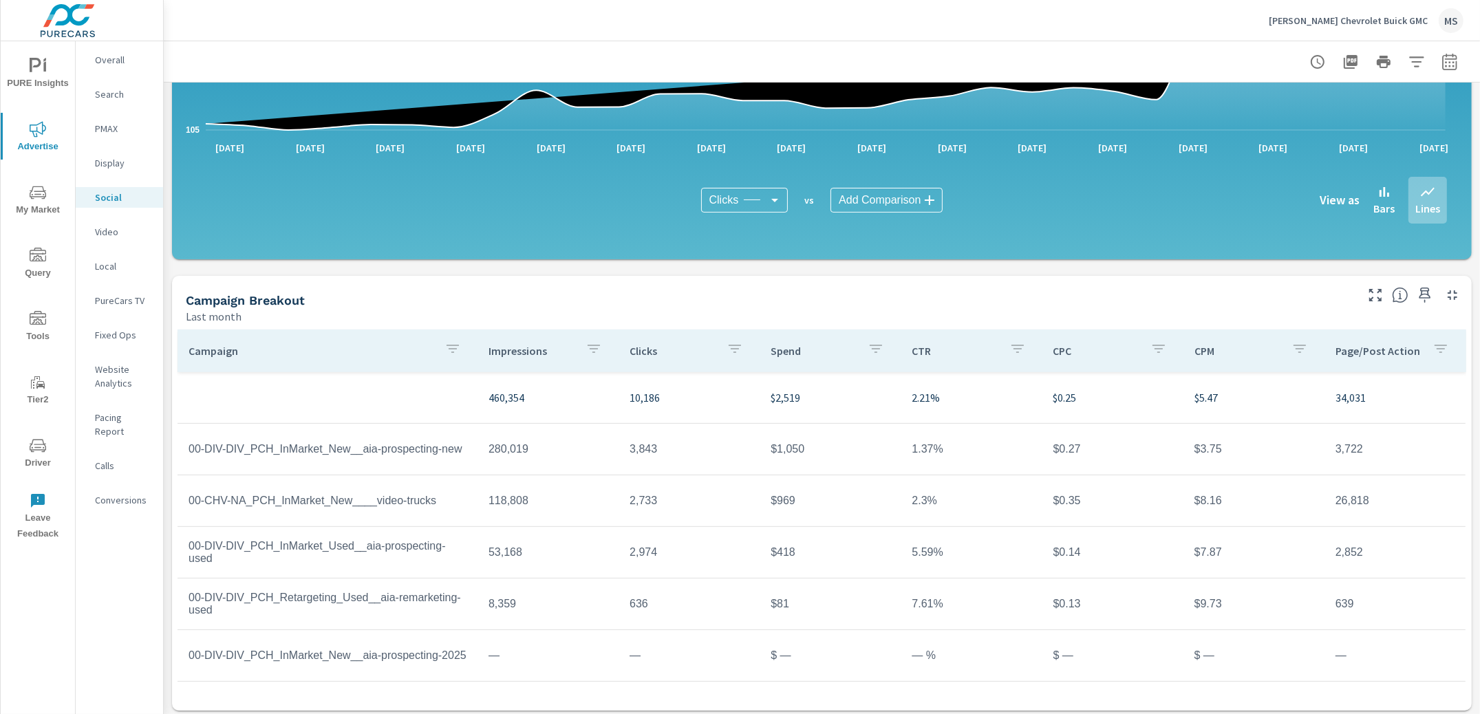
scroll to position [270, 0]
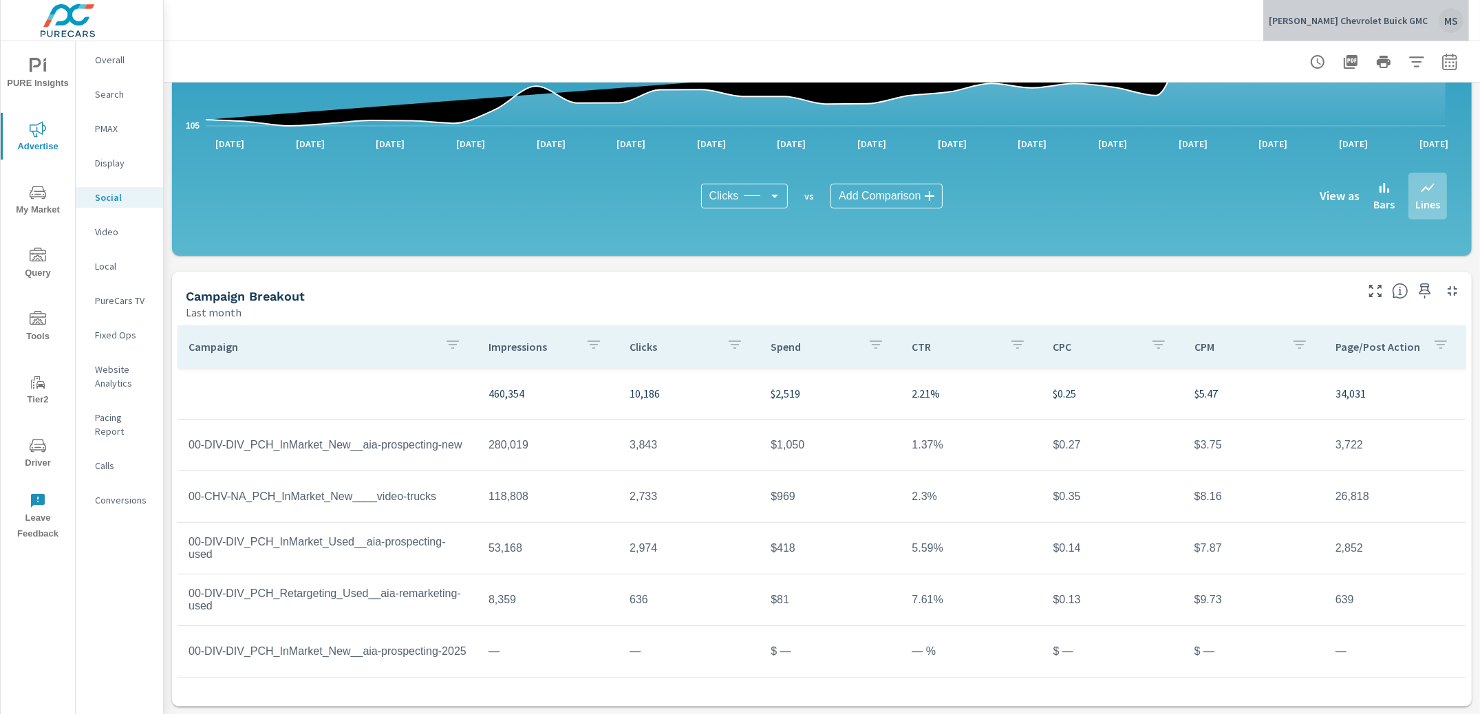
click at [1460, 27] on div "MS" at bounding box center [1451, 20] width 25 height 25
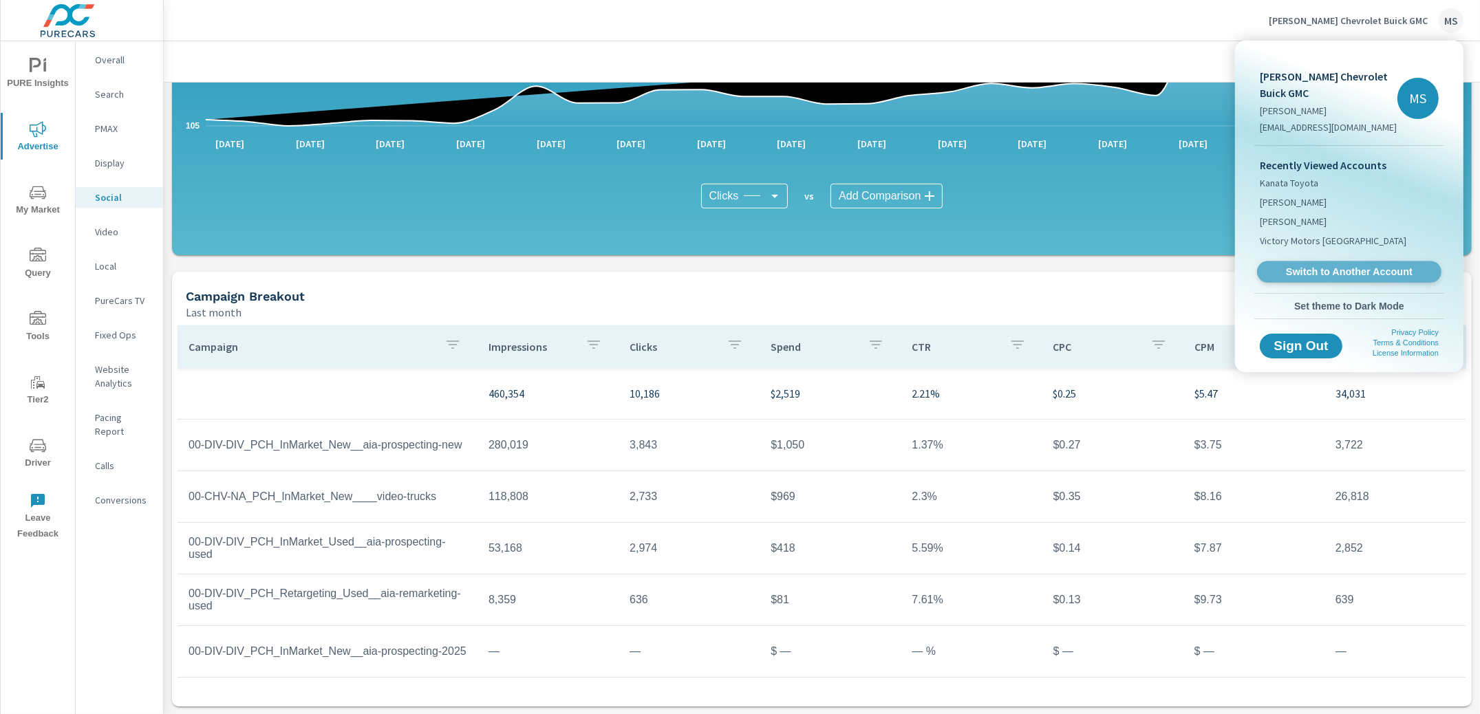
click at [1319, 268] on span "Switch to Another Account" at bounding box center [1349, 272] width 169 height 13
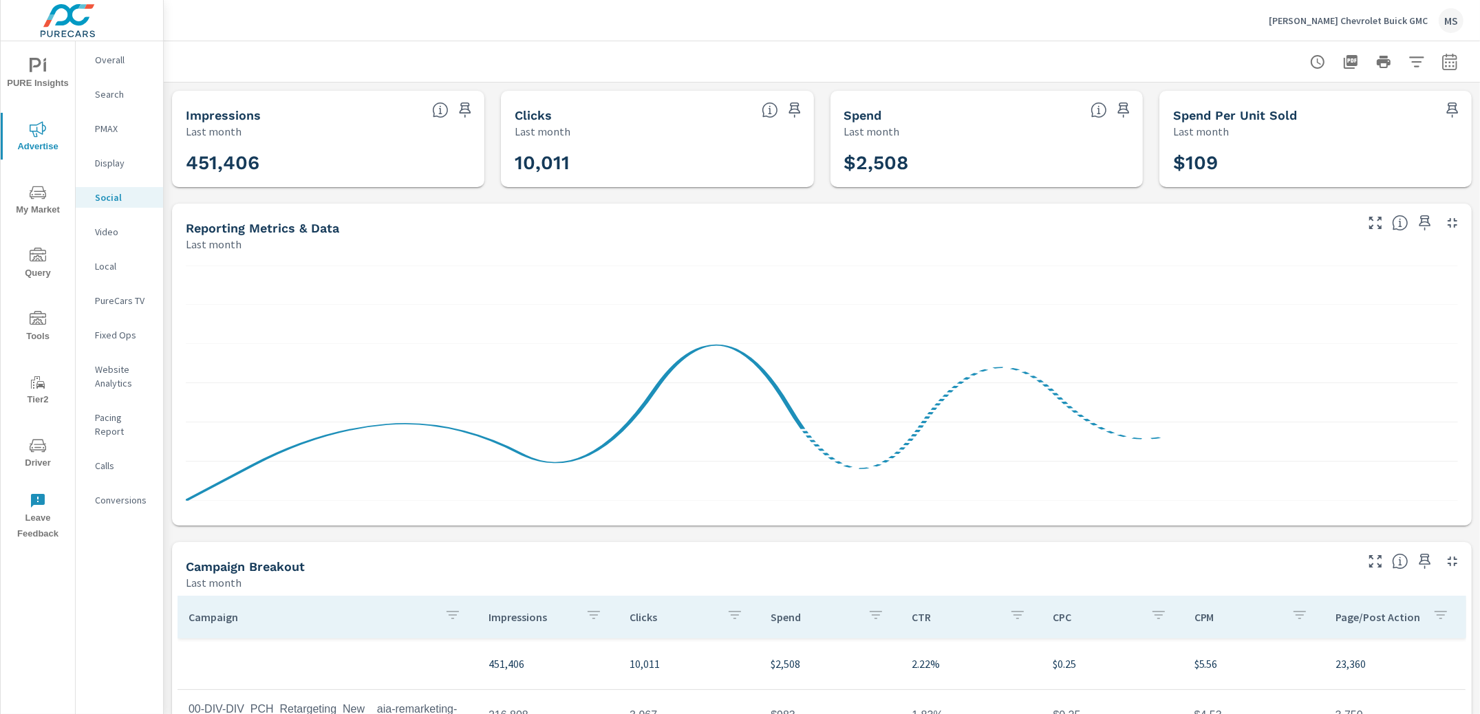
click at [114, 129] on p "PMAX" at bounding box center [123, 129] width 57 height 14
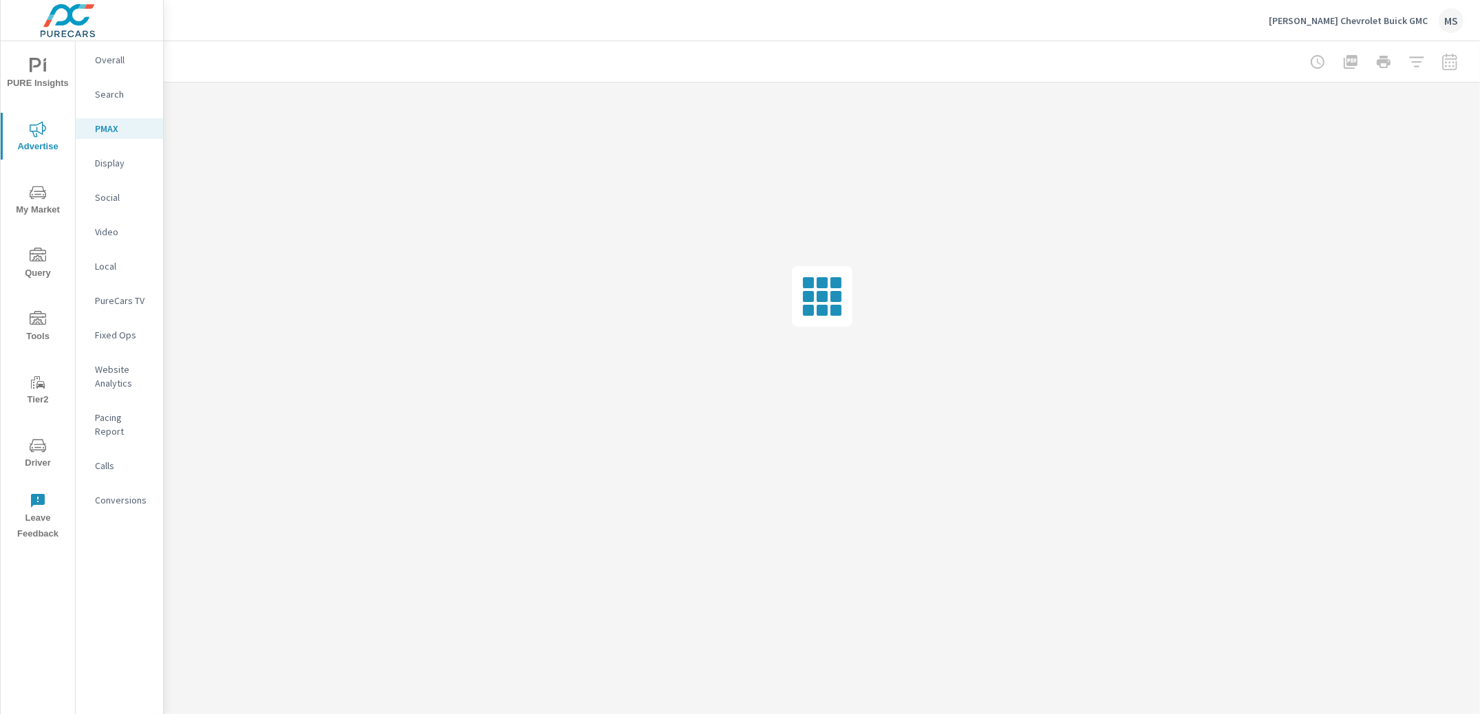
click at [111, 198] on p "Social" at bounding box center [123, 198] width 57 height 14
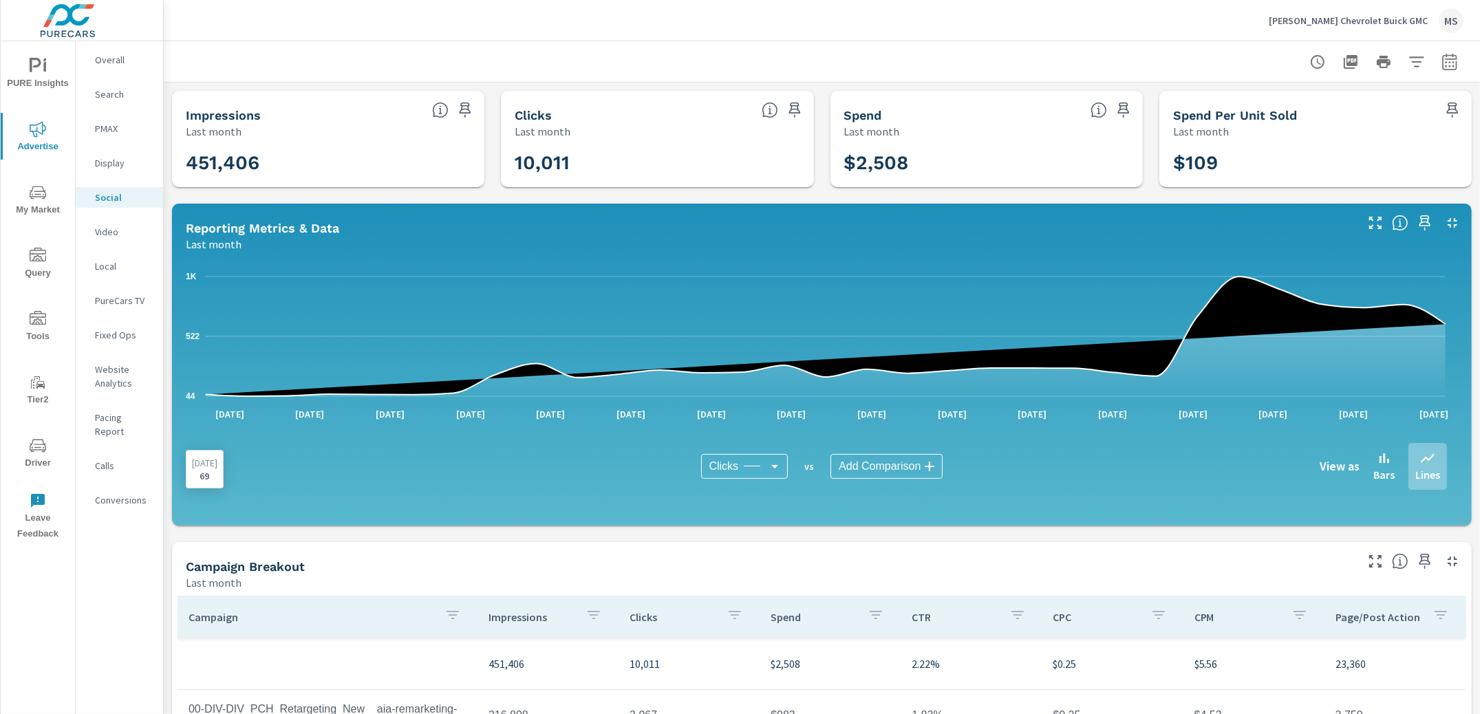
scroll to position [270, 0]
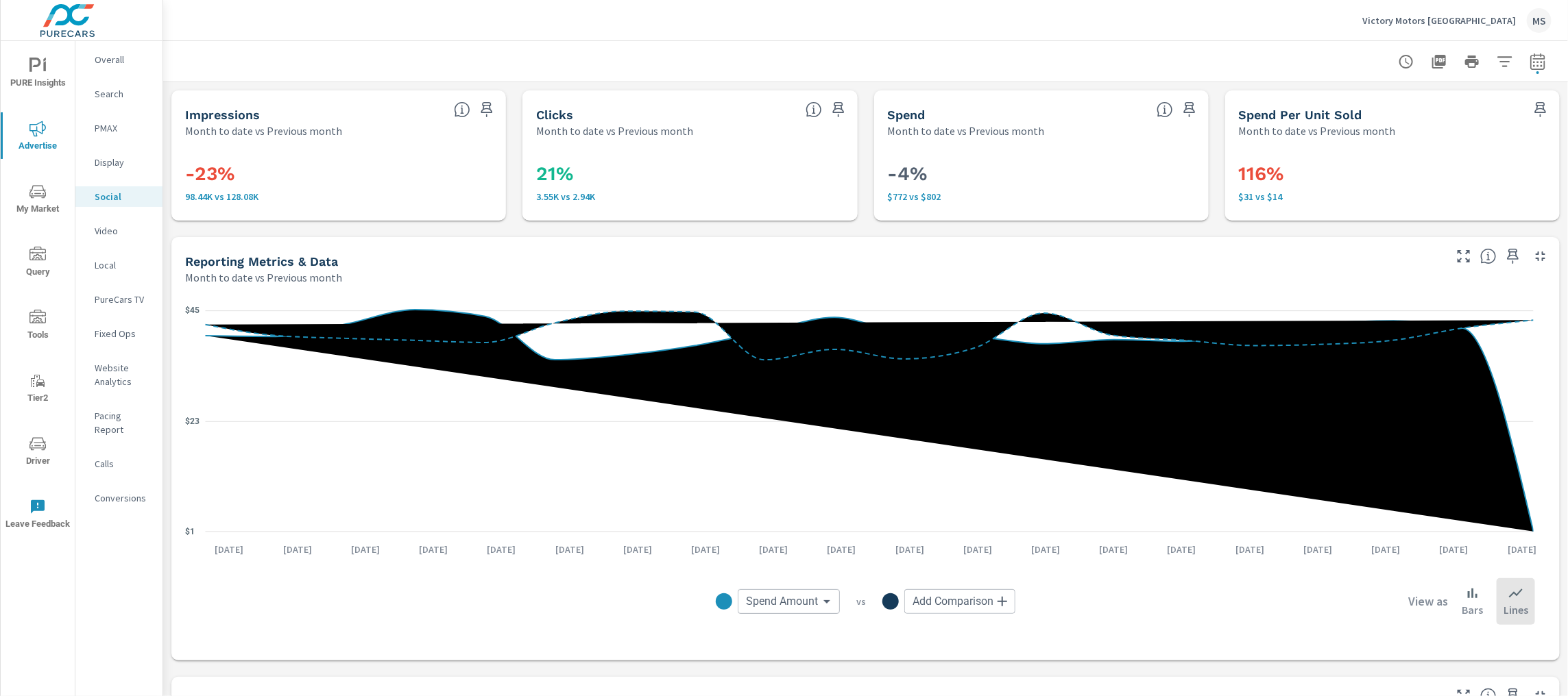
scroll to position [447, 0]
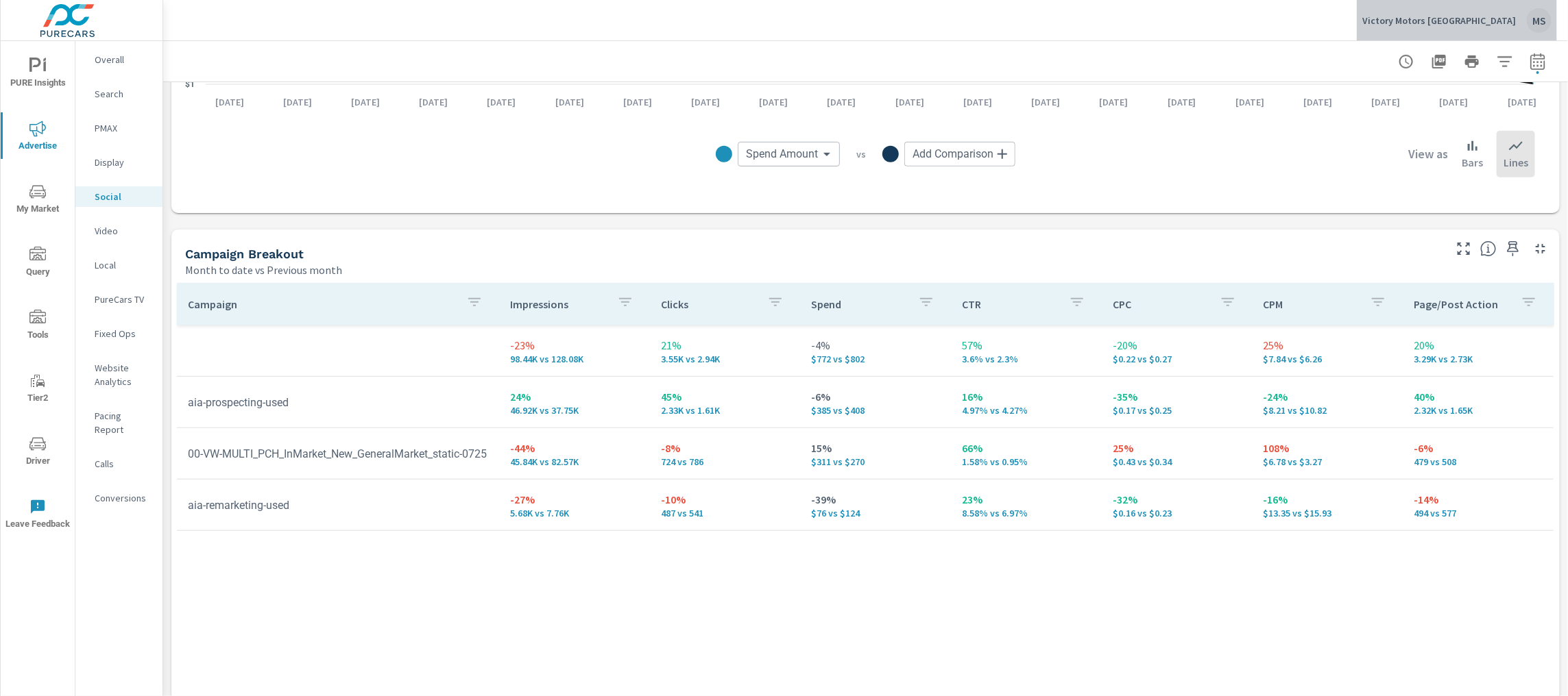
click at [1547, 23] on div "MS" at bounding box center [1539, 20] width 25 height 25
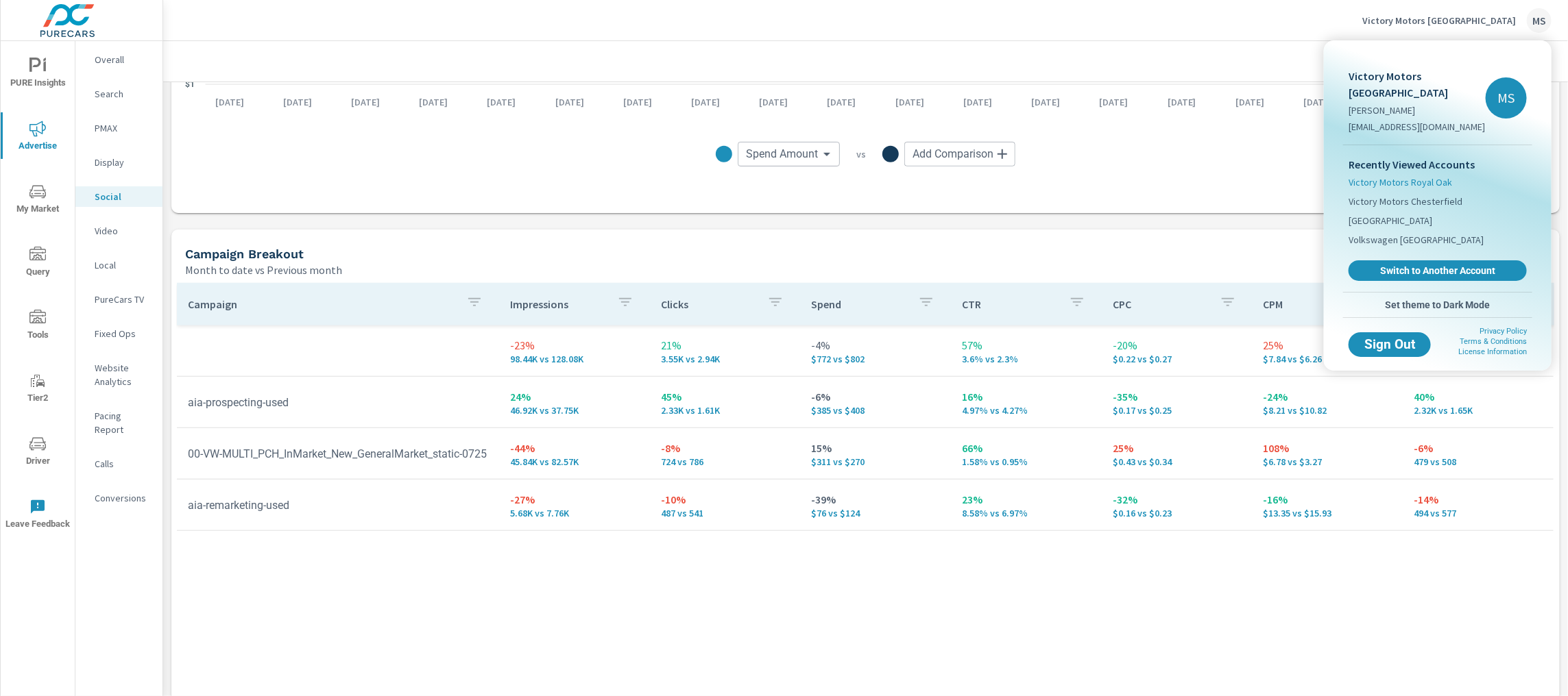
click at [1396, 175] on span "Victory Motors Royal Oak" at bounding box center [1401, 182] width 104 height 14
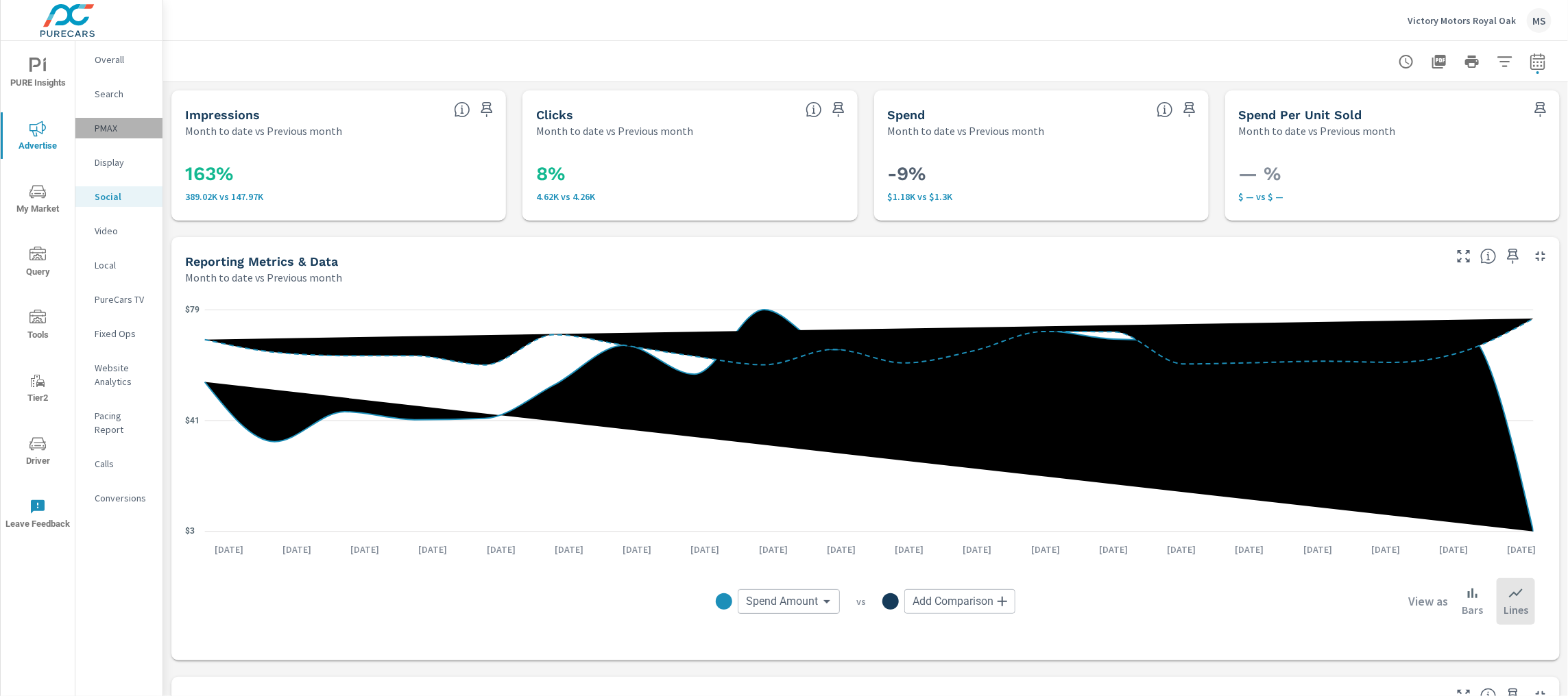
click at [114, 130] on p "PMAX" at bounding box center [123, 128] width 57 height 14
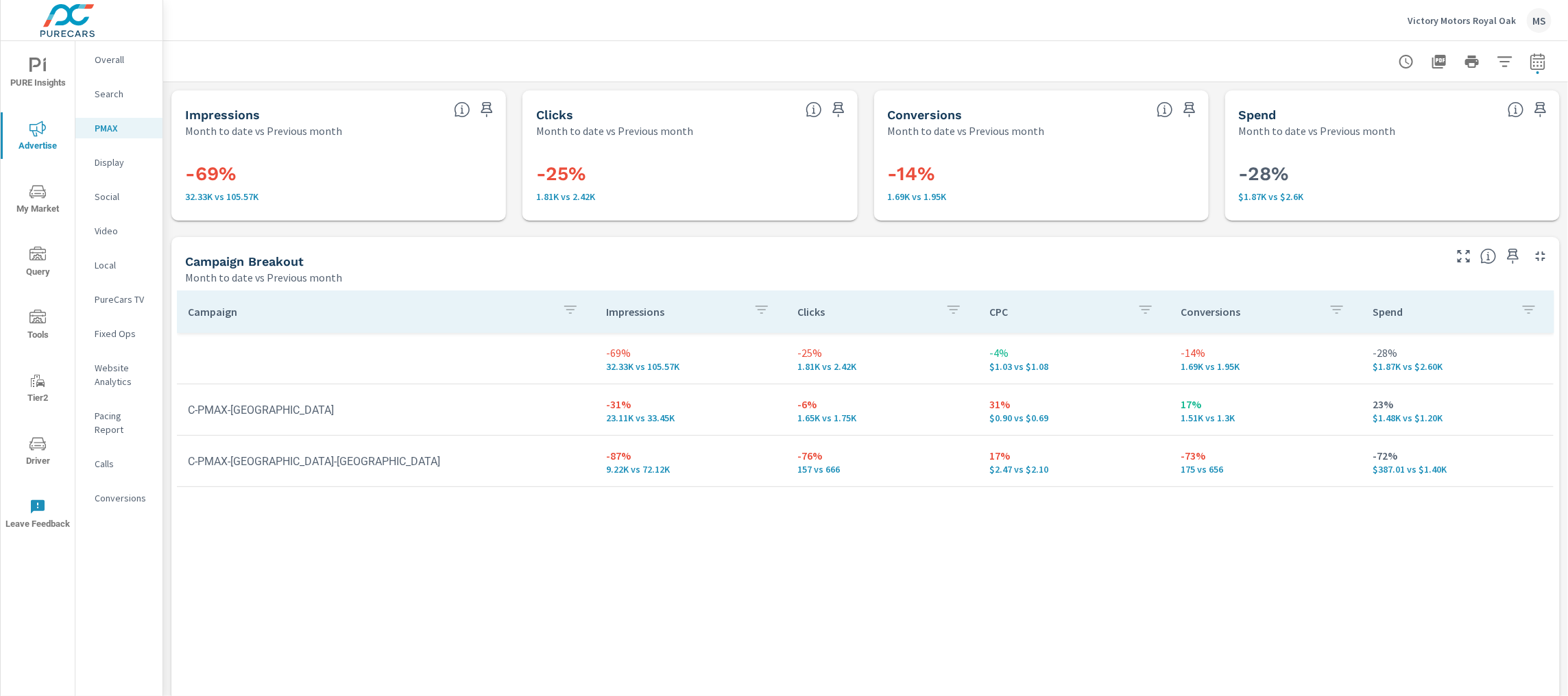
click at [50, 446] on span "Driver" at bounding box center [38, 453] width 66 height 34
